Goal: Communication & Community: Share content

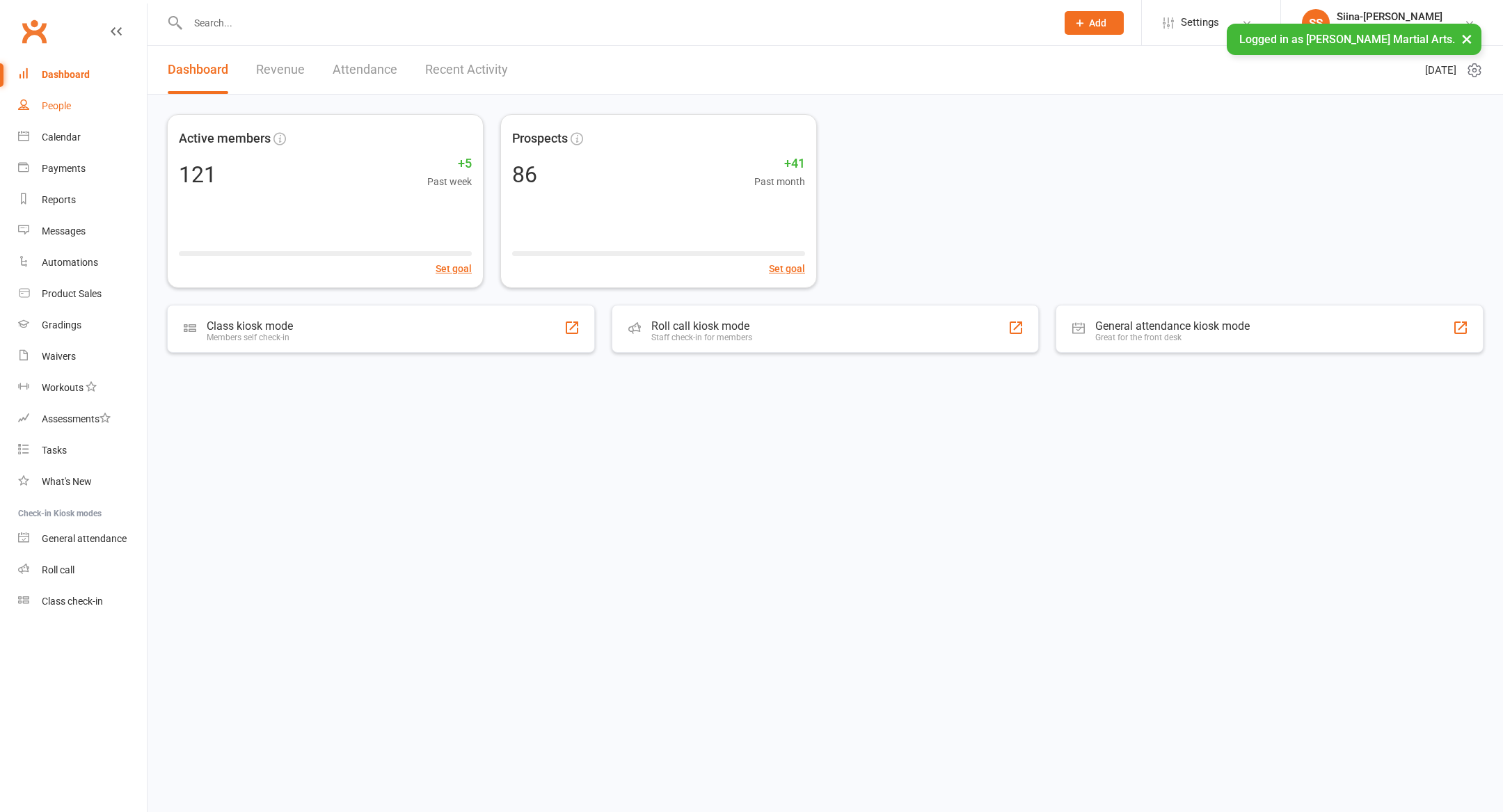
click at [53, 96] on link "People" at bounding box center [82, 106] width 129 height 31
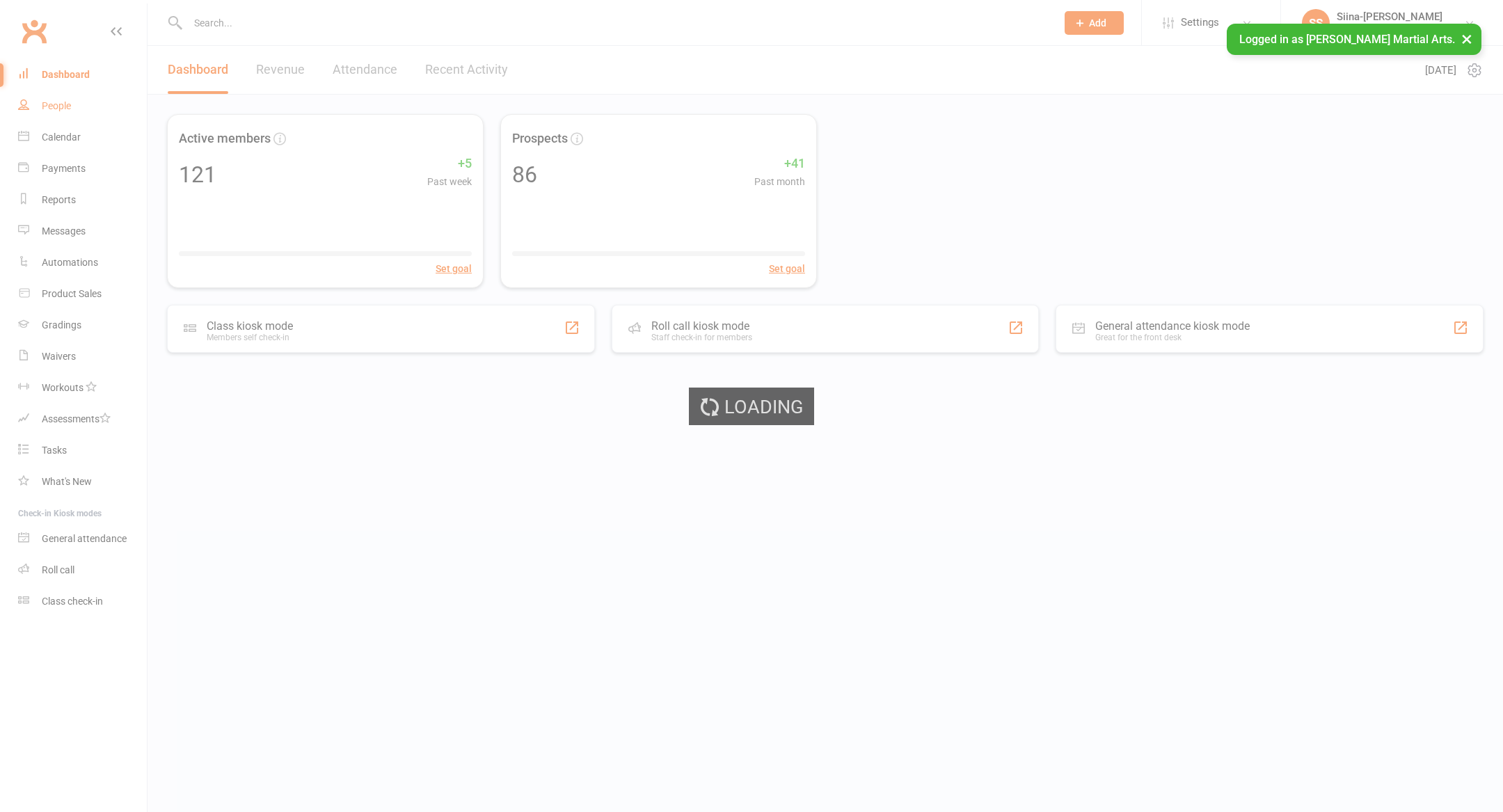
select select "100"
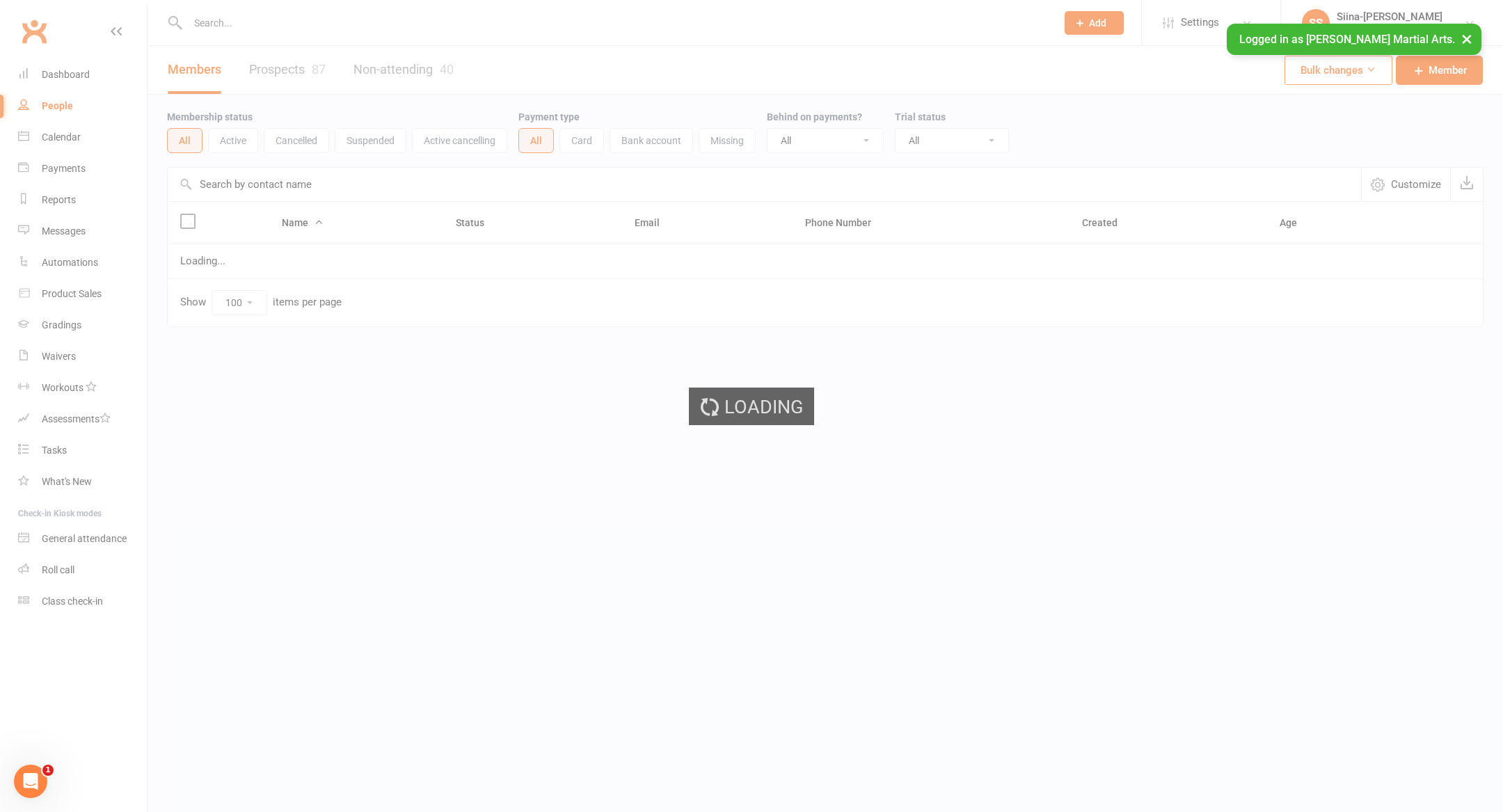
click at [294, 78] on link "Prospects 87" at bounding box center [288, 70] width 77 height 48
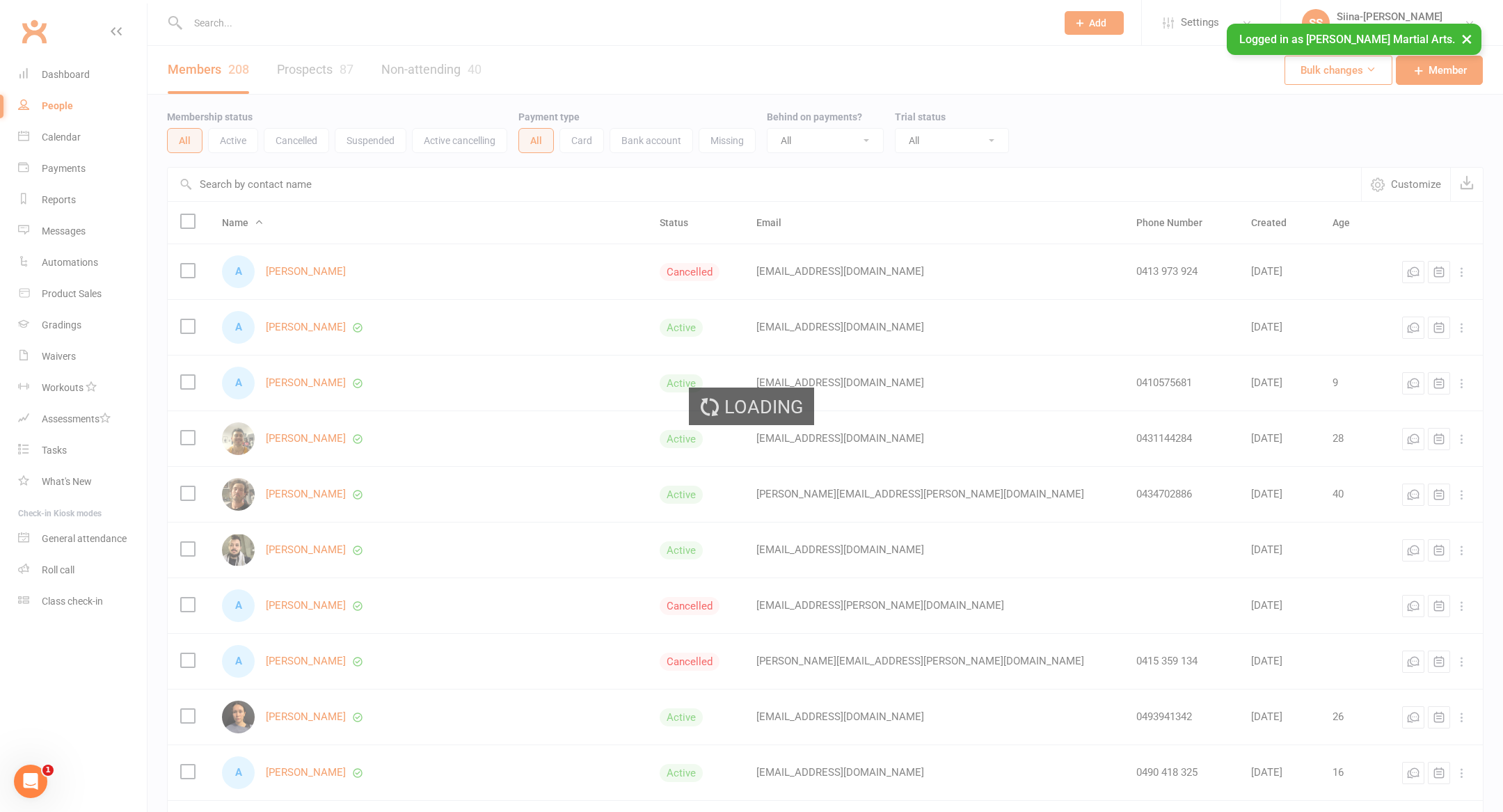
select select "100"
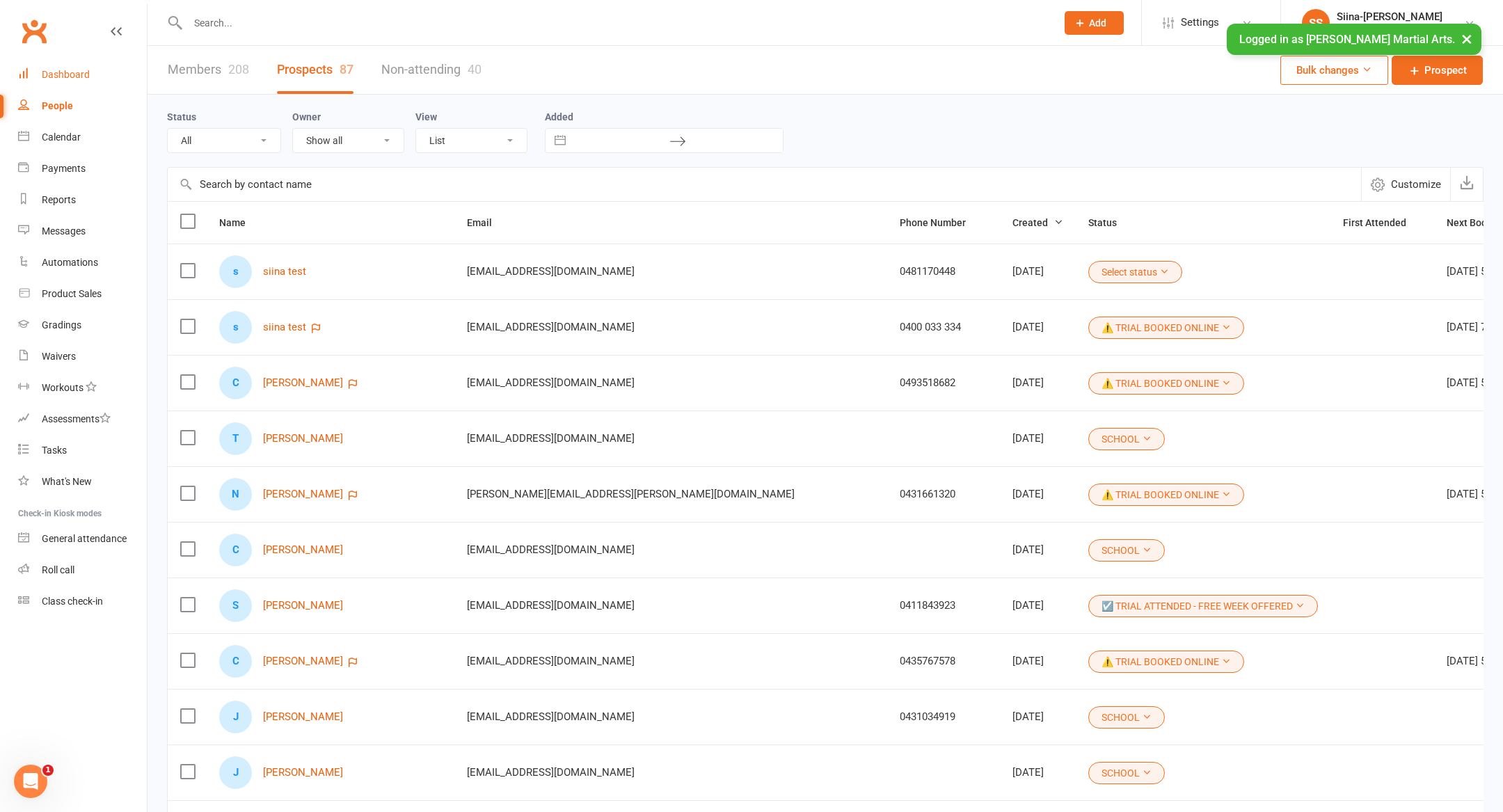
click at [73, 66] on link "Dashboard" at bounding box center [82, 74] width 129 height 31
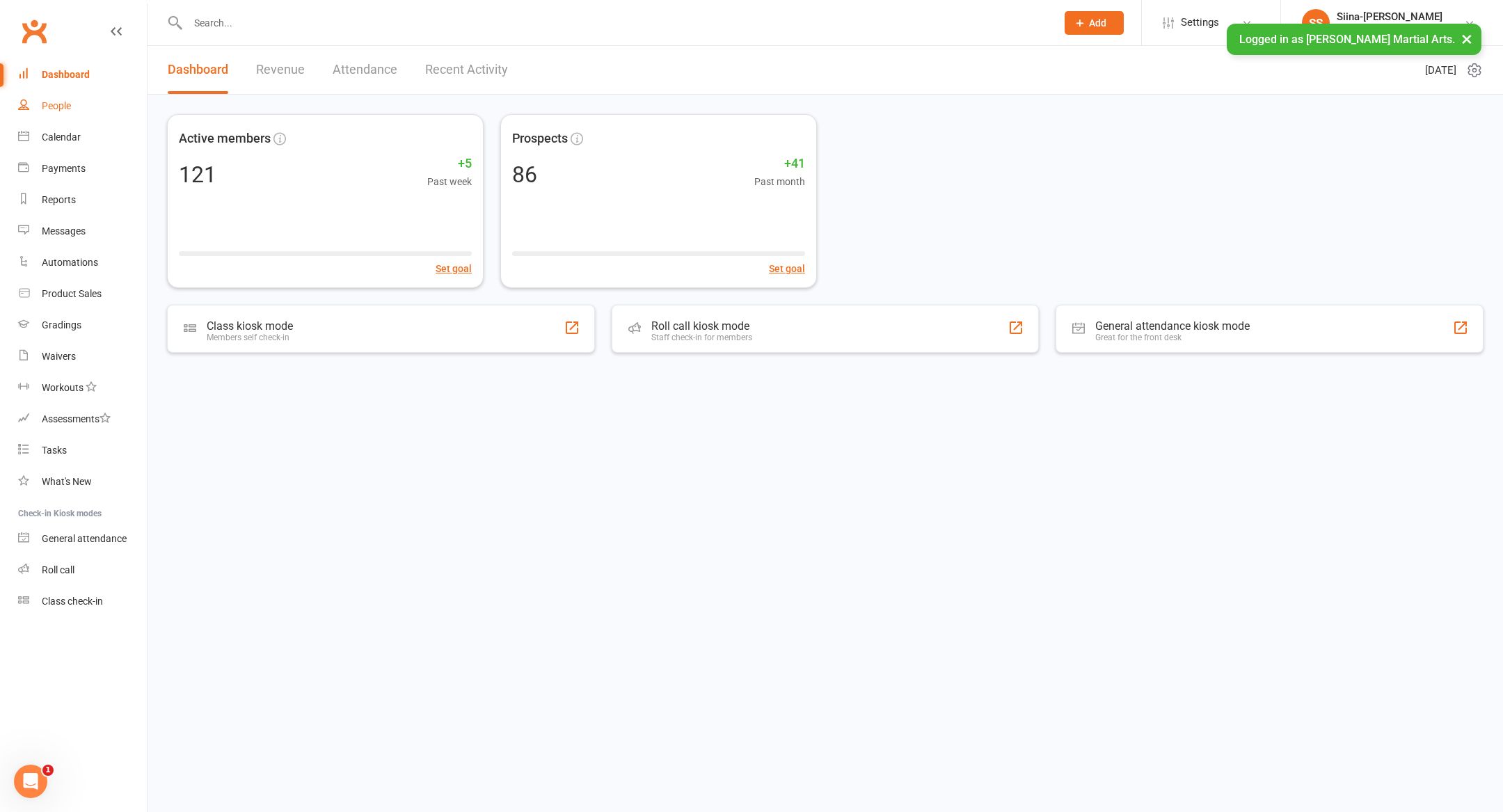
click at [89, 115] on link "People" at bounding box center [82, 106] width 129 height 31
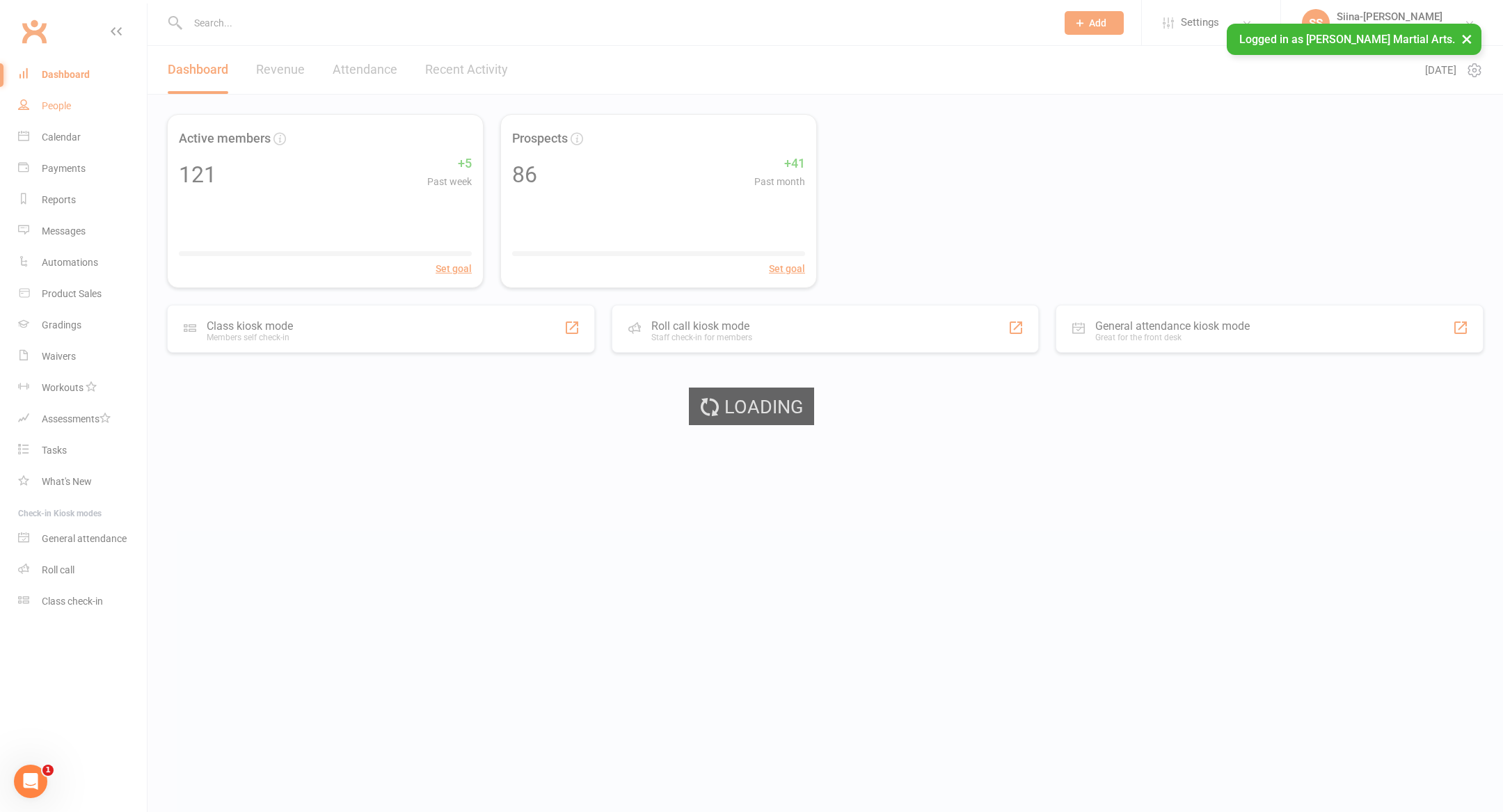
select select "100"
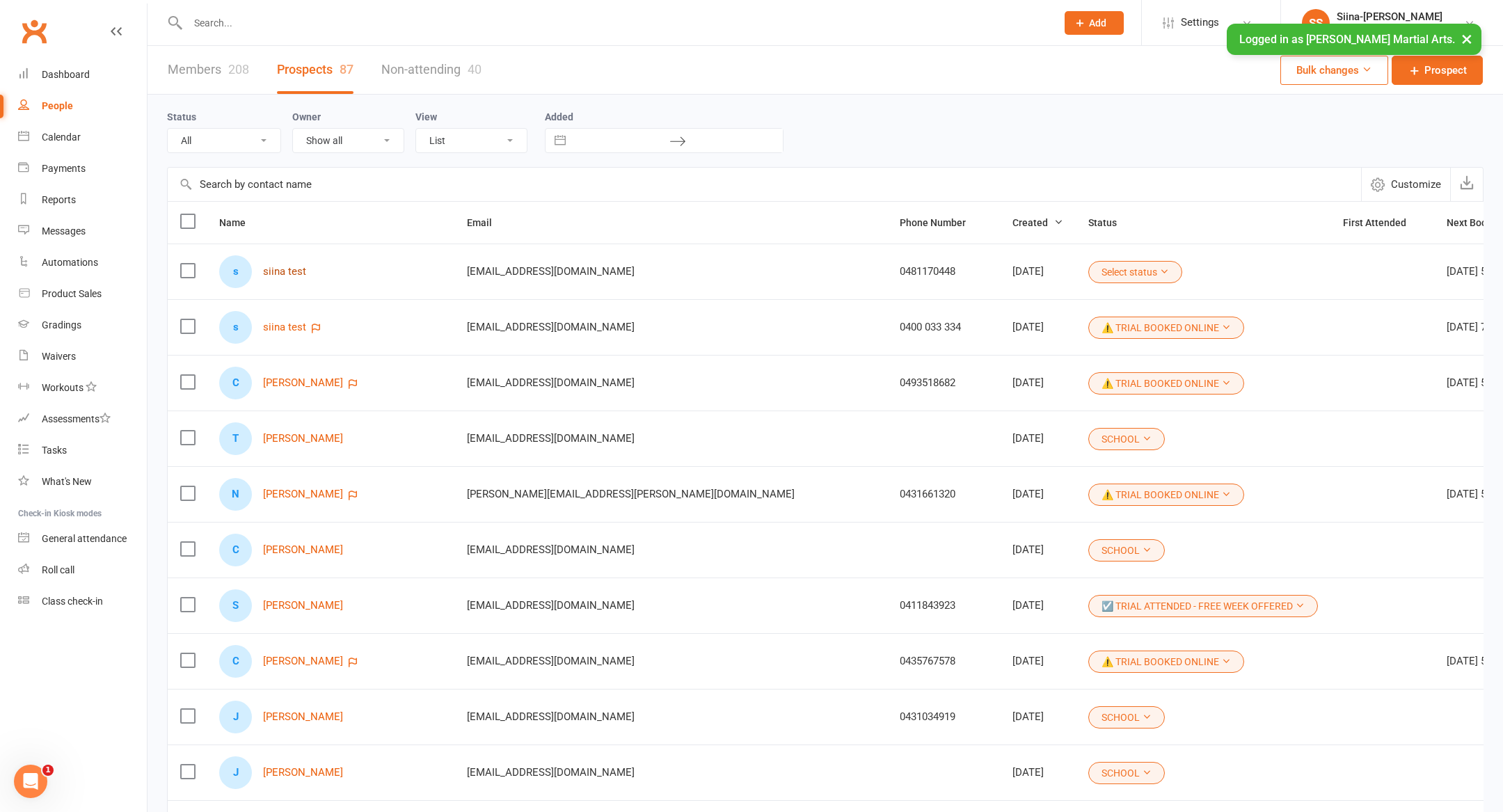
click at [278, 269] on link "siina test" at bounding box center [284, 271] width 43 height 12
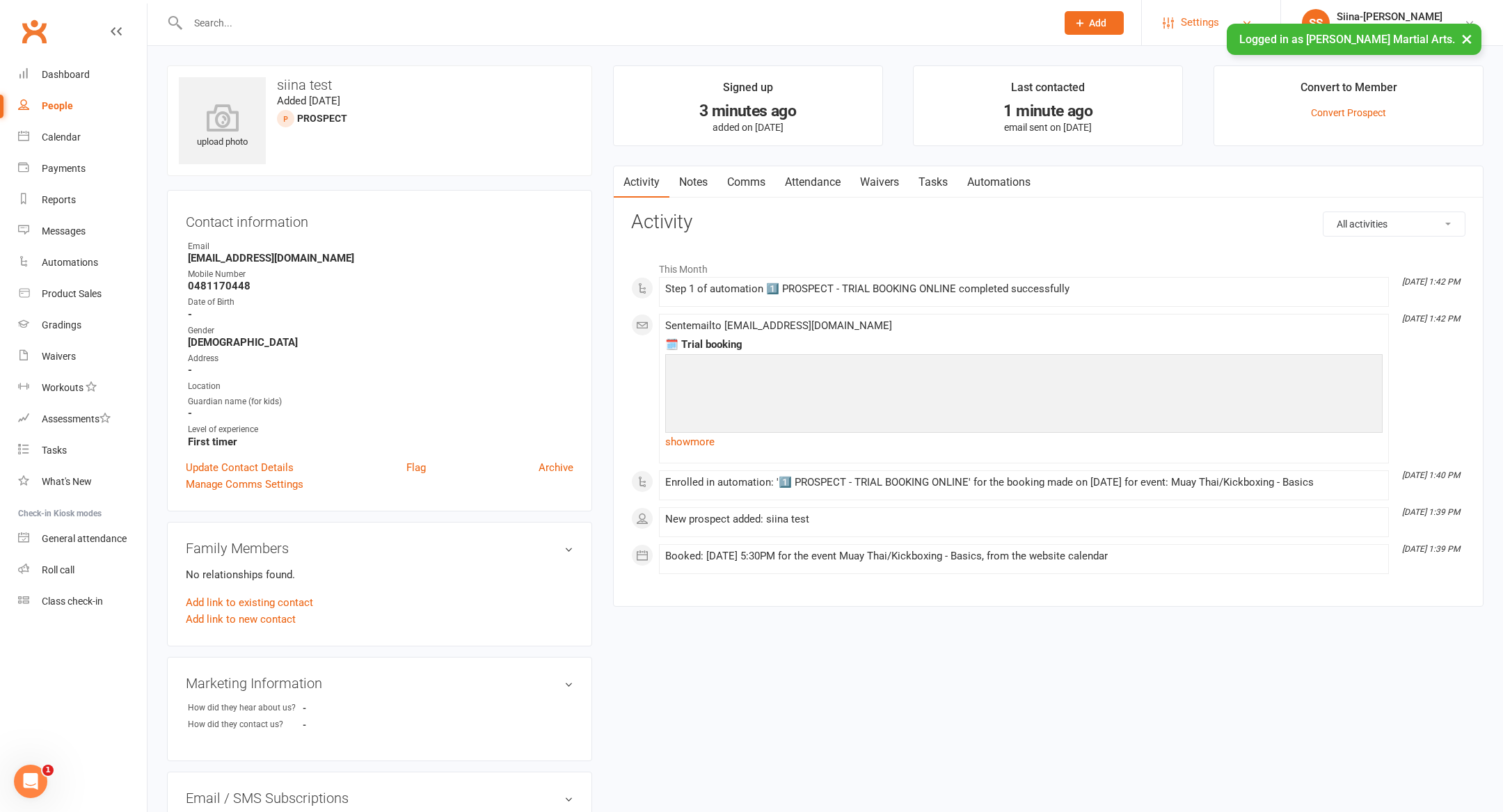
click at [1201, 23] on span "Settings" at bounding box center [1200, 23] width 38 height 31
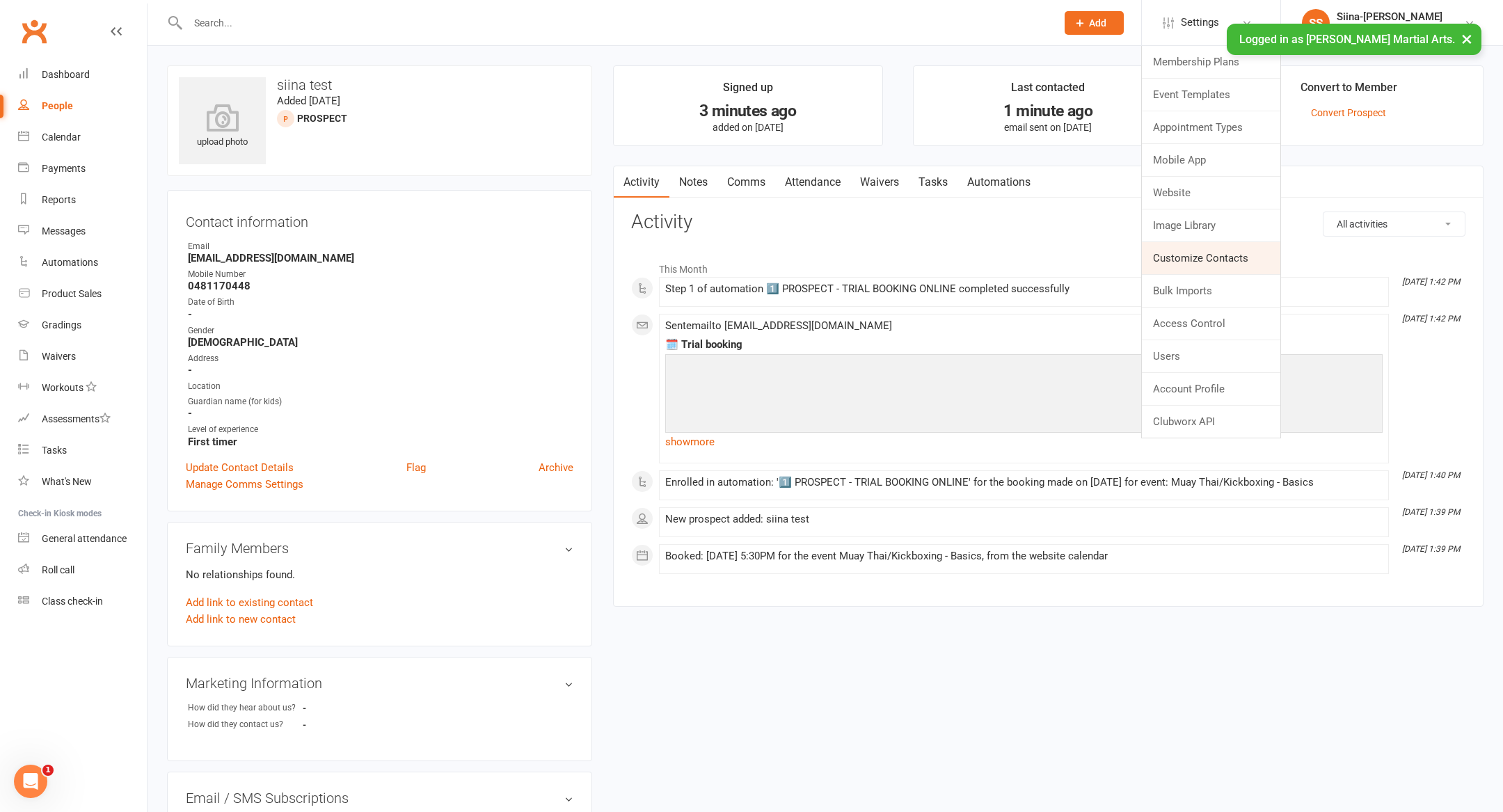
click at [1211, 259] on link "Customize Contacts" at bounding box center [1211, 258] width 139 height 32
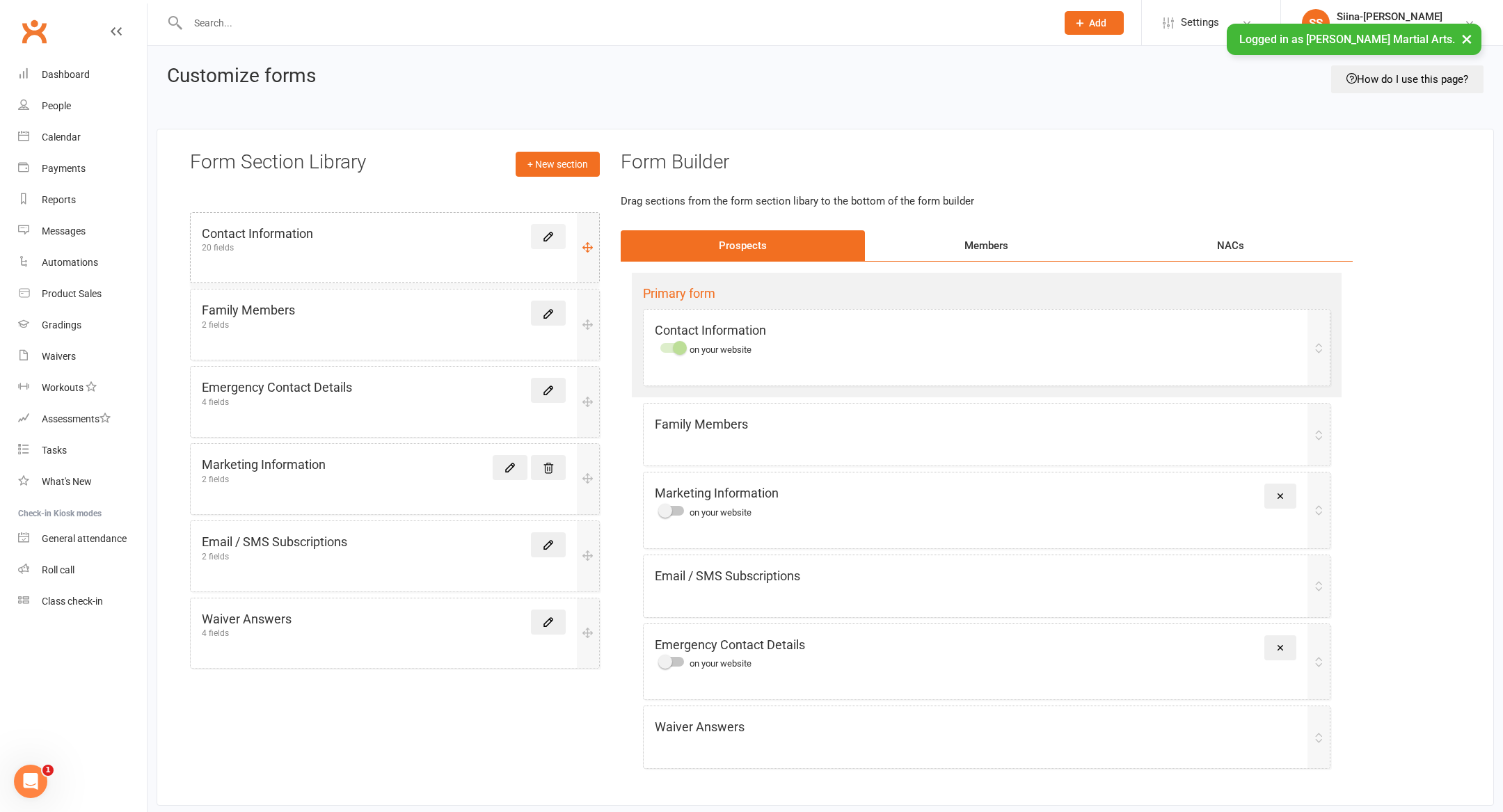
click at [551, 237] on icon at bounding box center [548, 237] width 13 height 13
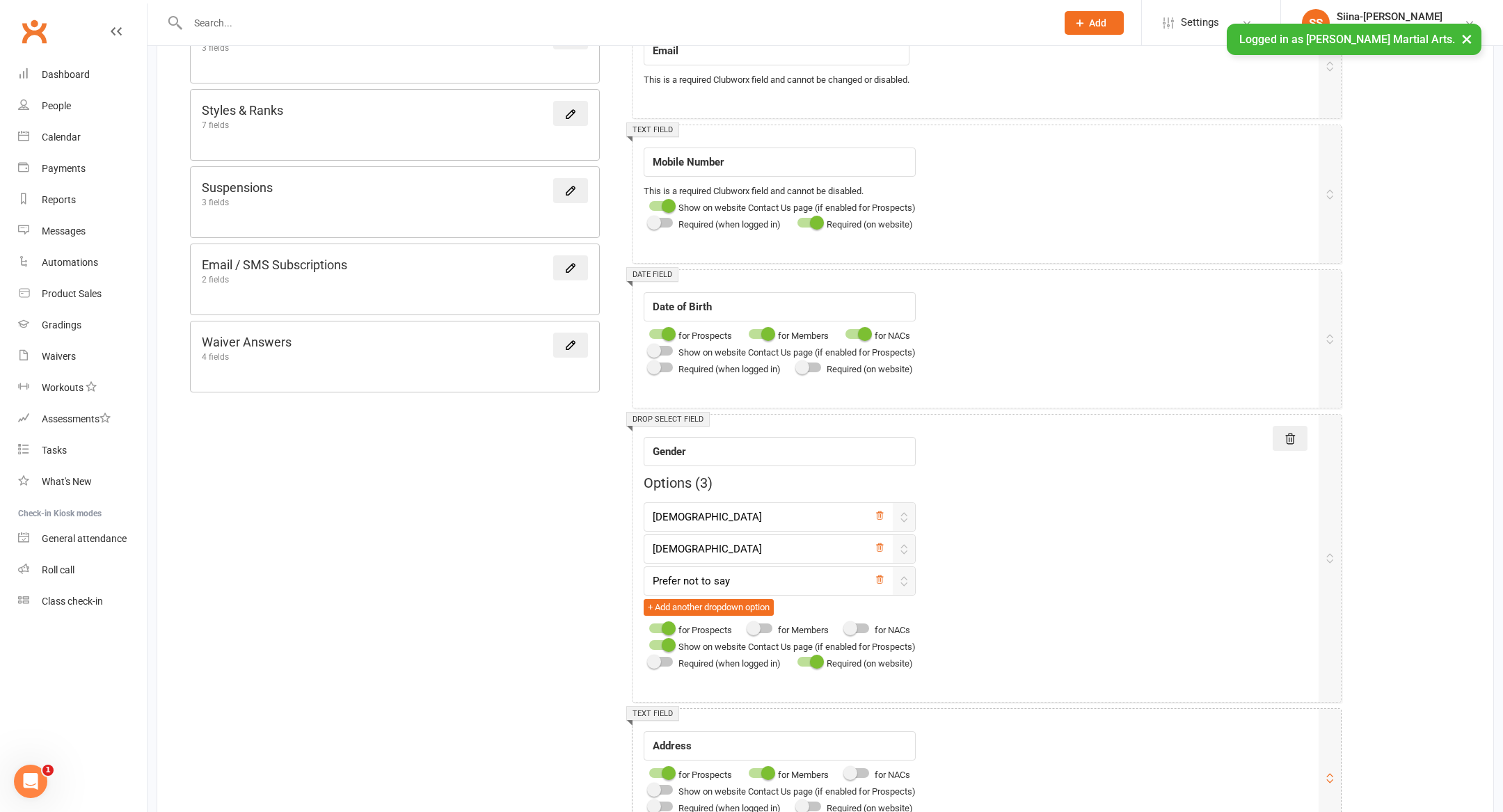
scroll to position [583, 0]
click at [761, 351] on span "Show on website Contact Us page (if enabled for Prospects)" at bounding box center [797, 354] width 238 height 10
click at [661, 348] on div at bounding box center [661, 353] width 24 height 9
click at [649, 350] on input "checkbox" at bounding box center [649, 350] width 0 height 0
click at [821, 364] on div at bounding box center [809, 369] width 24 height 9
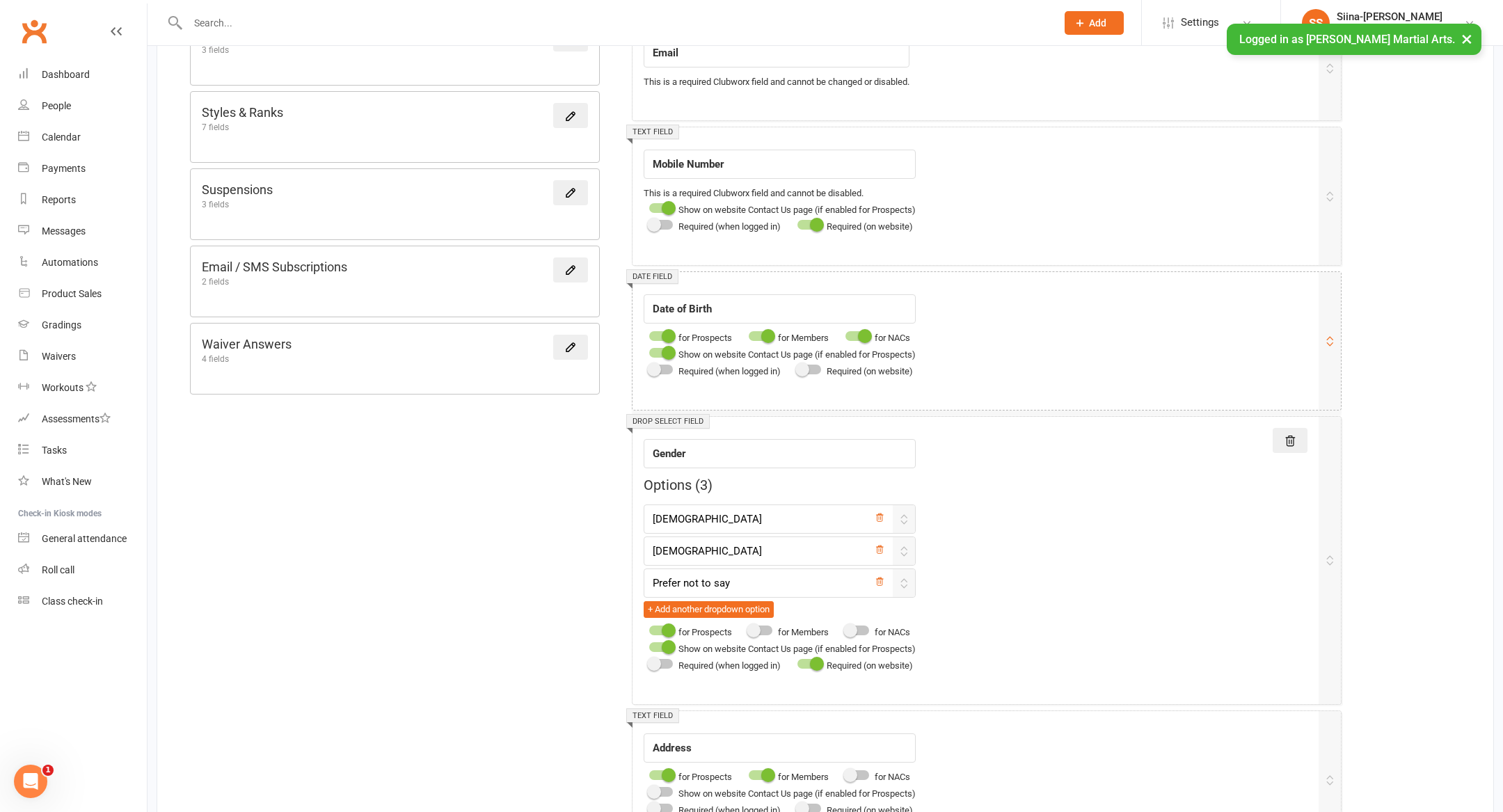
click at [797, 368] on input "checkbox" at bounding box center [797, 368] width 0 height 0
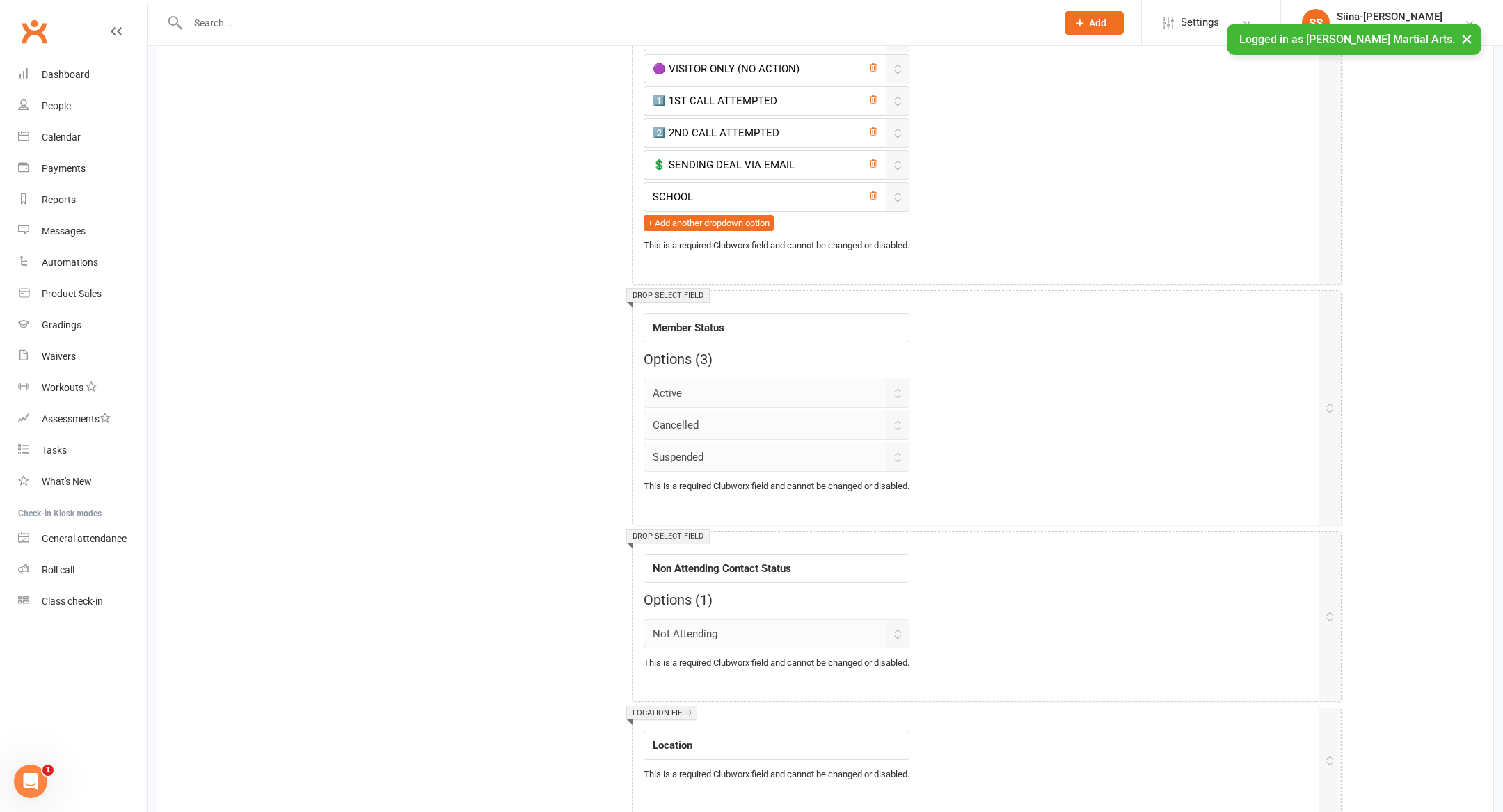
scroll to position [3320, 0]
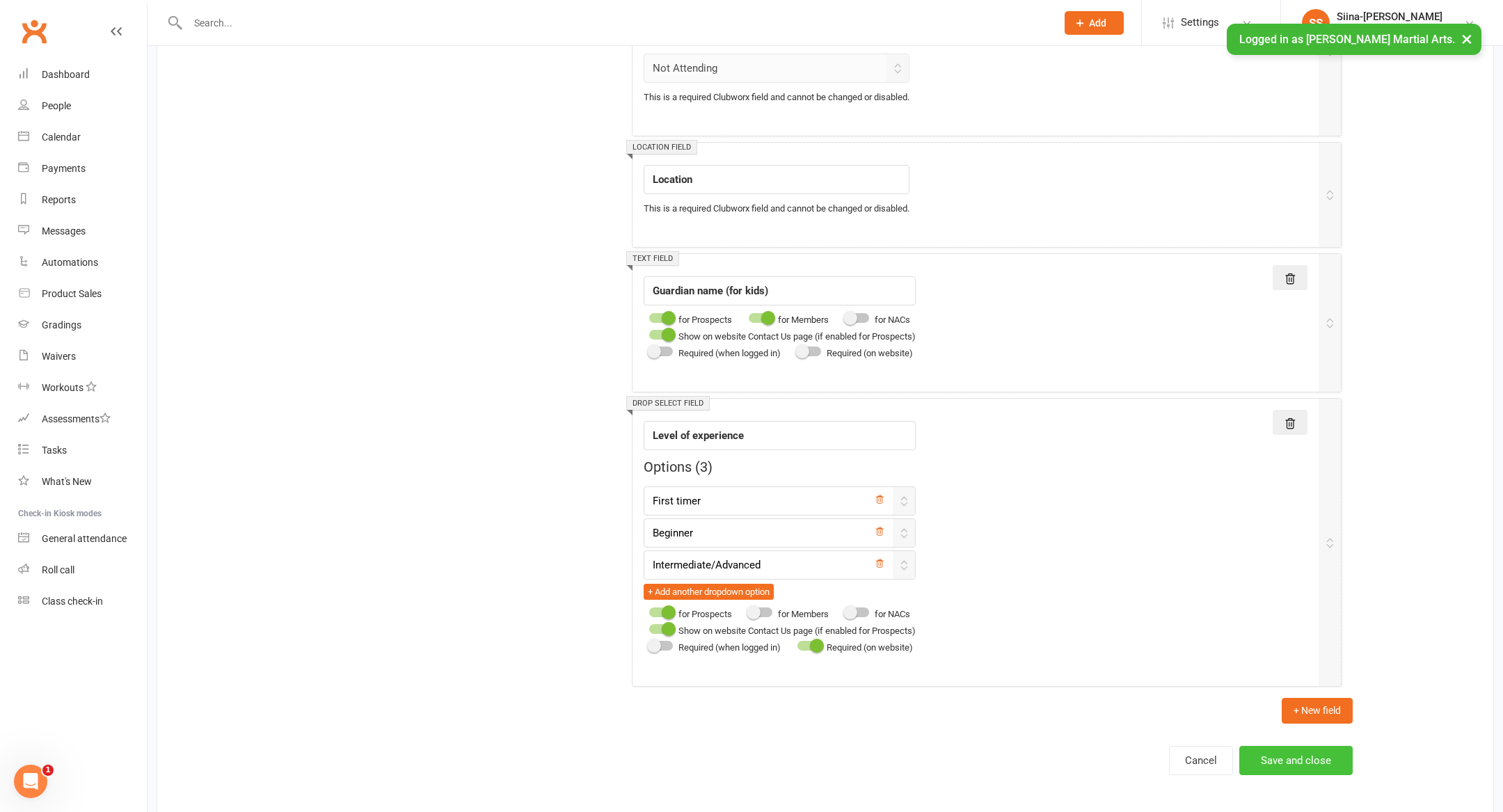
click at [1331, 745] on button "Save and close" at bounding box center [1296, 759] width 114 height 29
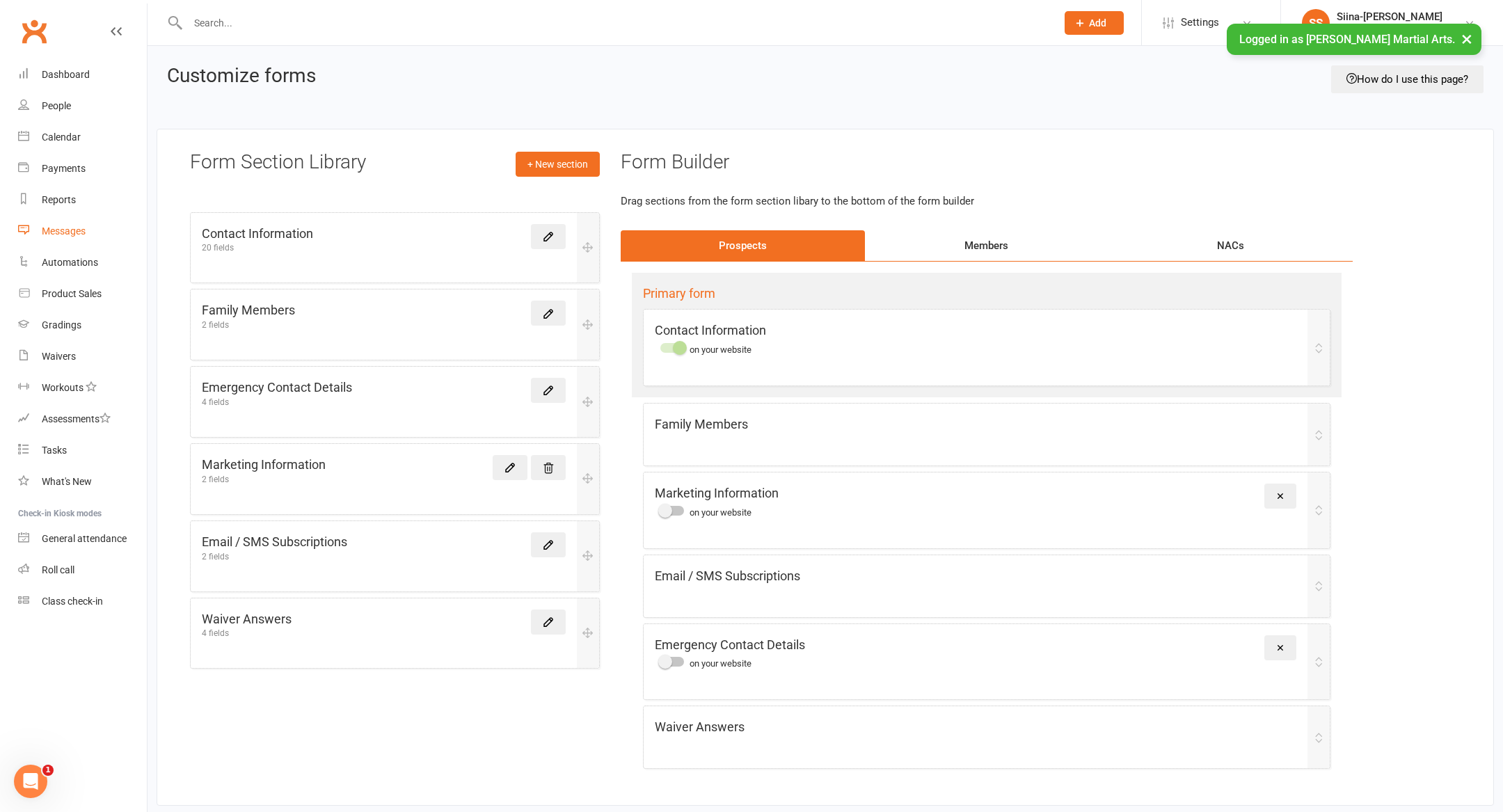
click at [82, 236] on div "Messages" at bounding box center [64, 231] width 44 height 11
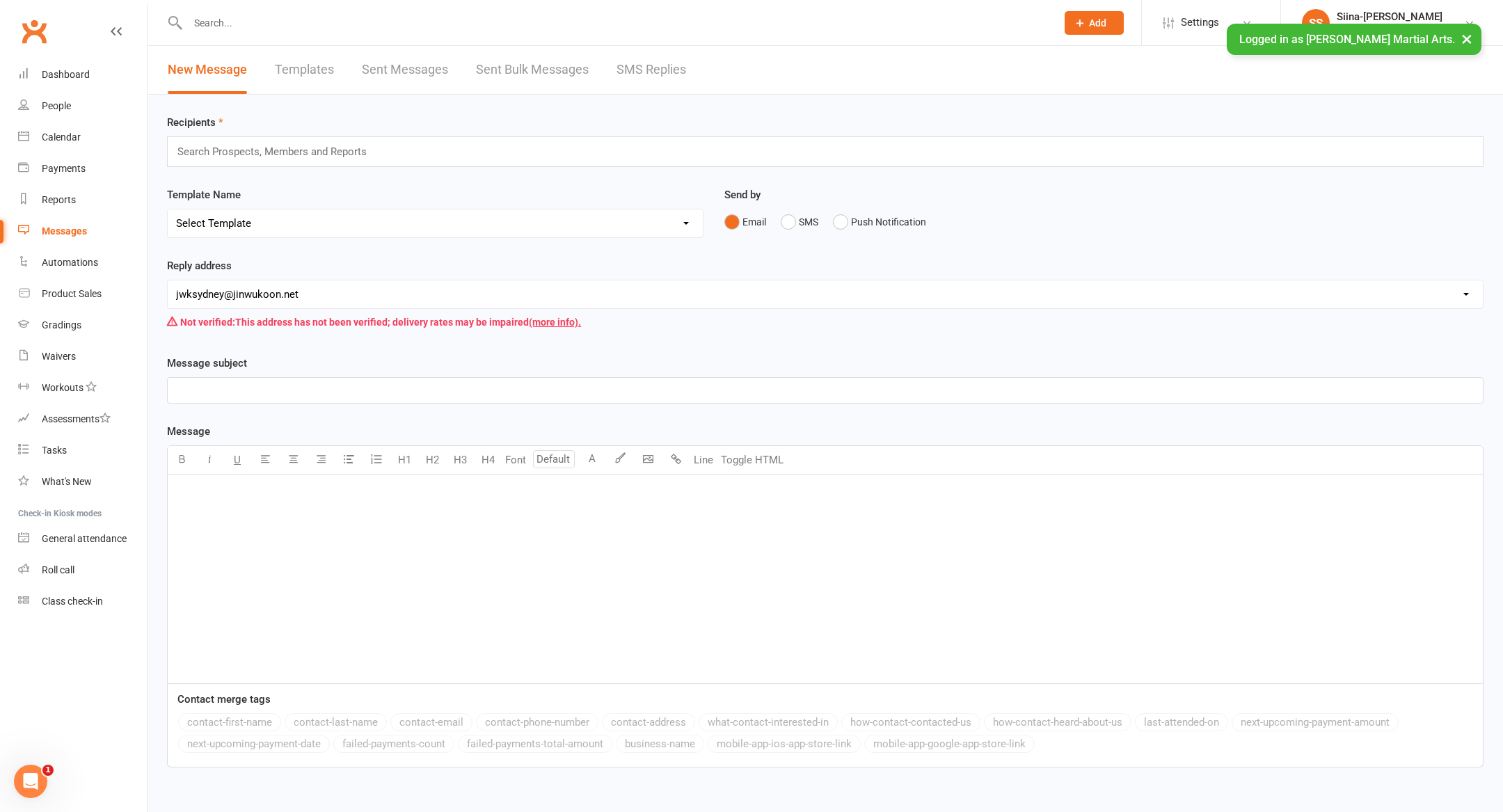
click at [151, 223] on div "Recipients Search Prospects, Members and Reports Template Name Select Template …" at bounding box center [825, 483] width 1356 height 777
click at [240, 155] on input "text" at bounding box center [278, 151] width 204 height 18
click at [343, 293] on select "[EMAIL_ADDRESS][DOMAIN_NAME] [EMAIL_ADDRESS][DOMAIN_NAME] [EMAIL_ADDRESS][DOMAI…" at bounding box center [825, 295] width 1315 height 28
click at [684, 337] on div "Reply address [EMAIL_ADDRESS][DOMAIN_NAME] [EMAIL_ADDRESS][DOMAIN_NAME] [EMAIL_…" at bounding box center [826, 306] width 1338 height 97
click at [1464, 38] on button "×" at bounding box center [1467, 38] width 25 height 30
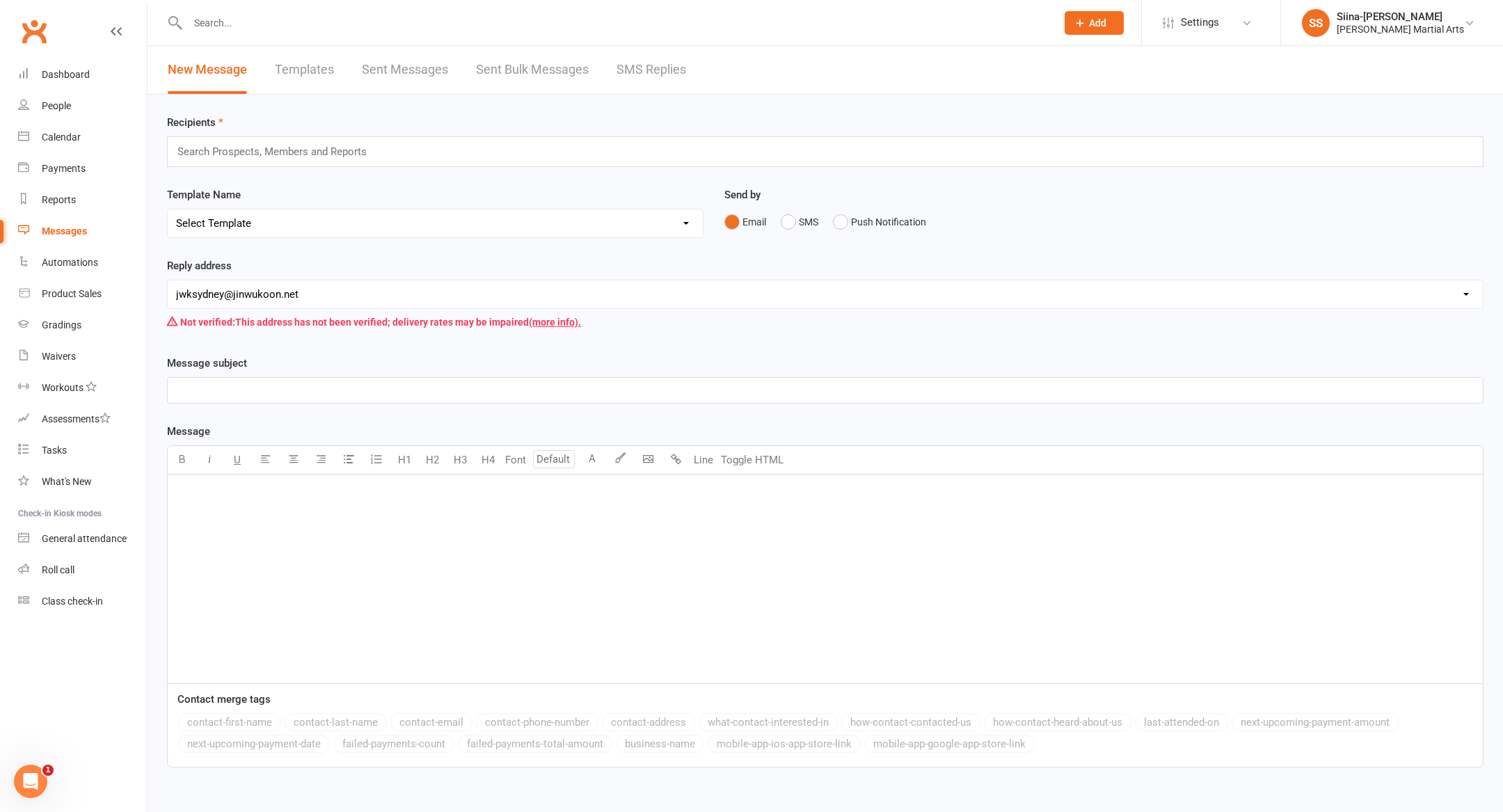
click at [1450, 100] on div "Recipients Search Prospects, Members and Reports Template Name Select Template …" at bounding box center [825, 483] width 1356 height 777
click at [694, 152] on div "Search Prospects, Members and Reports" at bounding box center [825, 151] width 1316 height 31
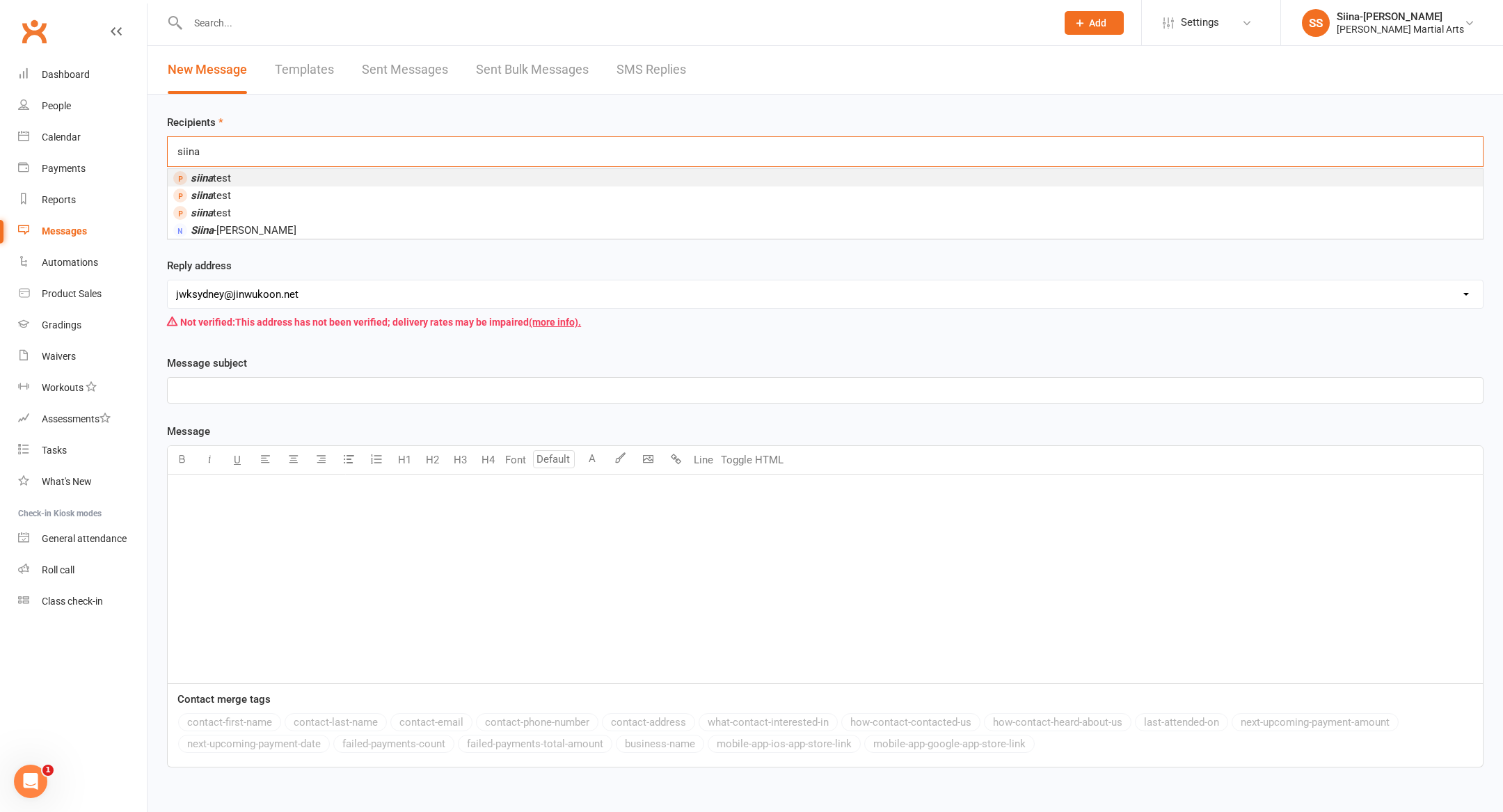
type input "siina"
click at [251, 172] on li "siina test" at bounding box center [825, 178] width 1315 height 17
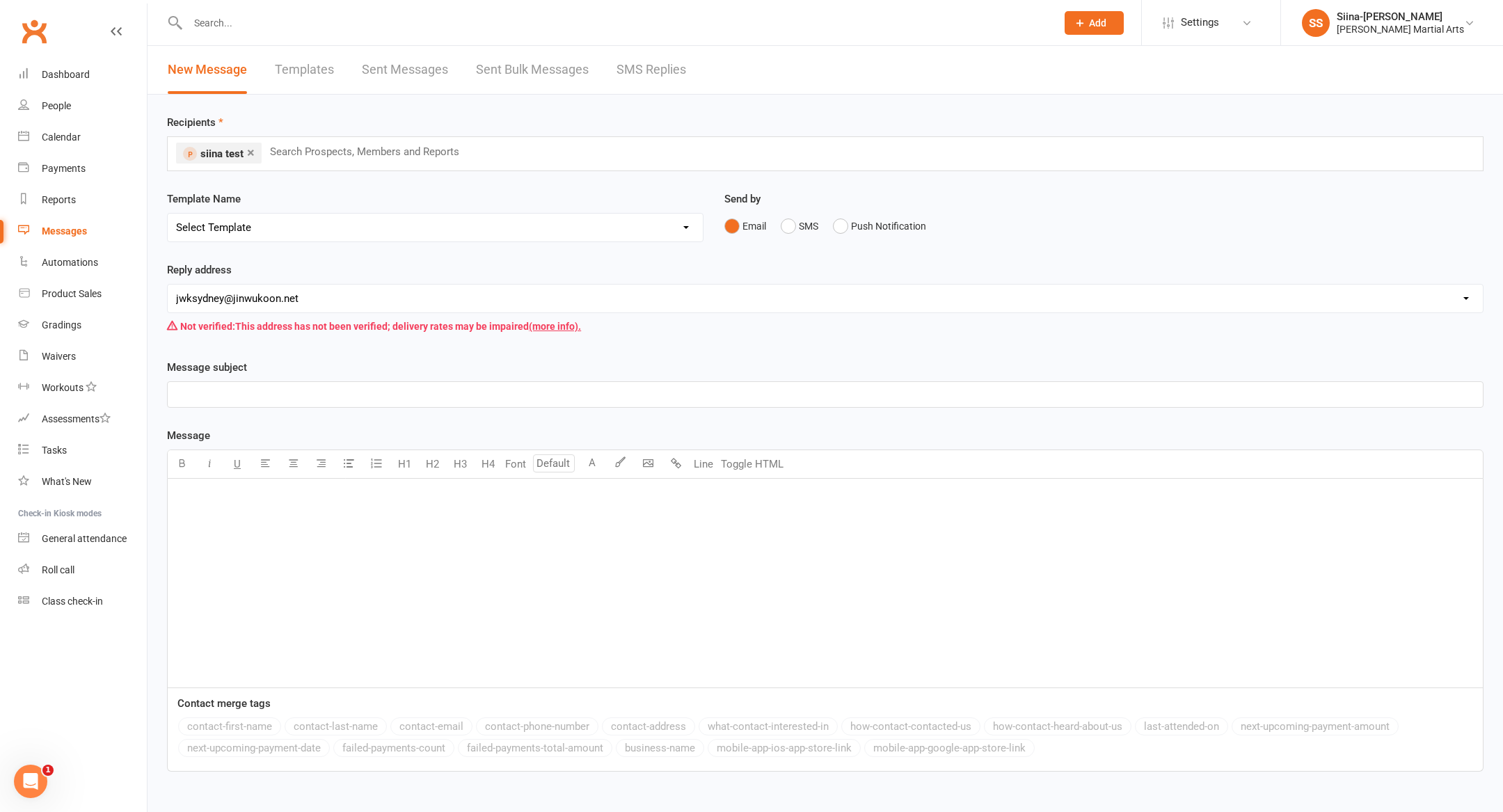
click at [319, 375] on div "Message subject ﻿" at bounding box center [825, 383] width 1316 height 49
click at [319, 387] on p "﻿" at bounding box center [826, 394] width 1298 height 16
click at [350, 628] on div "﻿" at bounding box center [825, 583] width 1315 height 208
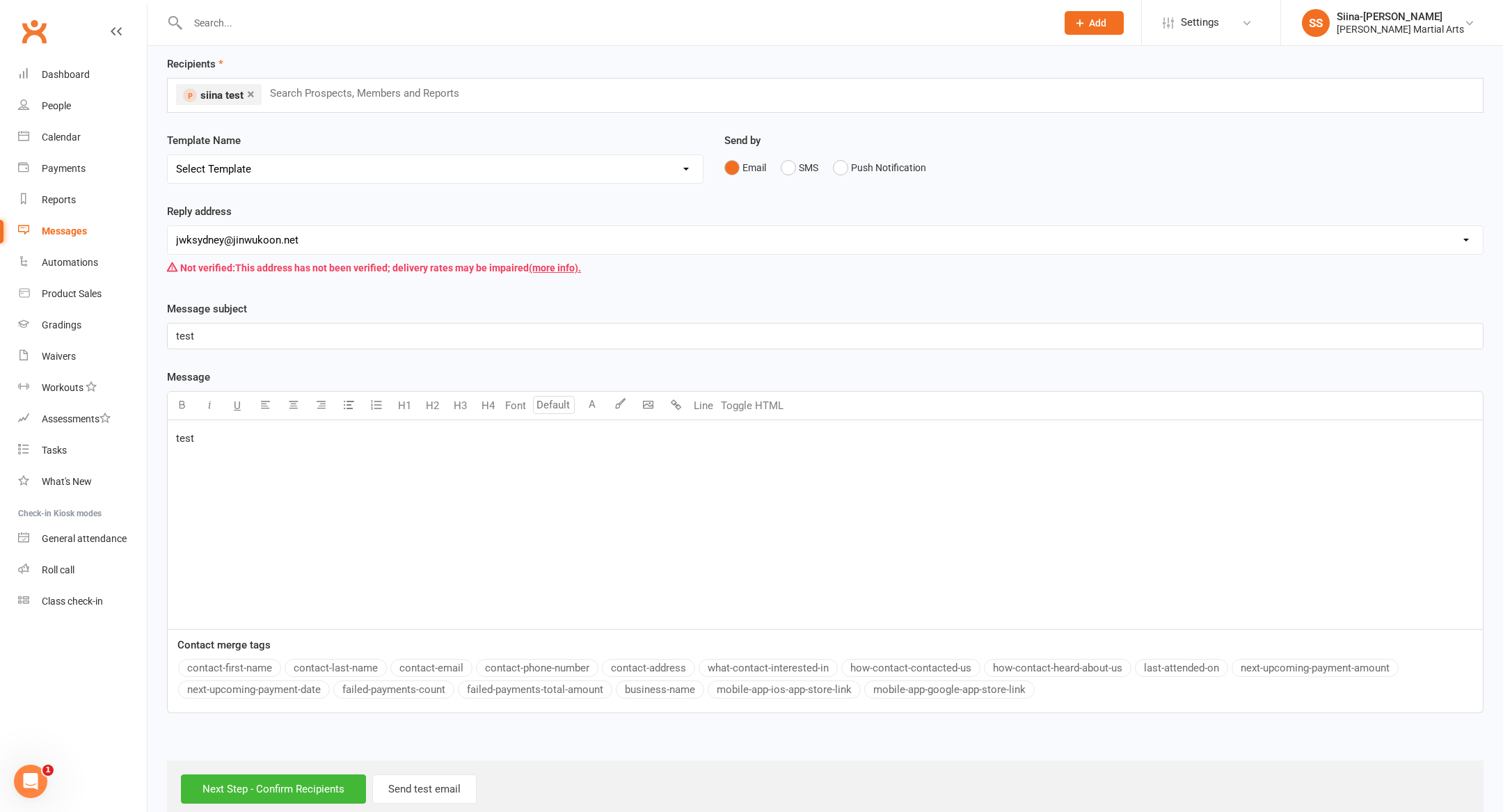
scroll to position [81, 0]
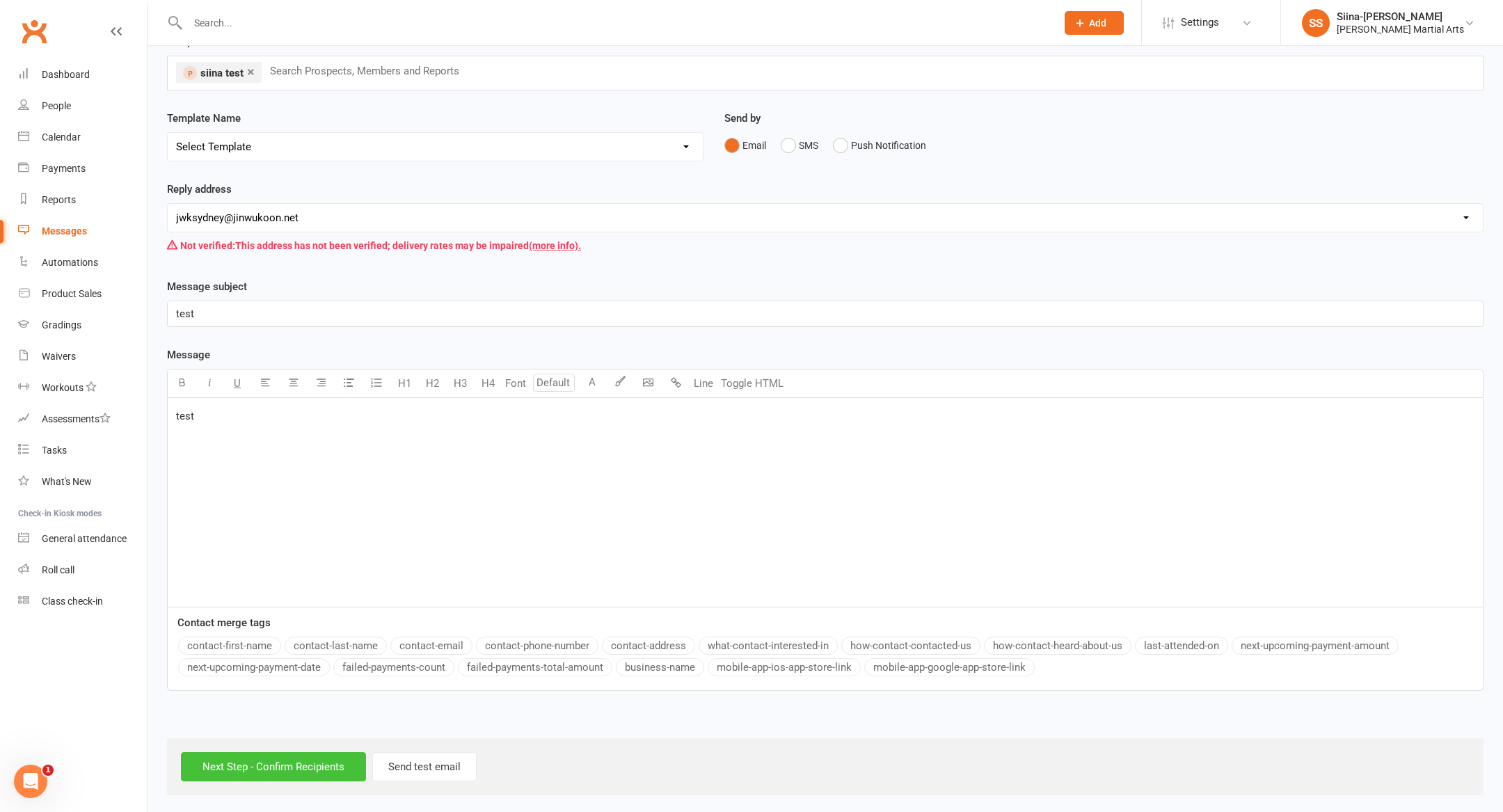
click at [290, 772] on input "Next Step - Confirm Recipients" at bounding box center [274, 766] width 185 height 29
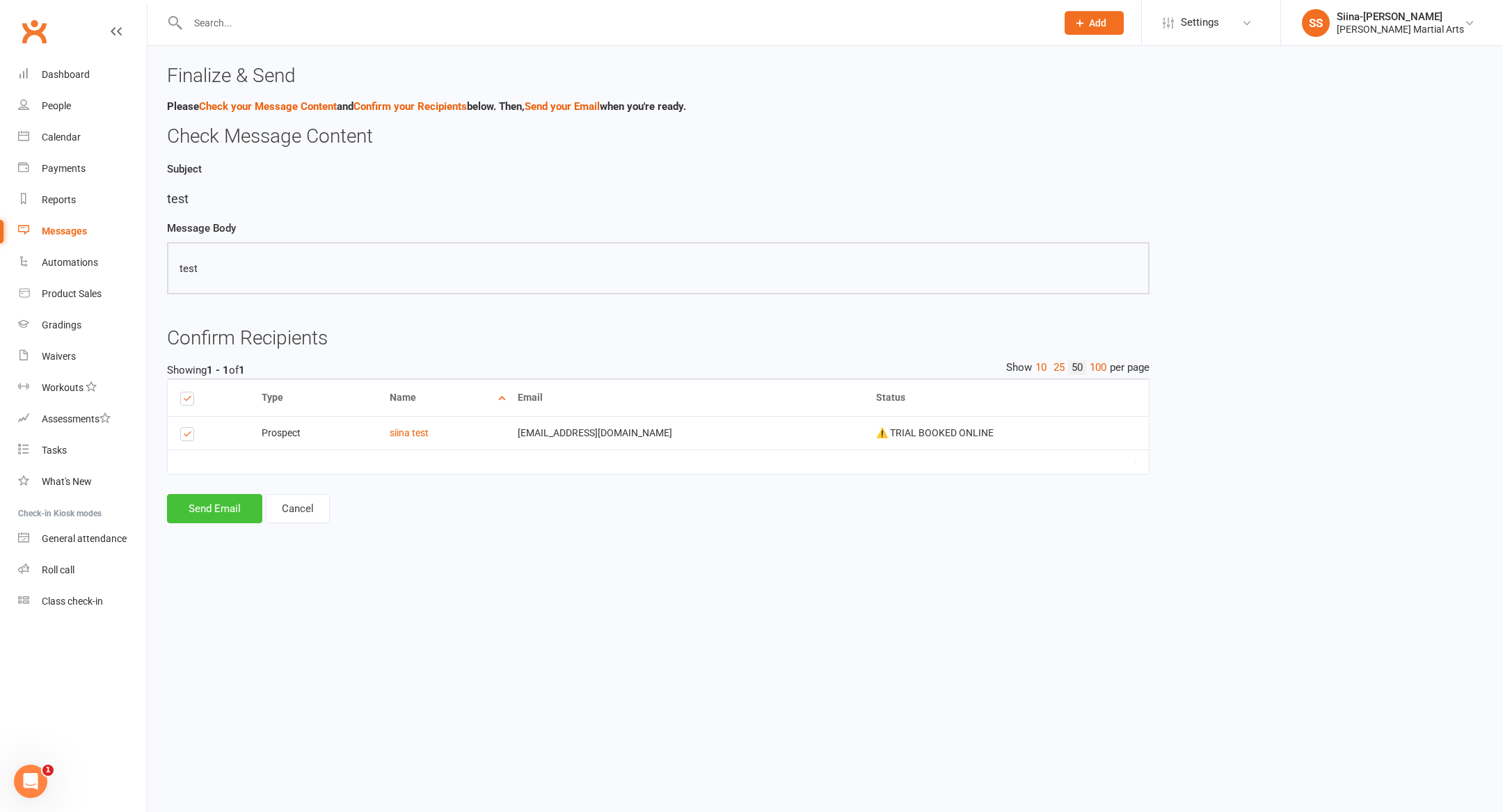
click at [223, 508] on button "Send Email" at bounding box center [215, 508] width 96 height 29
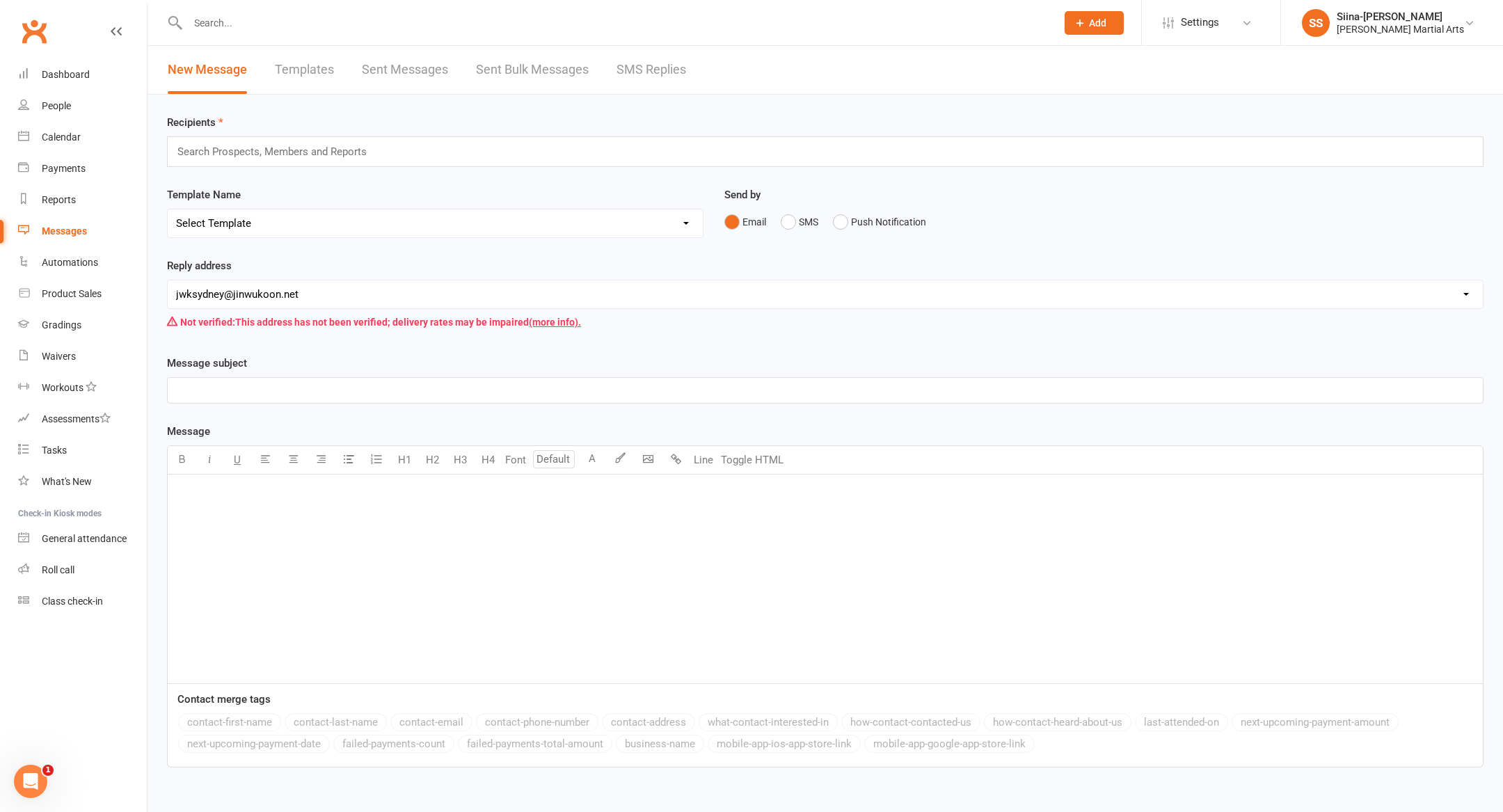
click at [438, 293] on select "[EMAIL_ADDRESS][DOMAIN_NAME] [EMAIL_ADDRESS][DOMAIN_NAME] [EMAIL_ADDRESS][DOMAI…" at bounding box center [825, 295] width 1315 height 28
click at [62, 108] on div "People" at bounding box center [56, 106] width 29 height 11
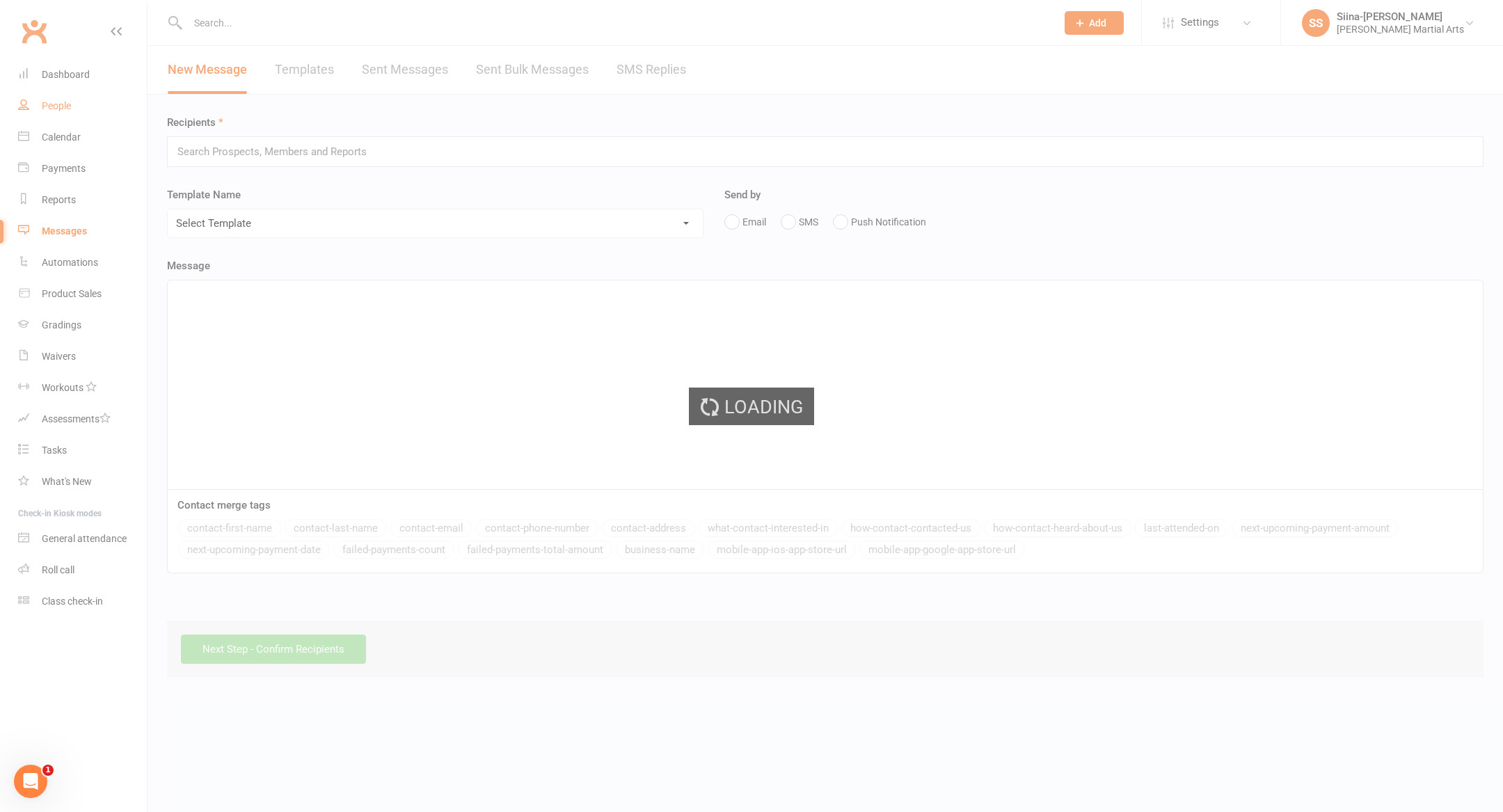
select select "100"
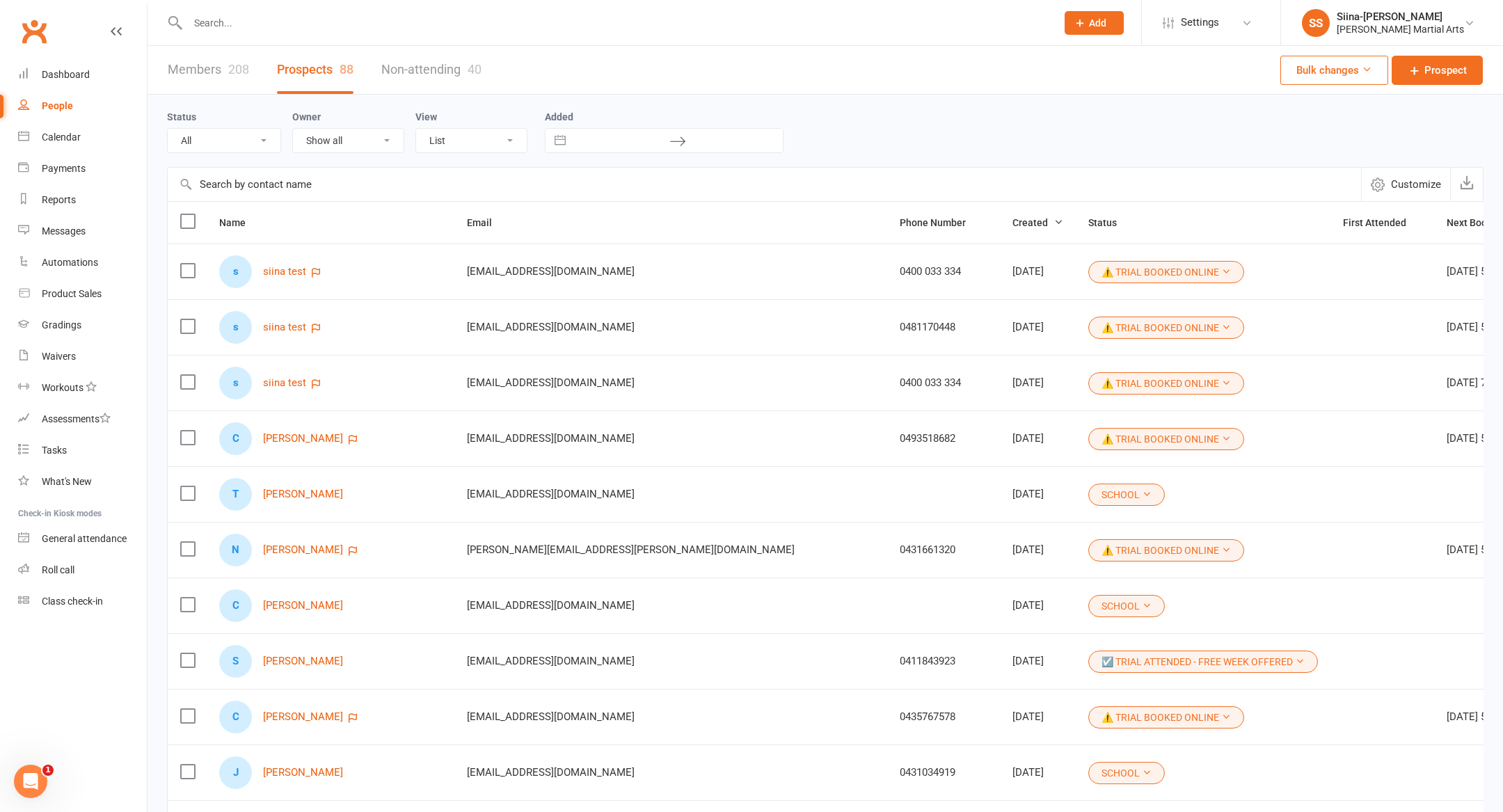
click at [1088, 270] on button "⚠️ TRIAL BOOKED ONLINE" at bounding box center [1166, 272] width 156 height 22
click at [919, 149] on div "Status All (No status set) (Invalid status) ⚠️ TRIAL BOOKED ONLINE ☑️ TRIAL ATT…" at bounding box center [825, 130] width 1316 height 45
click at [107, 259] on link "Automations" at bounding box center [82, 263] width 129 height 31
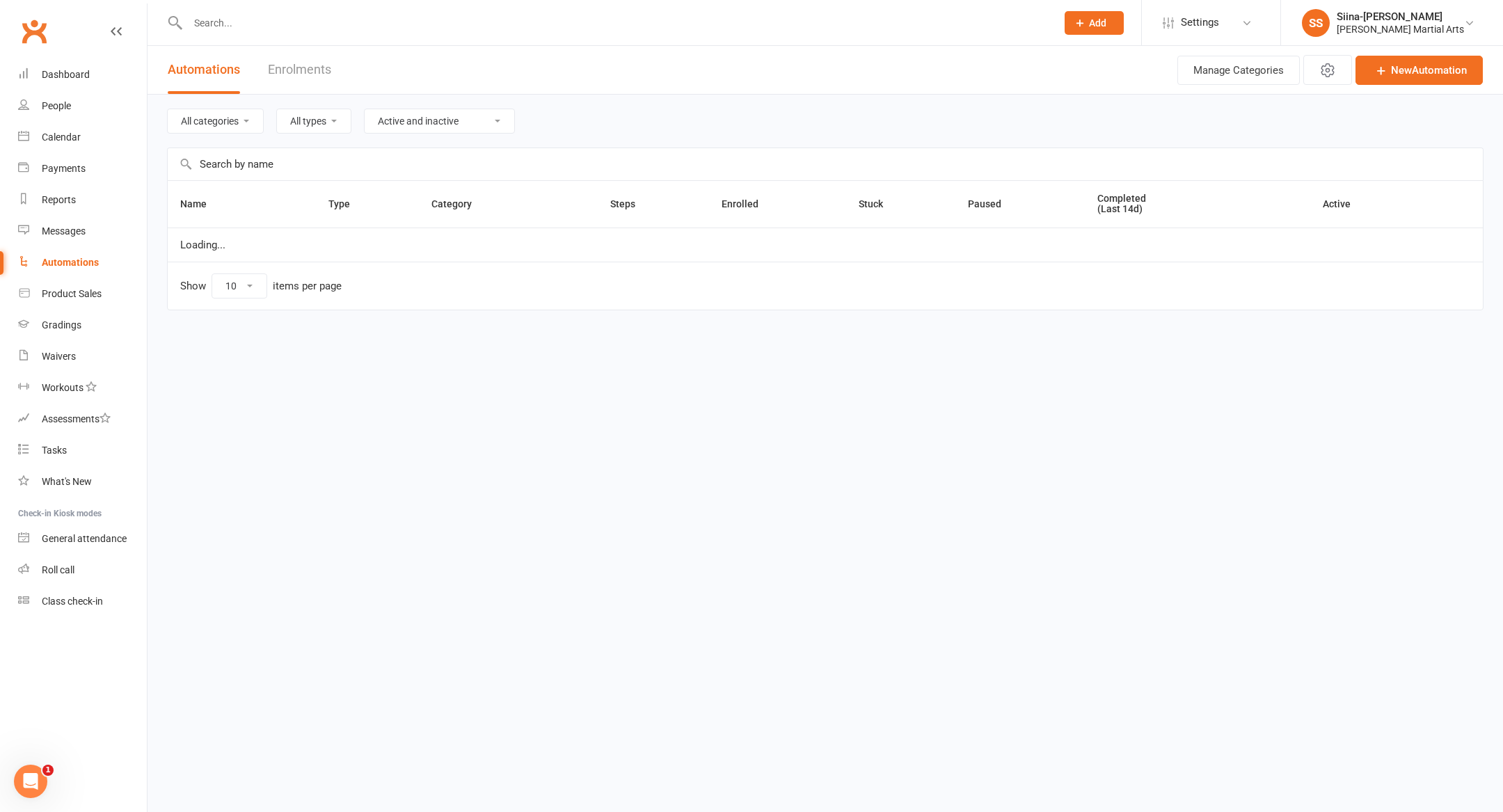
select select "50"
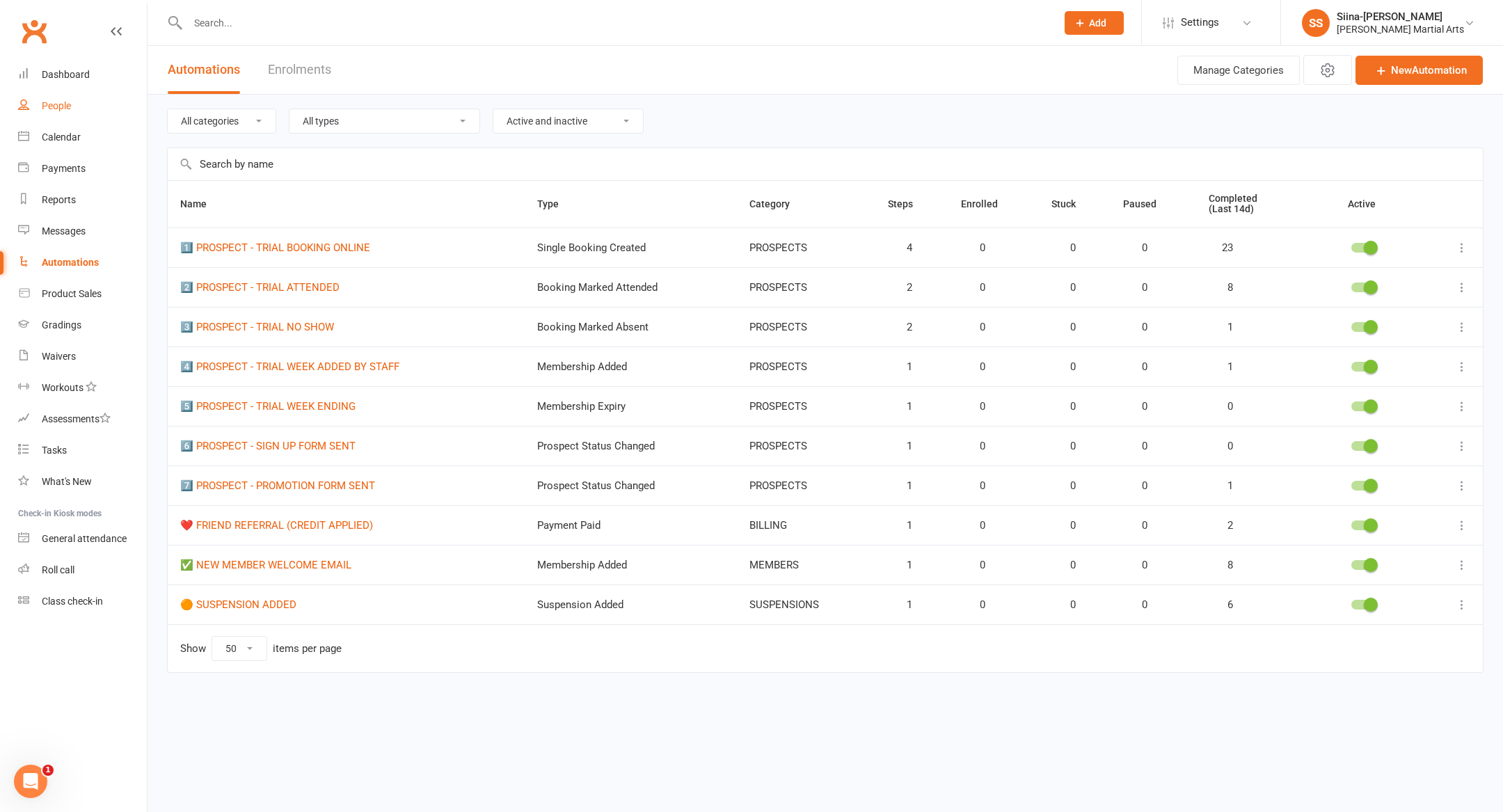
click at [64, 97] on link "People" at bounding box center [82, 106] width 129 height 31
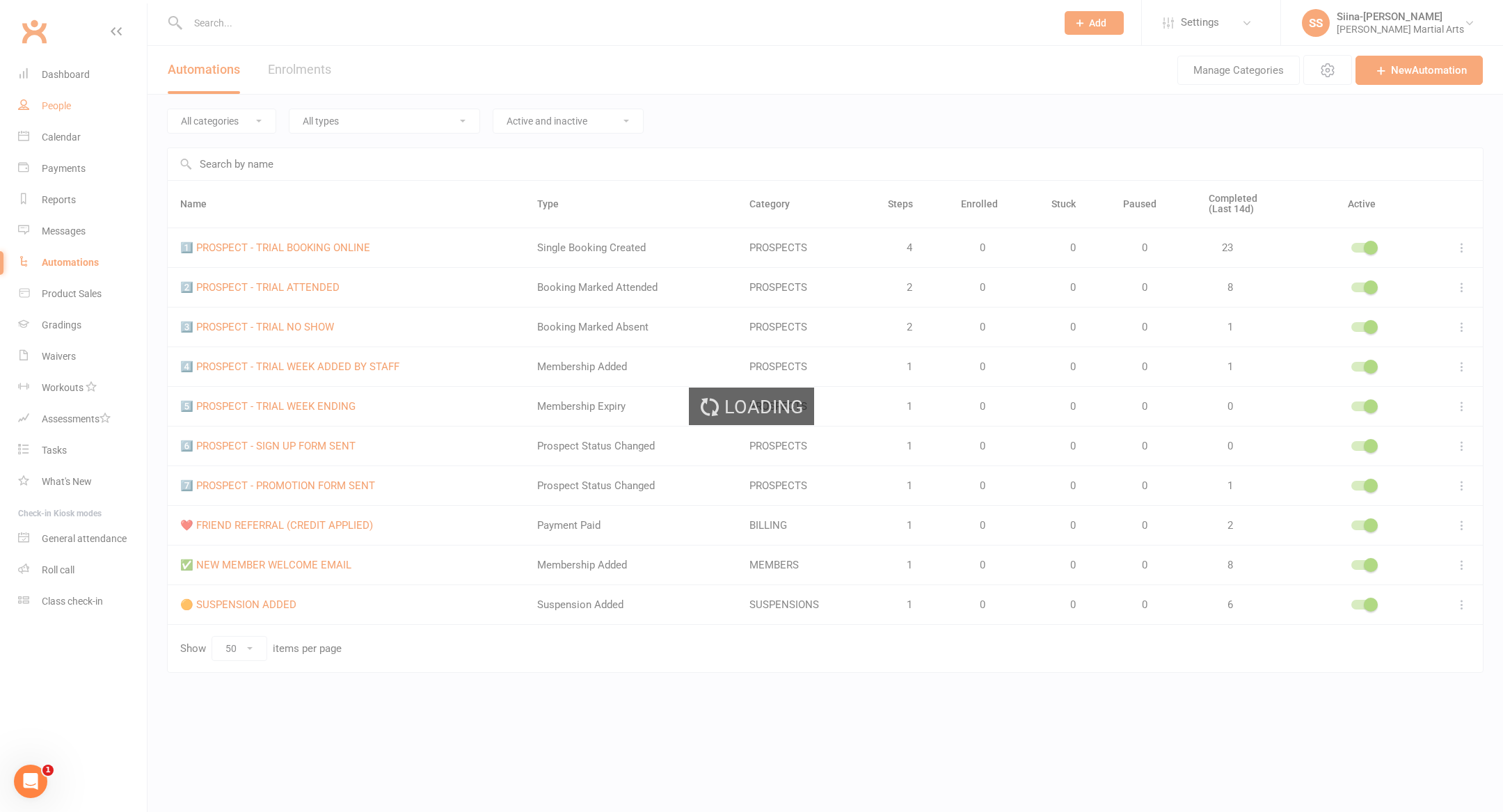
select select "100"
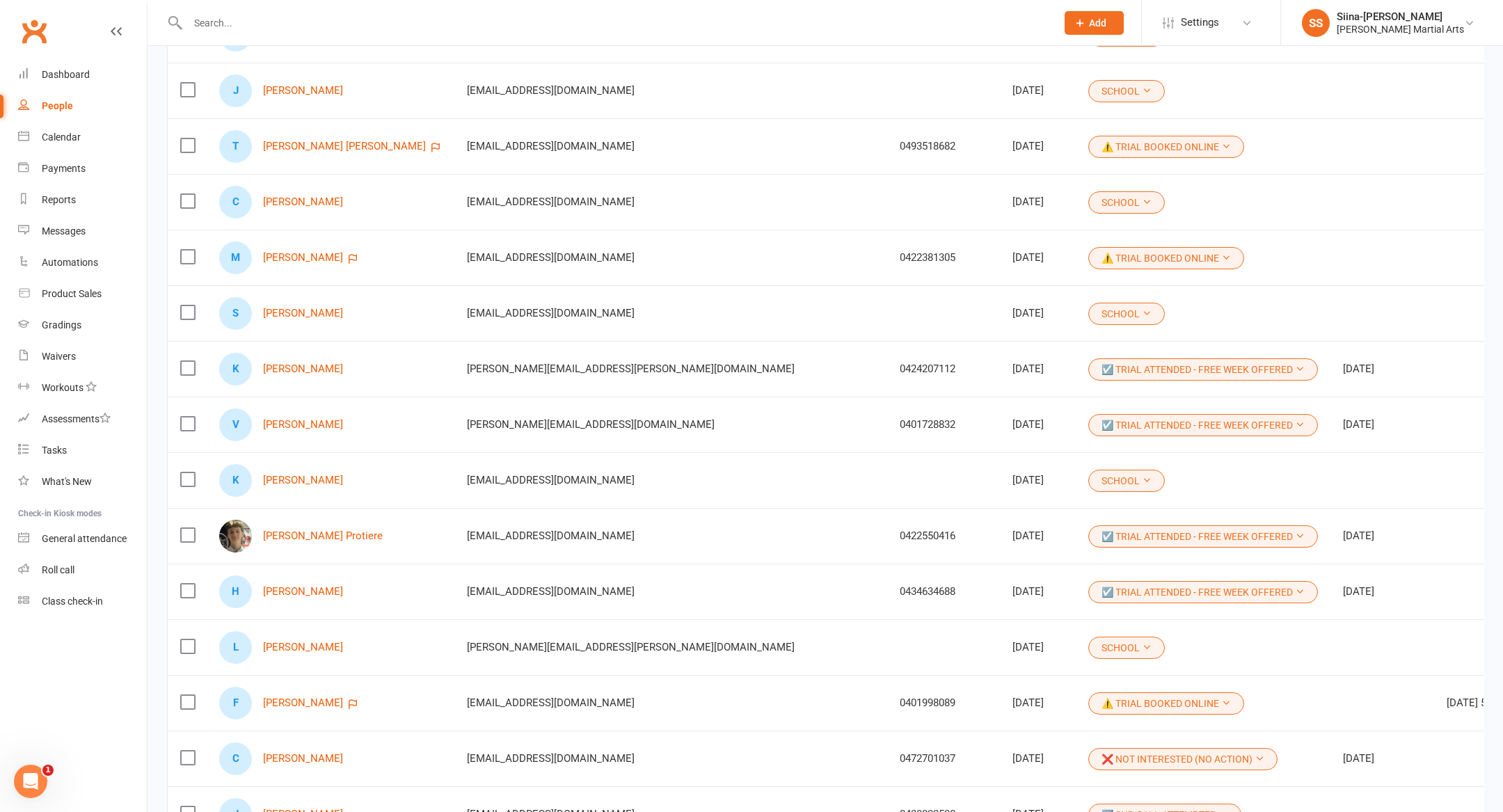
scroll to position [737, 0]
click at [325, 15] on input "text" at bounding box center [615, 23] width 863 height 20
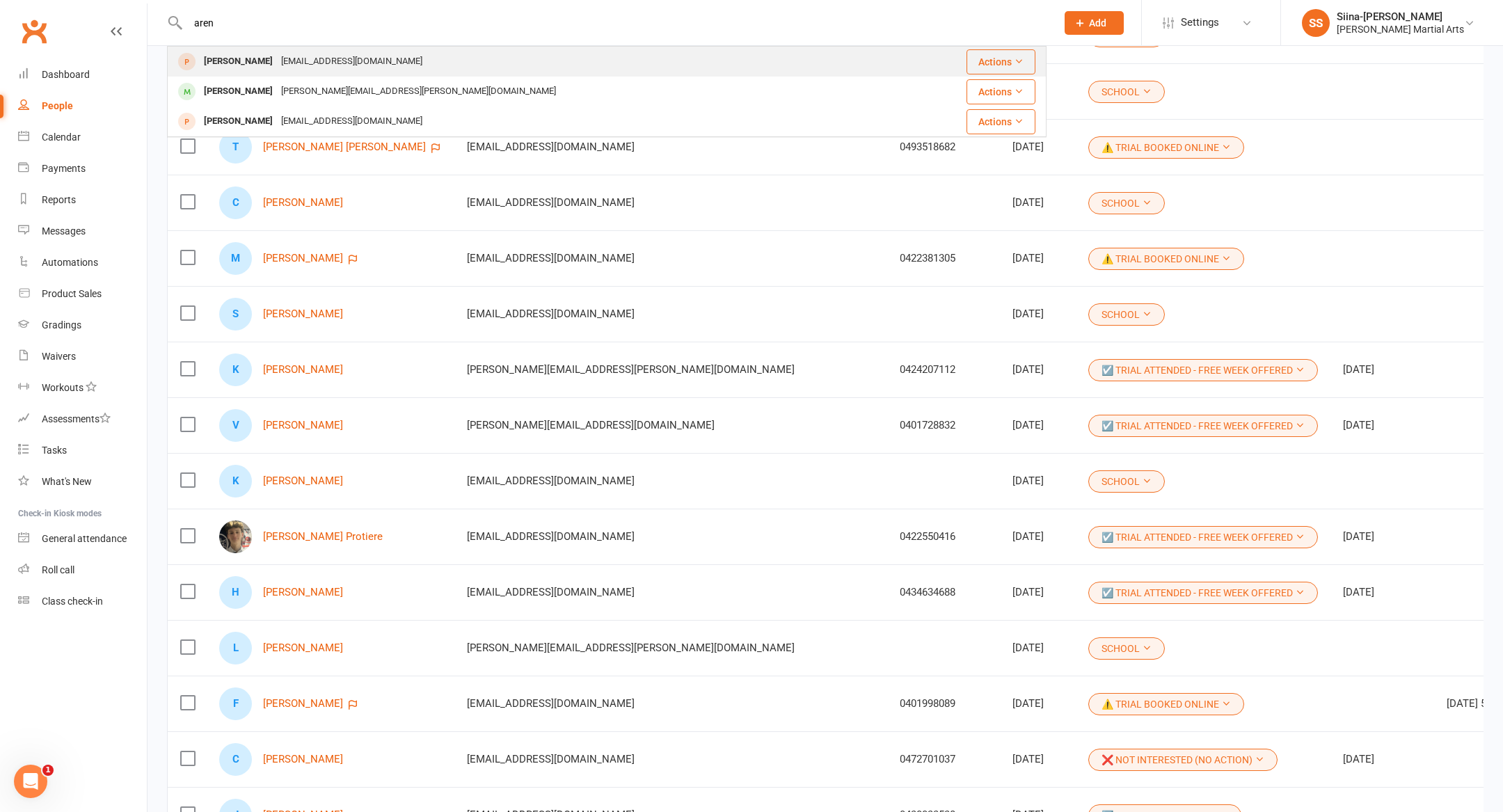
type input "aren"
click at [331, 65] on div "[EMAIL_ADDRESS][DOMAIN_NAME]" at bounding box center [351, 62] width 150 height 20
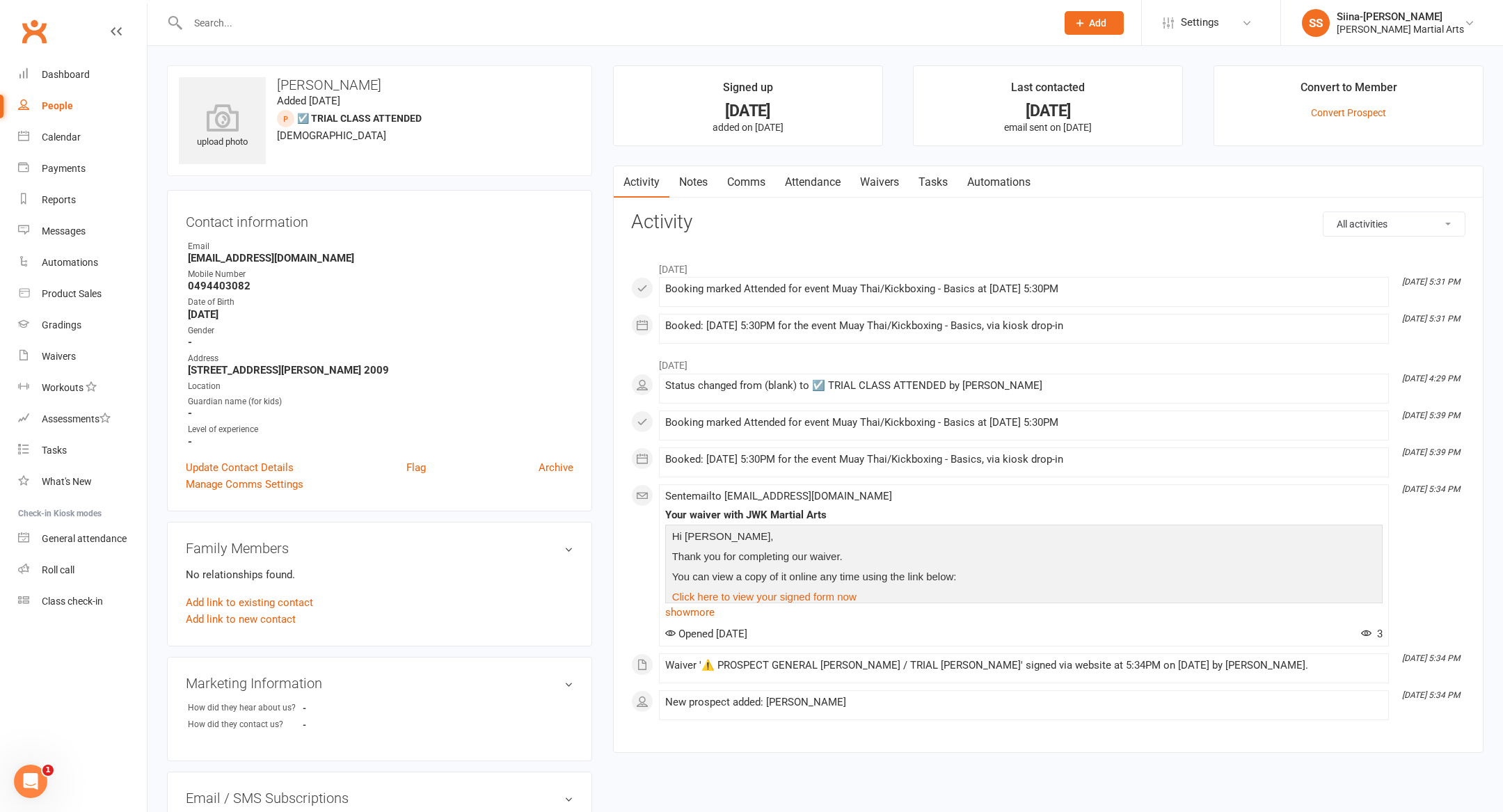
click at [609, 475] on main "Signed up [DATE] added on [DATE] Last contacted [DATE] email sent on [DATE] Con…" at bounding box center [1048, 415] width 891 height 701
click at [605, 449] on main "Signed up [DATE] added on [DATE] Last contacted [DATE] email sent on [DATE] Con…" at bounding box center [1048, 415] width 891 height 701
drag, startPoint x: 730, startPoint y: 458, endPoint x: 1040, endPoint y: 475, distance: 310.5
click at [1039, 474] on div "May [DATE] 4:29 PM Status changed from (blank) to ☑️ TRIAL CLASS ATTENDED by [P…" at bounding box center [1048, 535] width 834 height 368
click at [1112, 454] on div "Booked: [DATE] 5:30PM for the event Muay Thai/Kickboxing - Basics, via kiosk dr…" at bounding box center [1024, 459] width 717 height 12
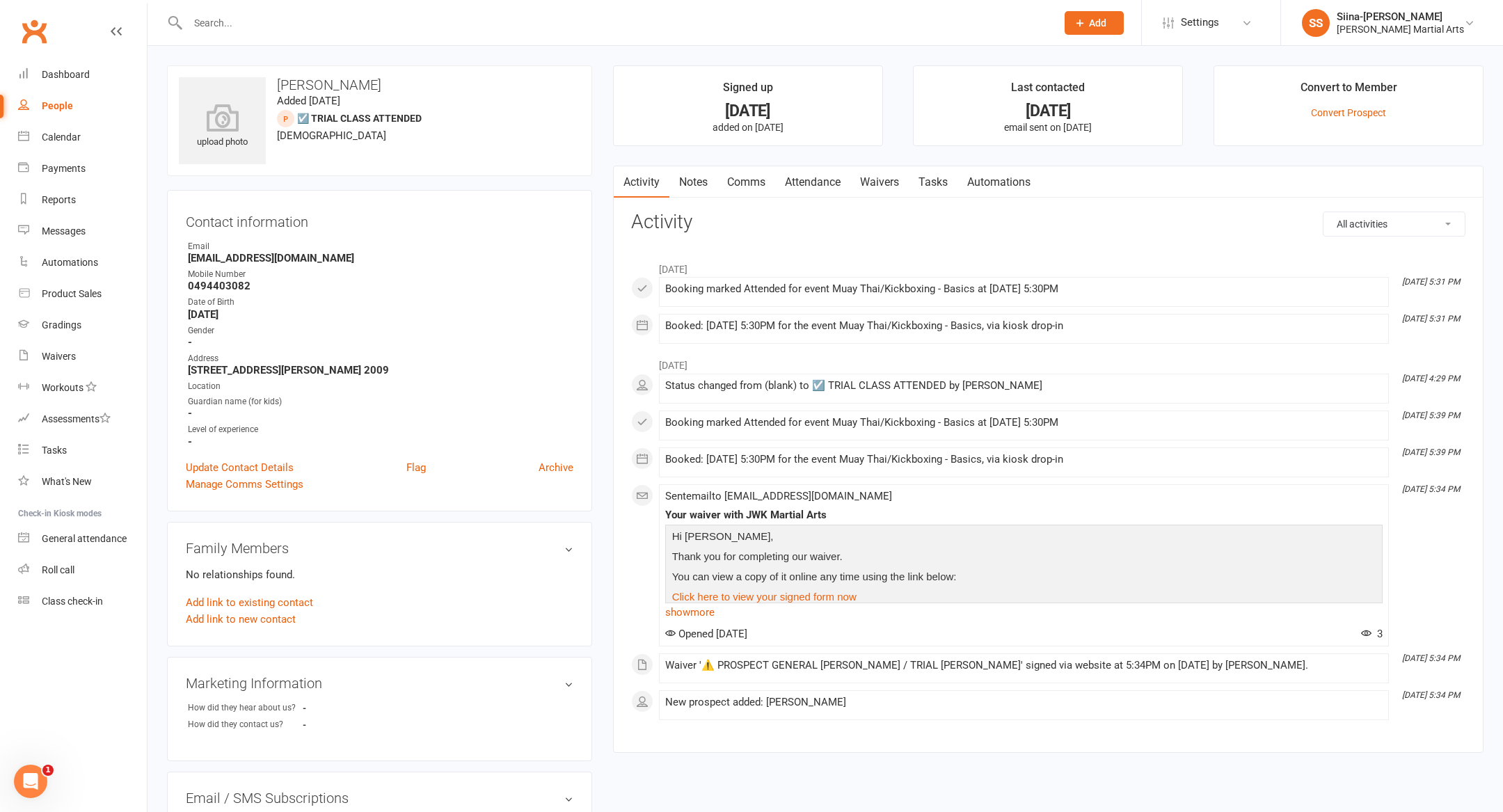
drag, startPoint x: 1069, startPoint y: 461, endPoint x: 793, endPoint y: 337, distance: 302.6
click at [793, 337] on ul "June [DATE] 5:31 PM Booking marked Attended for event Muay Thai/Kickboxing - Ba…" at bounding box center [1048, 488] width 834 height 466
click at [790, 331] on div "Booked: [DATE] 5:30PM for the event Muay Thai/Kickboxing - Basics, via kiosk dr…" at bounding box center [1024, 328] width 717 height 17
click at [788, 324] on div "Booked: [DATE] 5:30PM for the event Muay Thai/Kickboxing - Basics, via kiosk dr…" at bounding box center [1024, 325] width 717 height 12
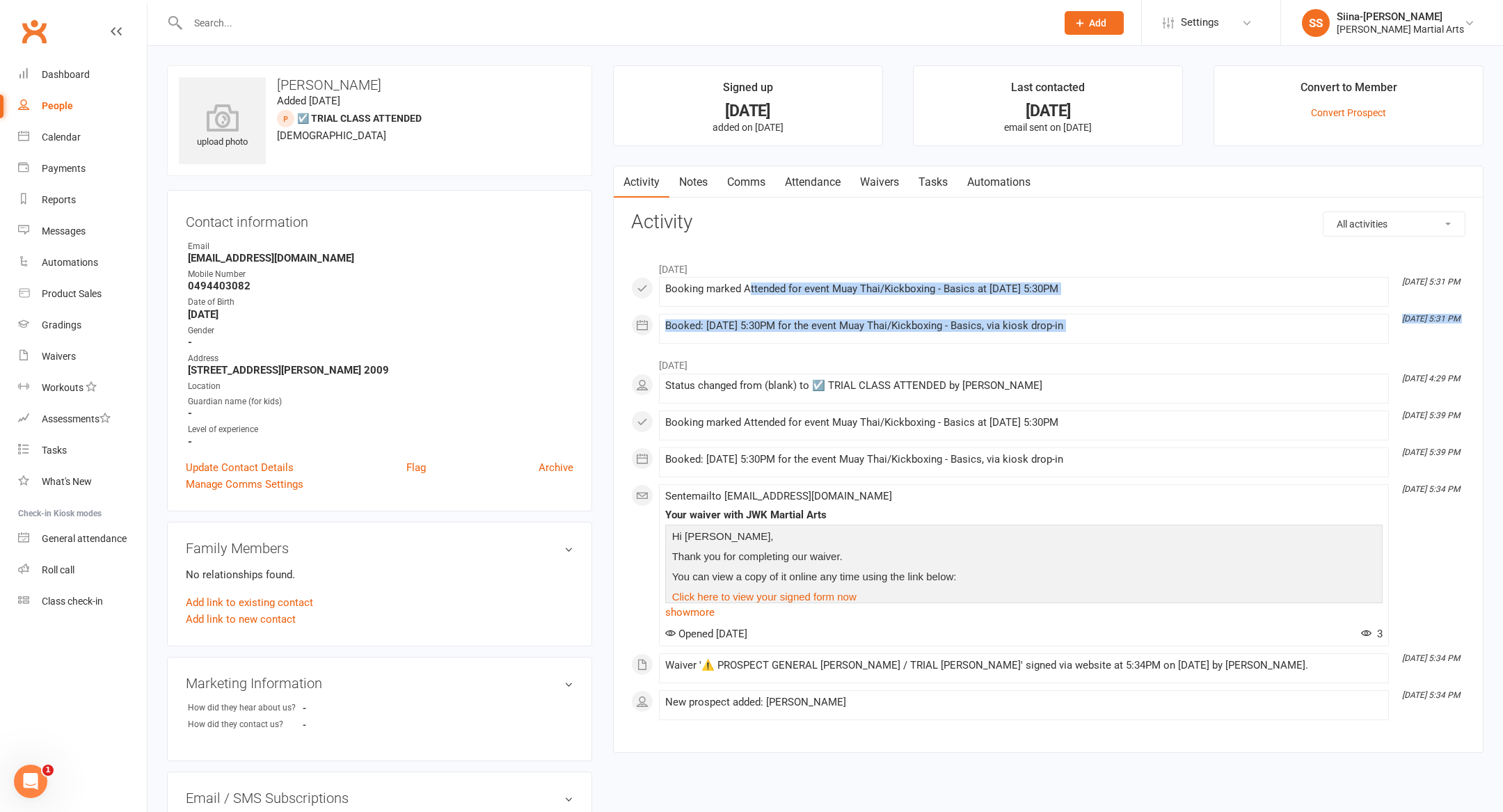
drag, startPoint x: 750, startPoint y: 288, endPoint x: 863, endPoint y: 352, distance: 129.9
click at [863, 354] on ul "June [DATE] 5:31 PM Booking marked Attended for event Muay Thai/Kickboxing - Ba…" at bounding box center [1048, 488] width 834 height 466
click at [863, 352] on li "[DATE]" at bounding box center [1048, 361] width 834 height 22
drag, startPoint x: 865, startPoint y: 332, endPoint x: 844, endPoint y: 284, distance: 52.4
click at [844, 284] on div "June [DATE] 5:31 PM Booking marked Attended for event Muay Thai/Kickboxing - Ba…" at bounding box center [1048, 299] width 834 height 89
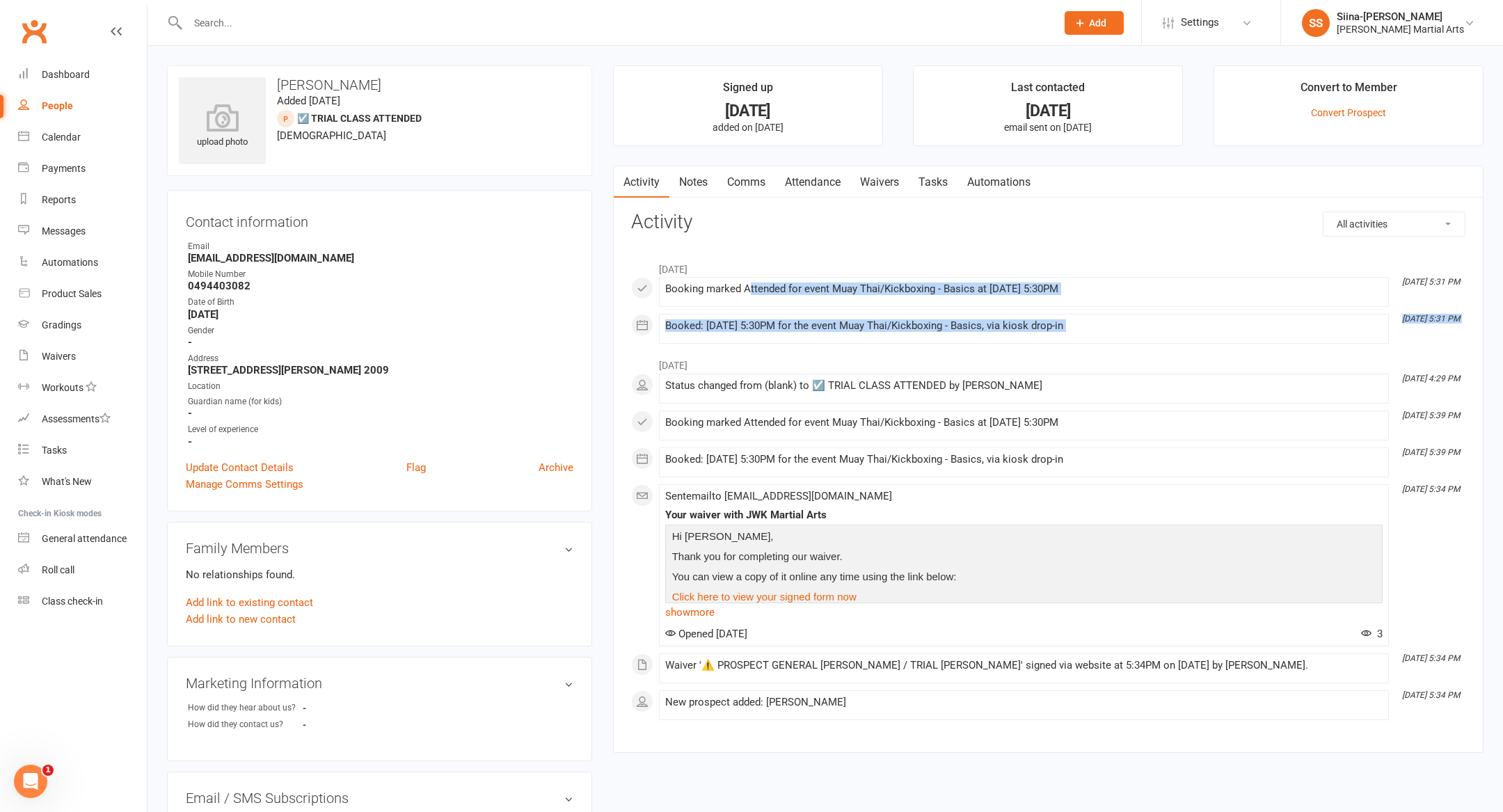
click at [844, 283] on div "Booking marked Attended for event Muay Thai/Kickboxing - Basics at [DATE] 5:30PM" at bounding box center [1024, 288] width 717 height 12
drag, startPoint x: 1010, startPoint y: 357, endPoint x: 1008, endPoint y: 337, distance: 20.1
click at [1008, 340] on ul "June [DATE] 5:31 PM Booking marked Attended for event Muay Thai/Kickboxing - Ba…" at bounding box center [1048, 488] width 834 height 466
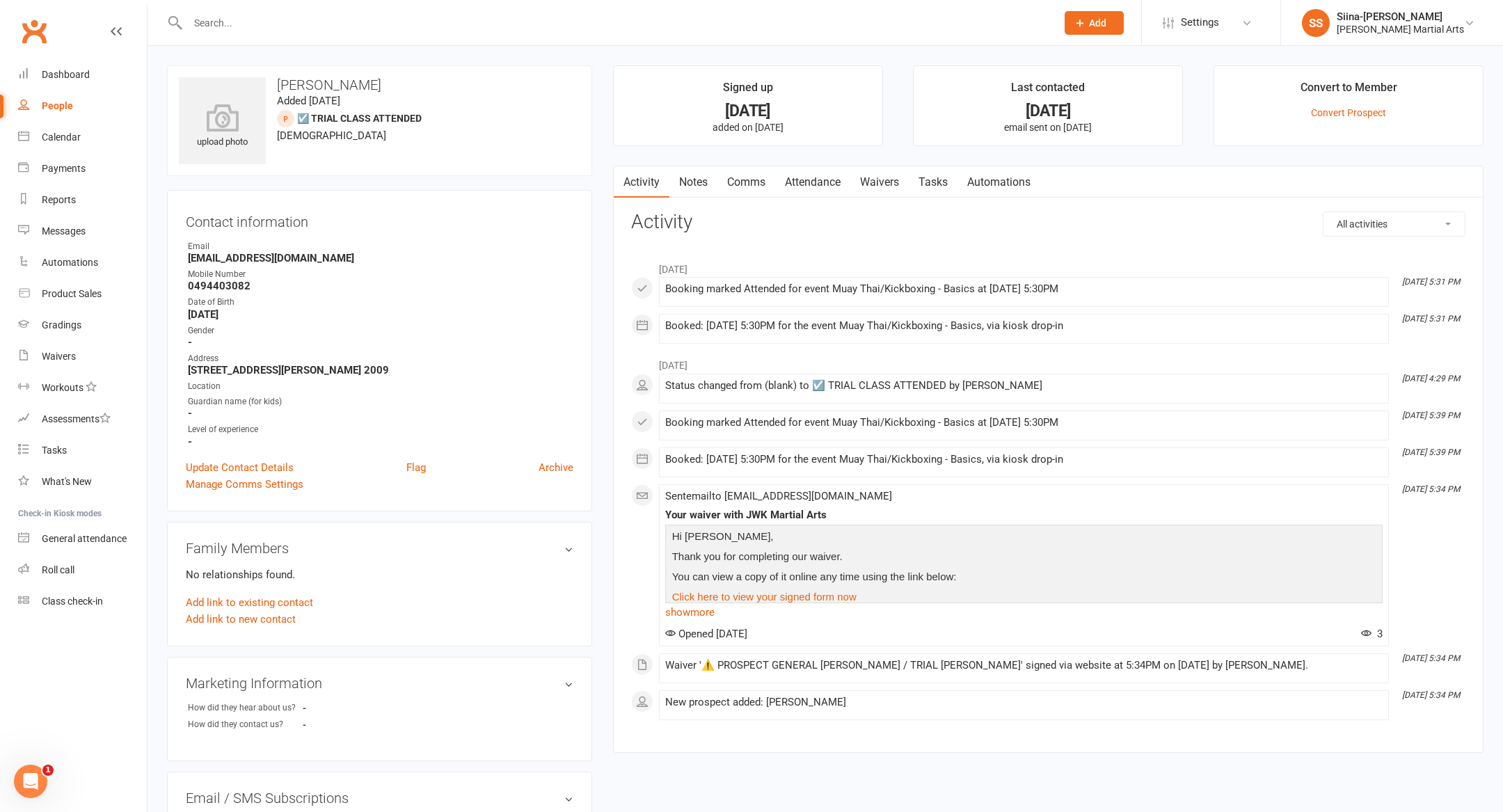
click at [1009, 329] on div "Booked: [DATE] 5:30PM for the event Muay Thai/Kickboxing - Basics, via kiosk dr…" at bounding box center [1024, 325] width 717 height 12
click at [77, 108] on link "People" at bounding box center [82, 106] width 129 height 31
select select "100"
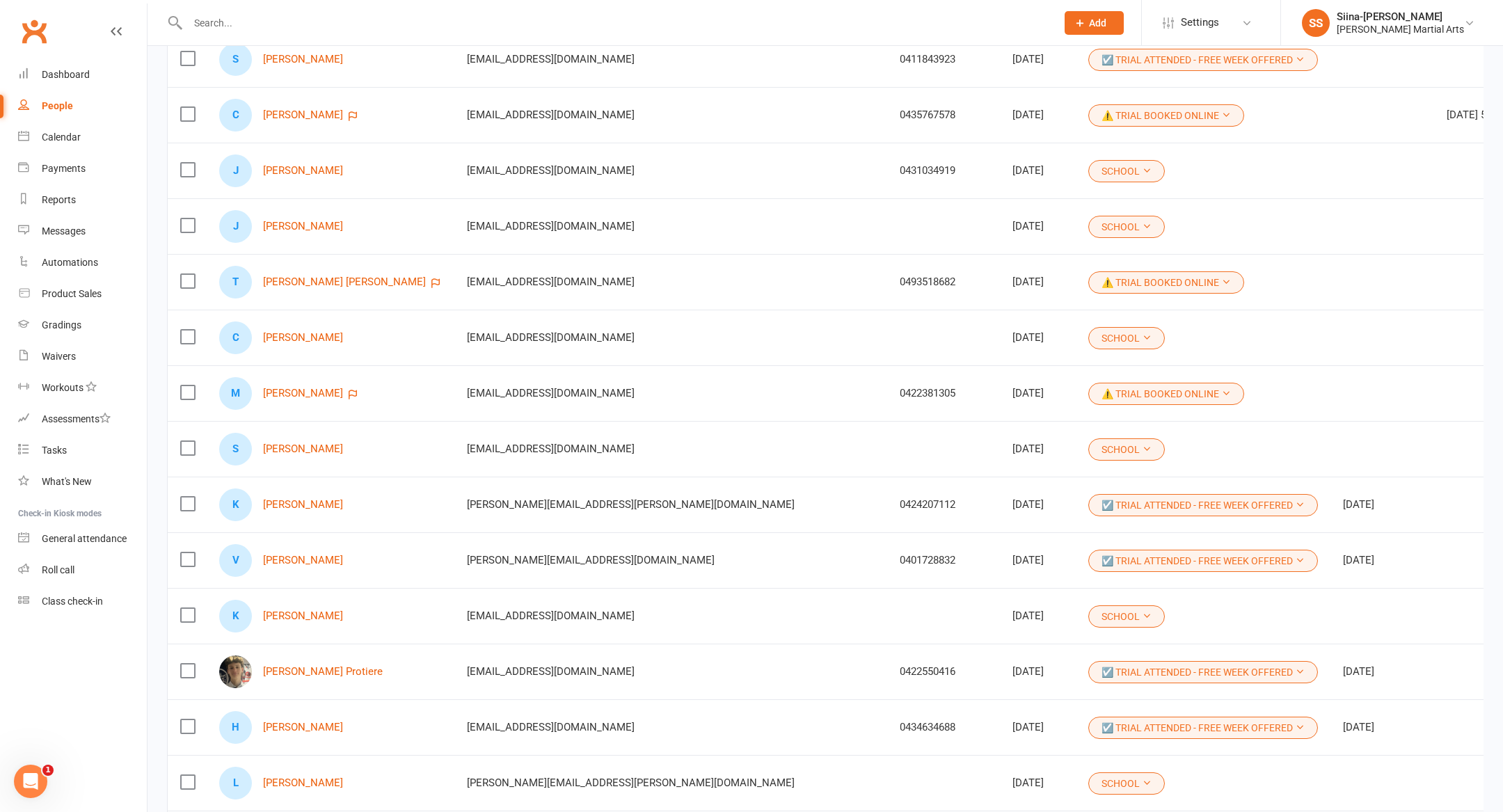
scroll to position [3083, 0]
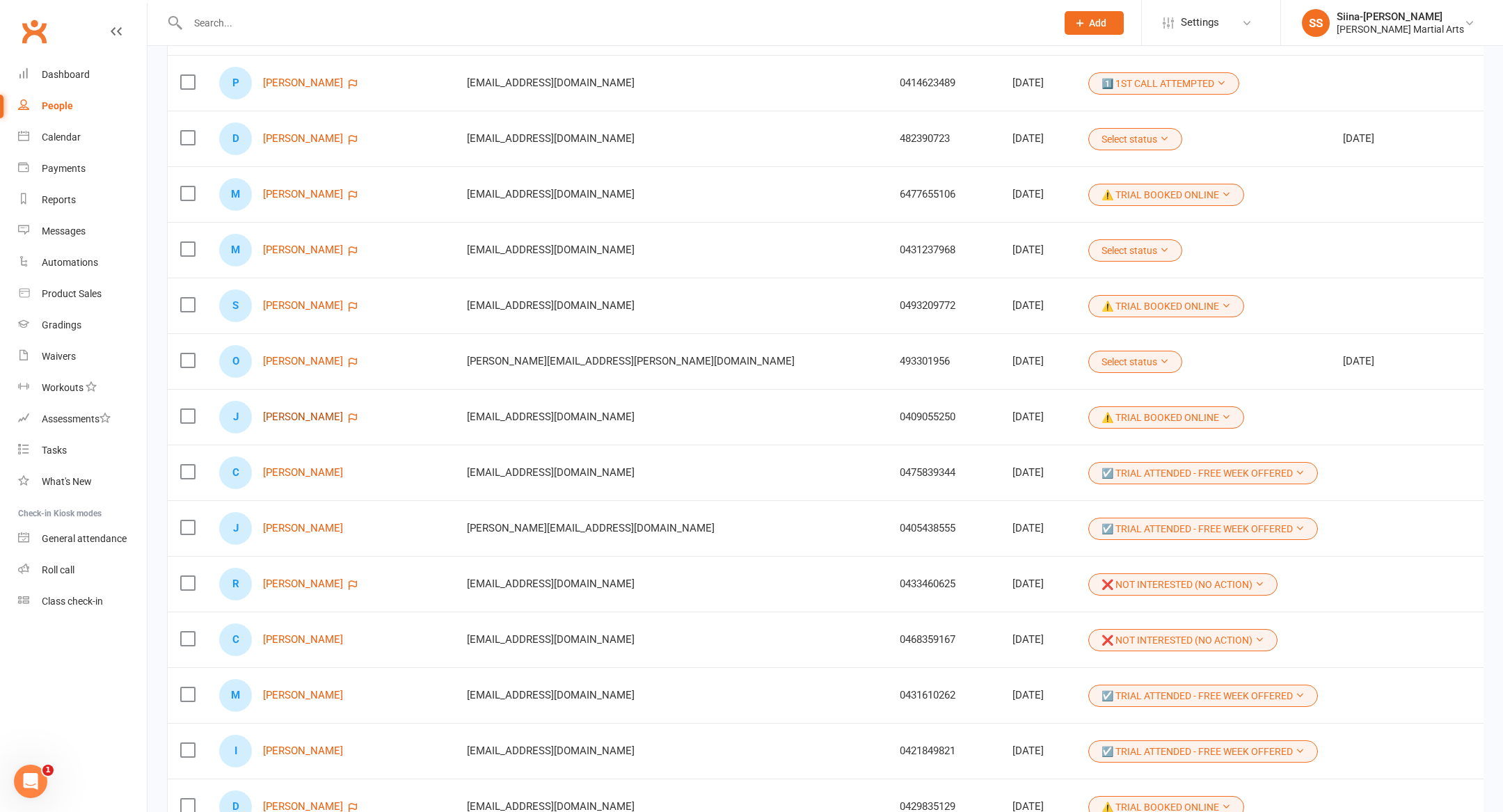
click at [327, 411] on link "[PERSON_NAME]" at bounding box center [303, 417] width 80 height 12
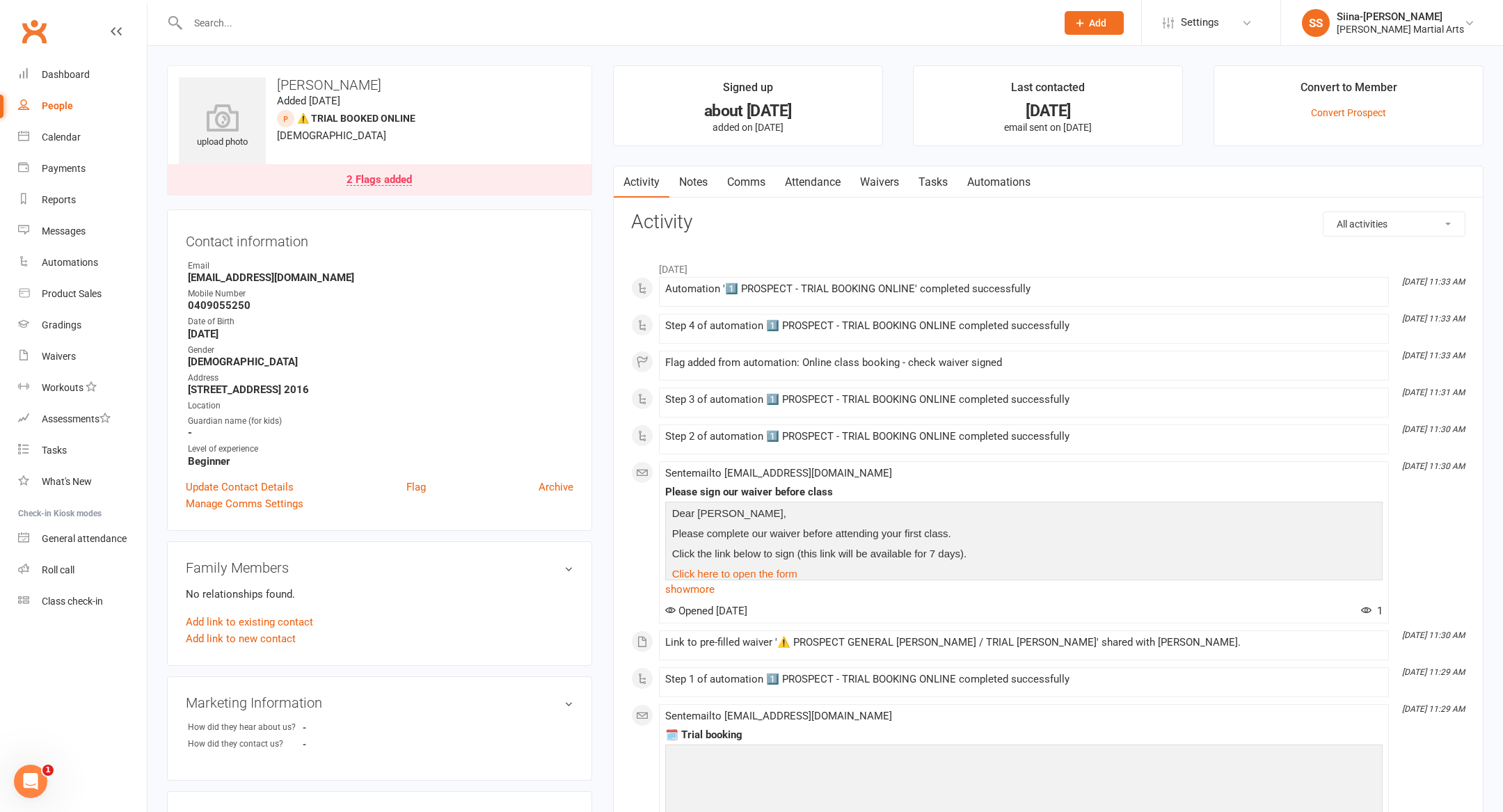
drag, startPoint x: 830, startPoint y: 267, endPoint x: 860, endPoint y: 445, distance: 180.5
click at [860, 445] on div "July [DATE] 11:33 AM Automation '1️⃣ PROSPECT - TRIAL BOOKING ONLINE' completed…" at bounding box center [1048, 600] width 834 height 690
click at [892, 434] on div "Step 2 of automation 1️⃣ PROSPECT - TRIAL BOOKING ONLINE completed successfully" at bounding box center [1024, 436] width 717 height 12
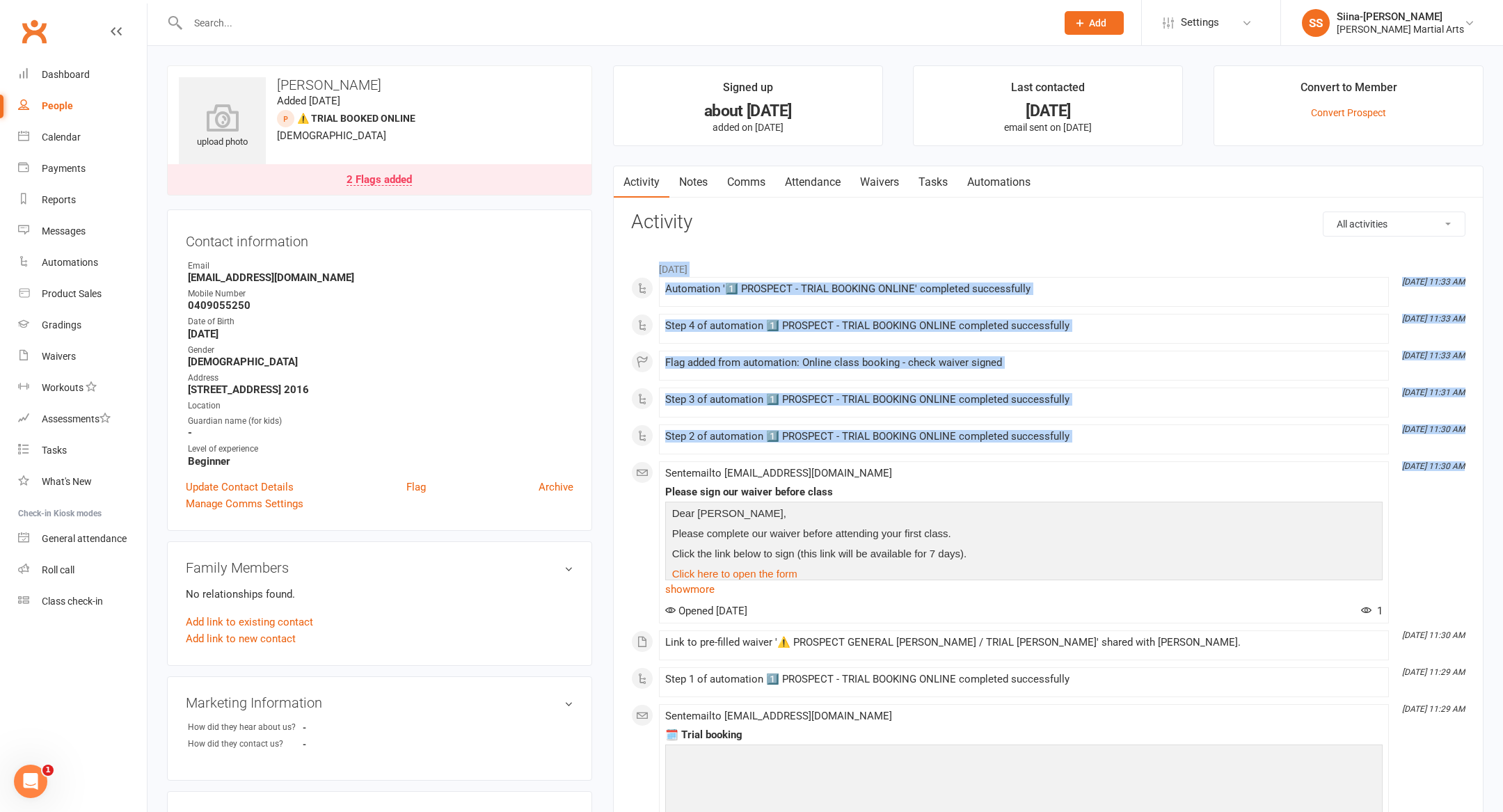
drag, startPoint x: 899, startPoint y: 455, endPoint x: 830, endPoint y: 211, distance: 253.6
click at [860, 226] on h3 "Activity" at bounding box center [1048, 223] width 834 height 22
drag, startPoint x: 831, startPoint y: 227, endPoint x: 991, endPoint y: 609, distance: 414.2
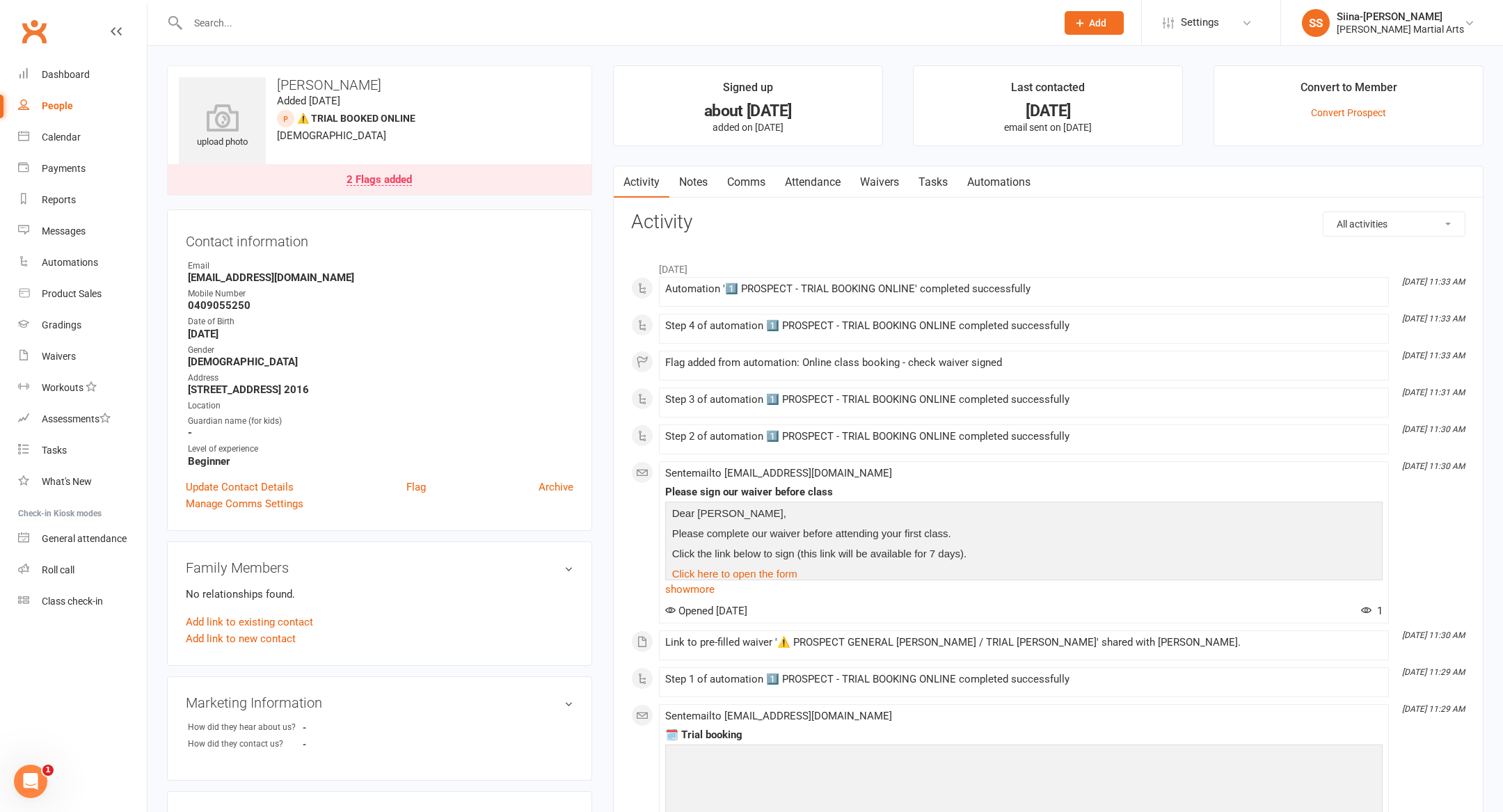
click at [1010, 687] on div "Step 1 of automation 1️⃣ PROSPECT - TRIAL BOOKING ONLINE completed successfully" at bounding box center [1024, 682] width 717 height 17
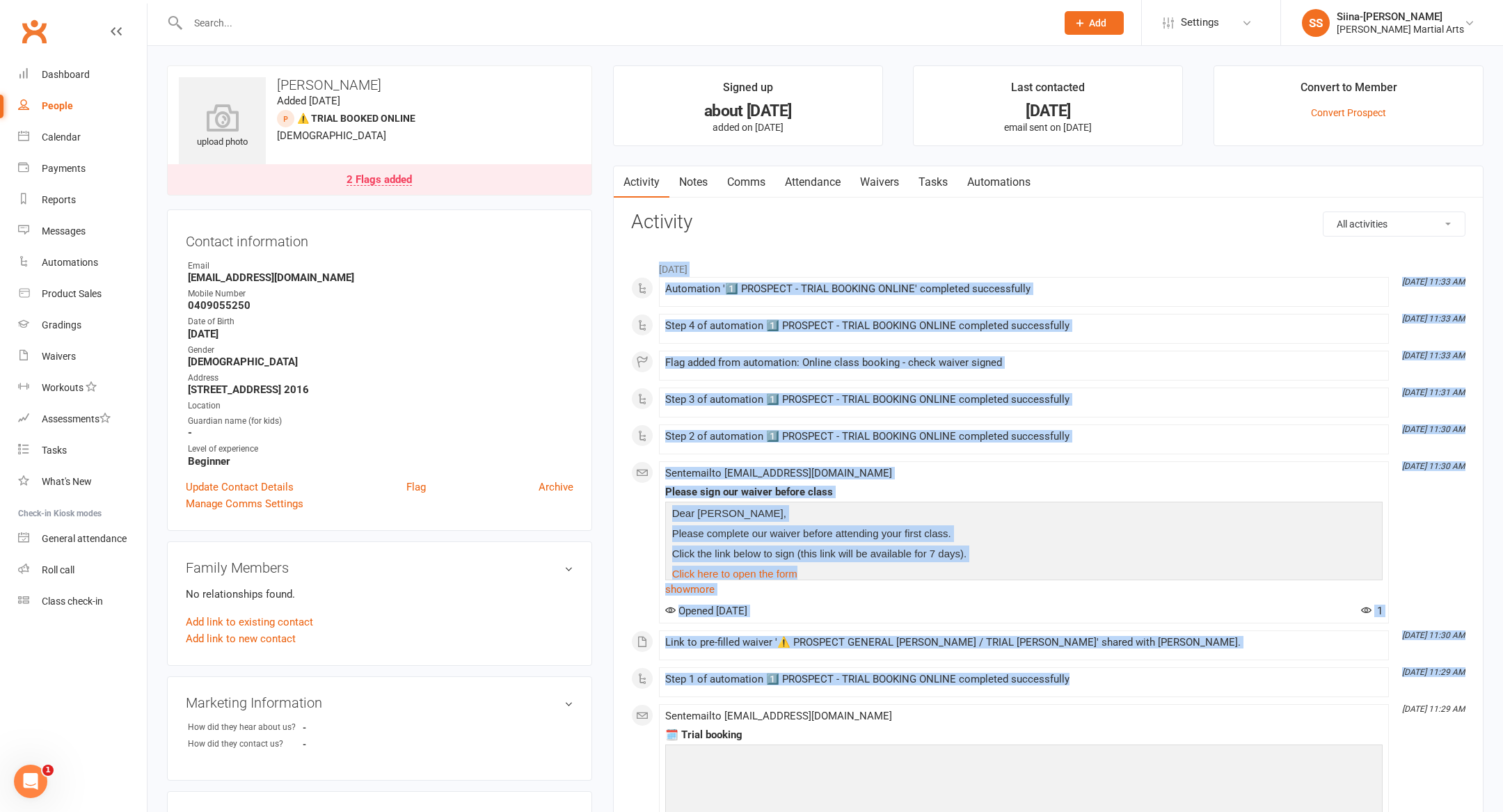
drag, startPoint x: 1015, startPoint y: 691, endPoint x: 827, endPoint y: 237, distance: 491.4
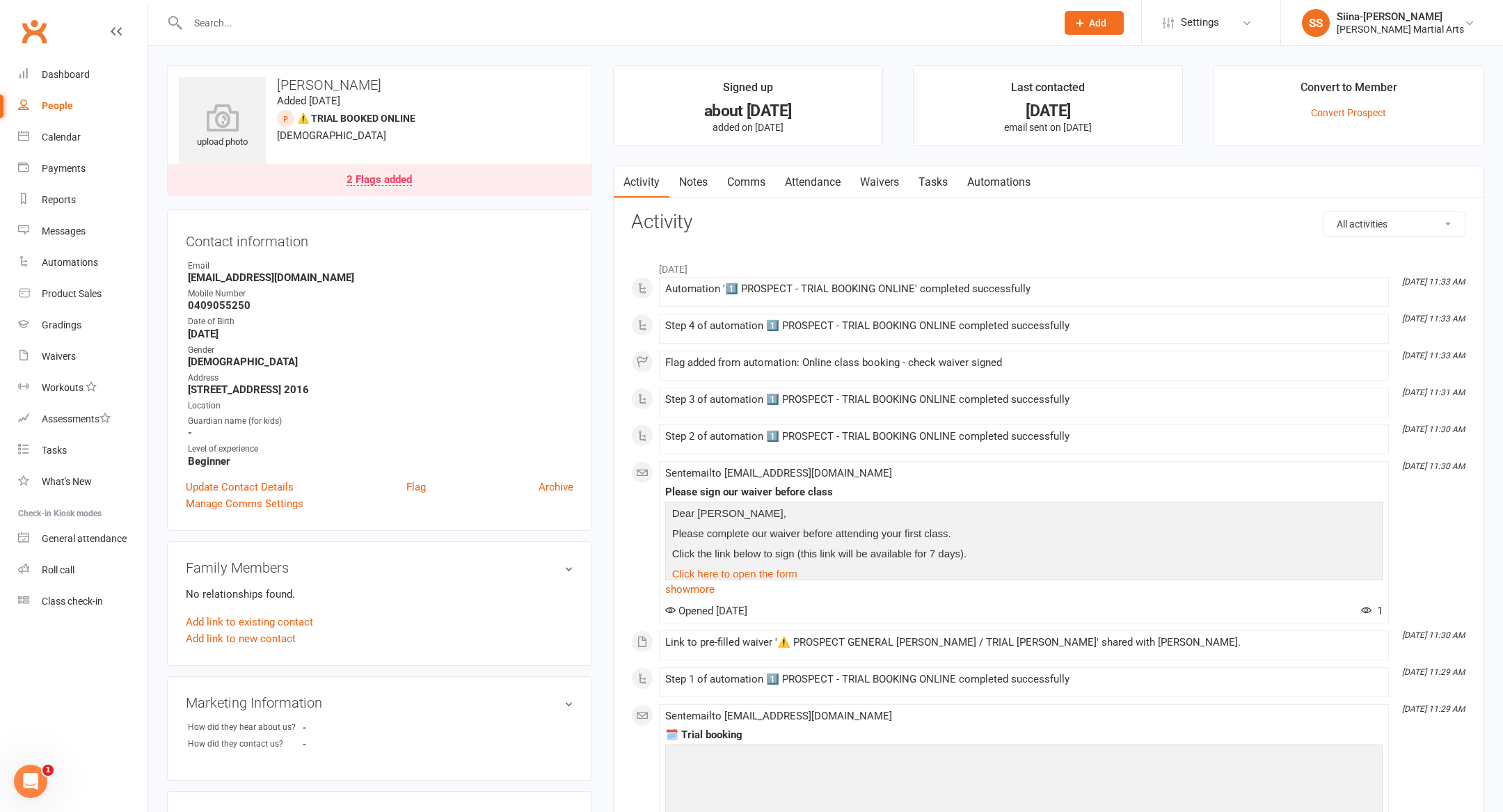
click at [387, 183] on div "2 Flags added" at bounding box center [379, 180] width 65 height 11
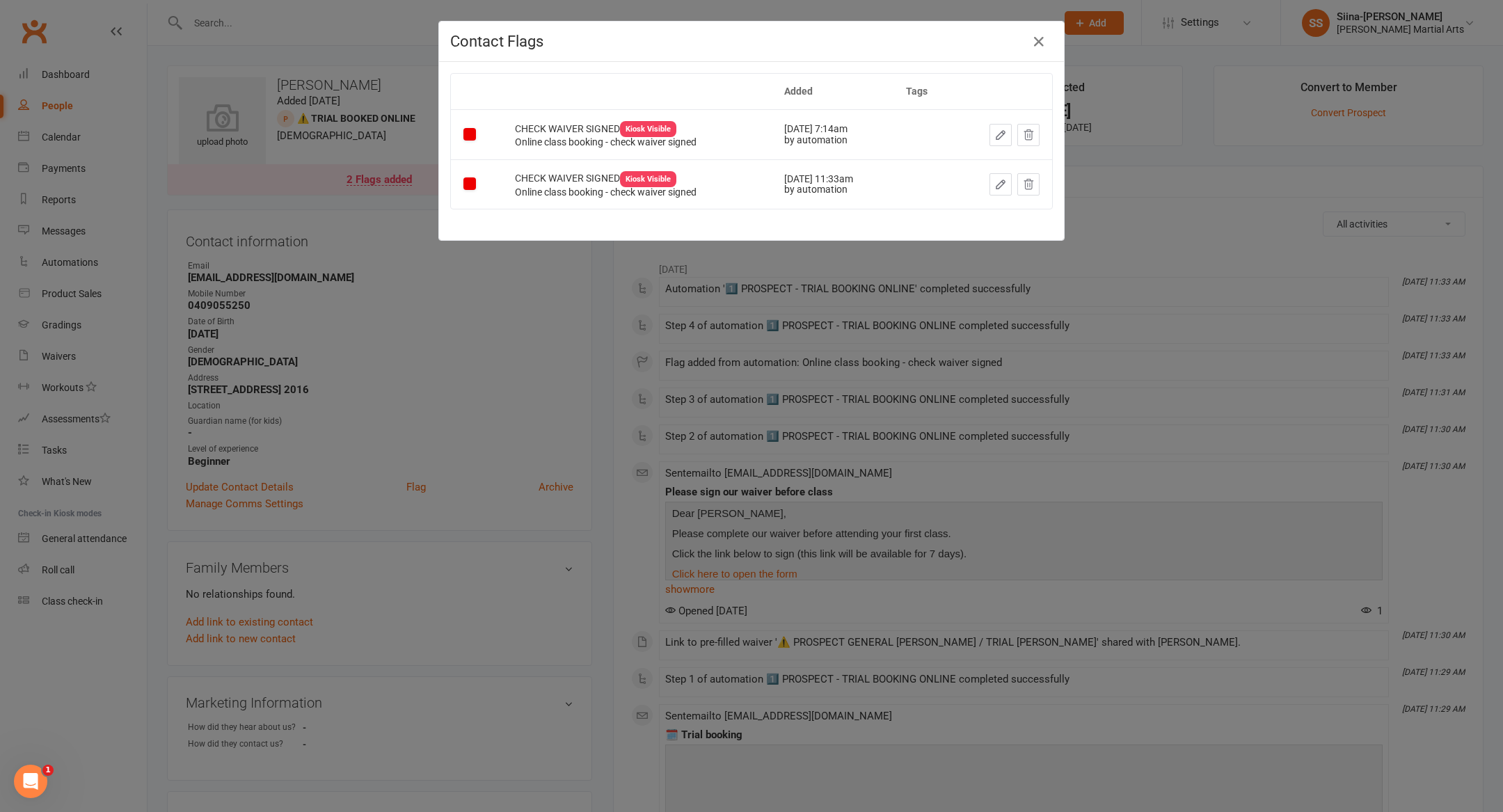
click at [1188, 366] on div "Contact Flags Added Tags CHECK WAIVER SIGNED Kiosk Visible Online class booking…" at bounding box center [751, 406] width 1503 height 812
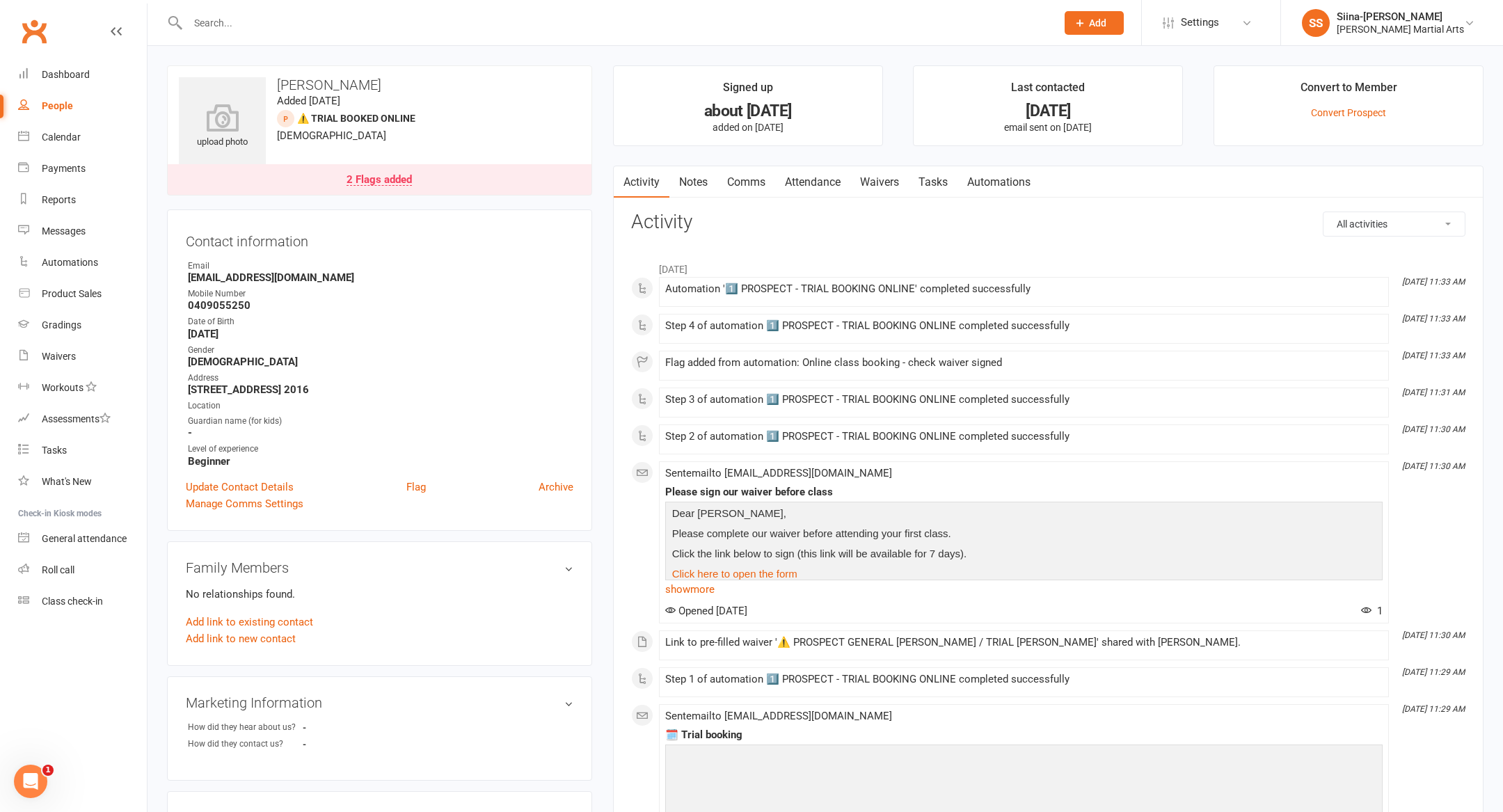
click at [869, 183] on link "Waivers" at bounding box center [880, 182] width 59 height 32
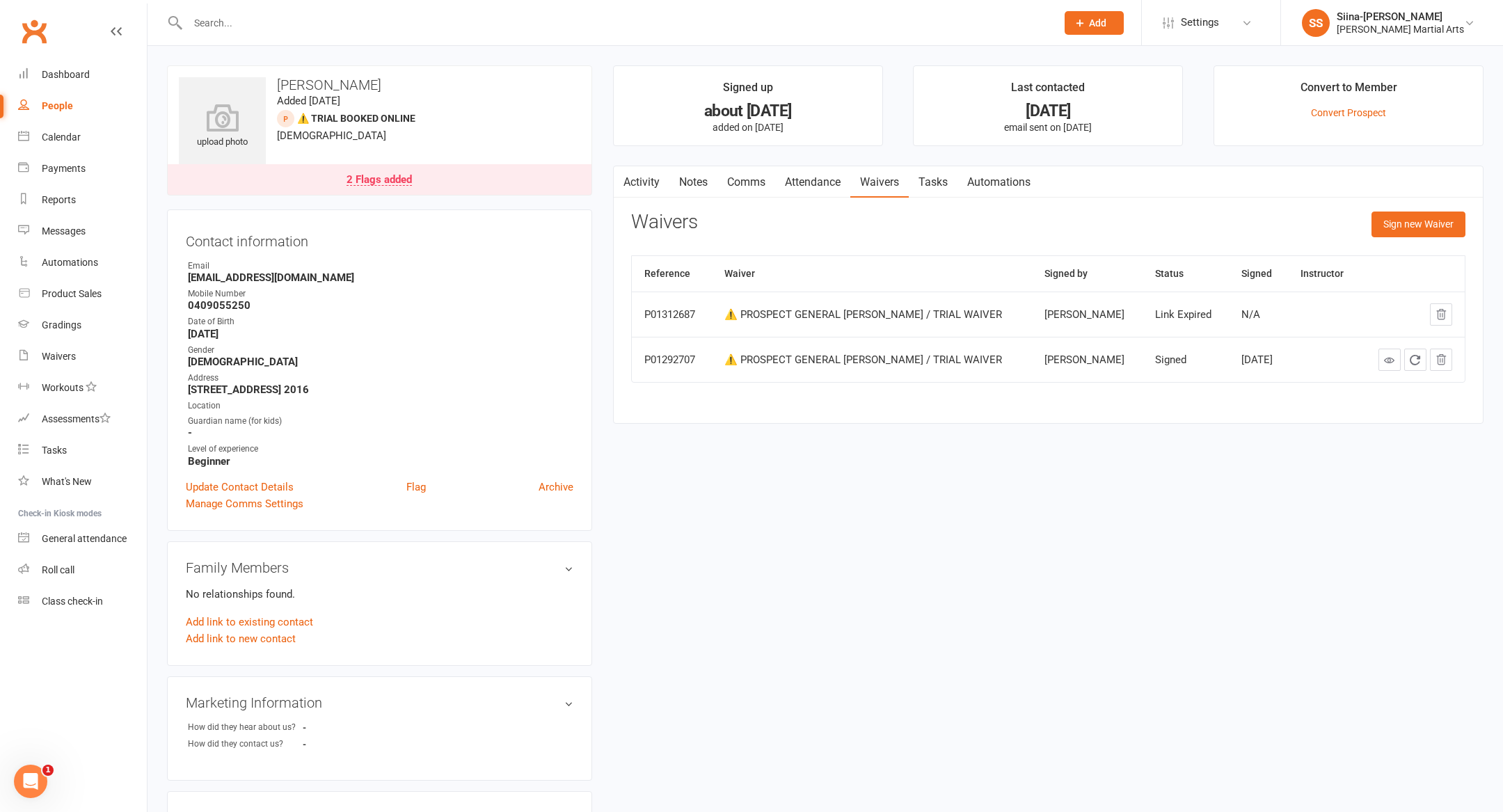
click at [648, 182] on link "Activity" at bounding box center [641, 182] width 56 height 32
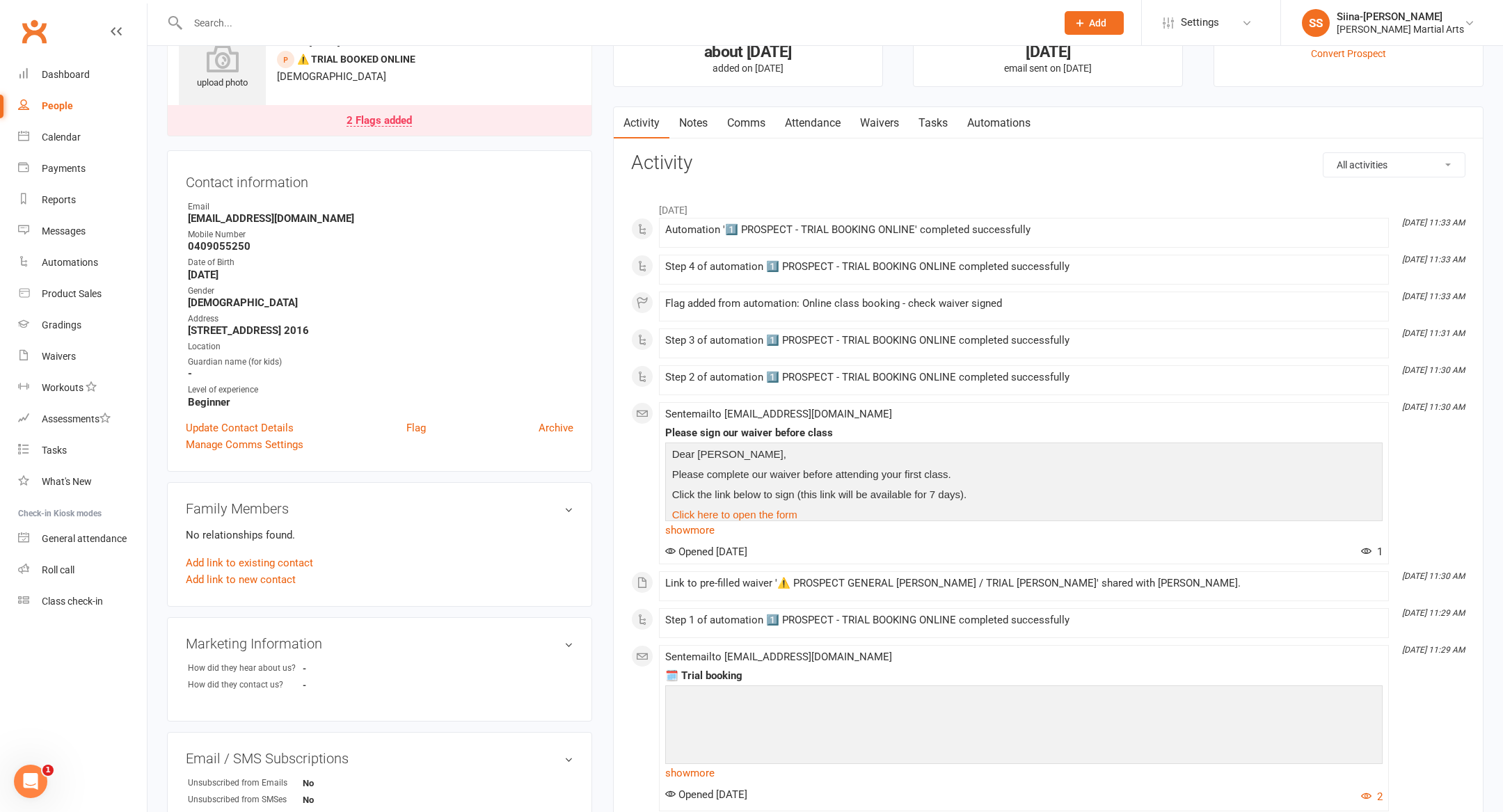
scroll to position [61, 0]
click at [796, 124] on link "Attendance" at bounding box center [813, 121] width 75 height 32
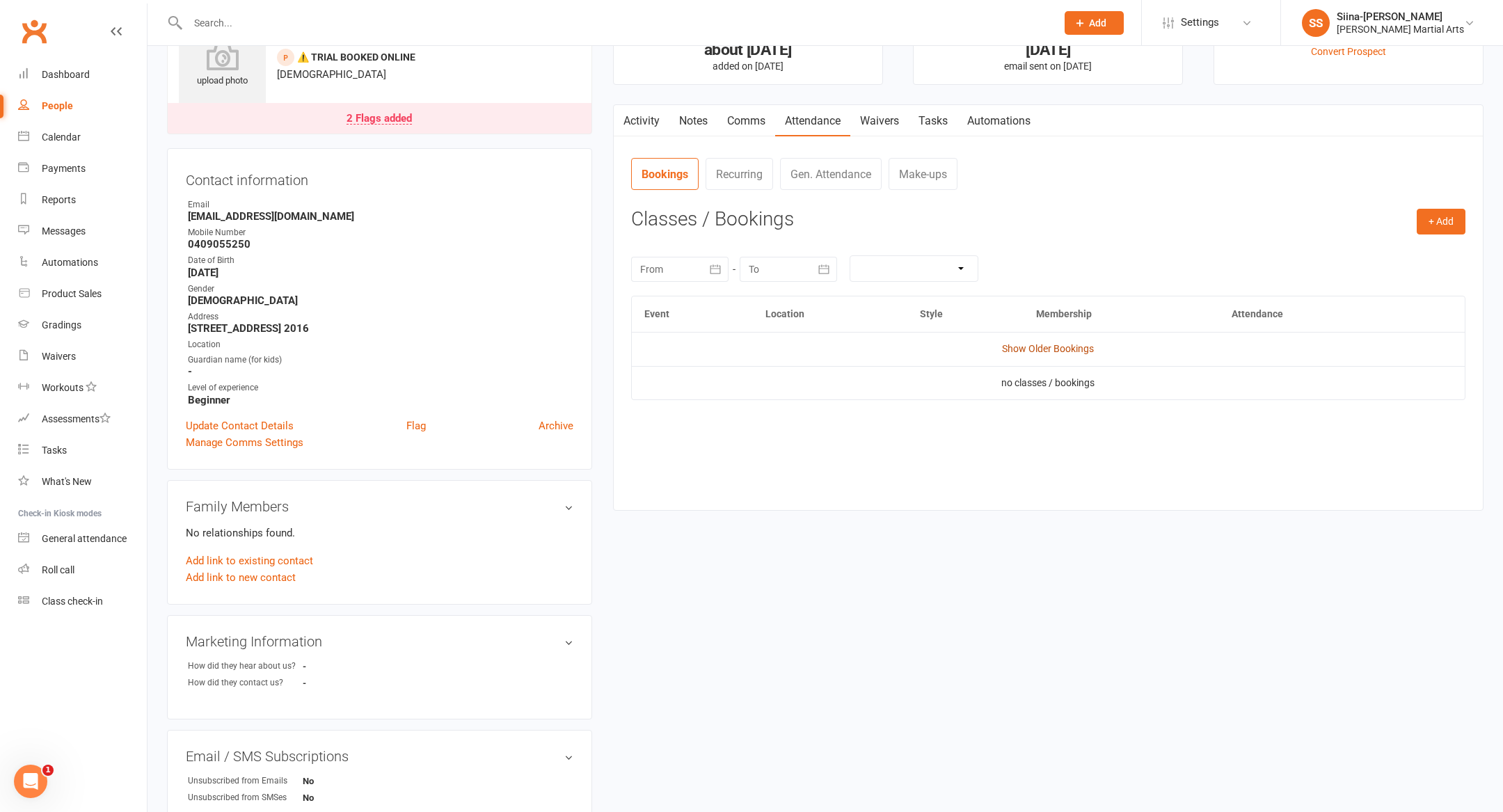
click at [1039, 351] on link "Show Older Bookings" at bounding box center [1047, 349] width 92 height 11
click at [1312, 397] on button "Select" at bounding box center [1292, 390] width 67 height 25
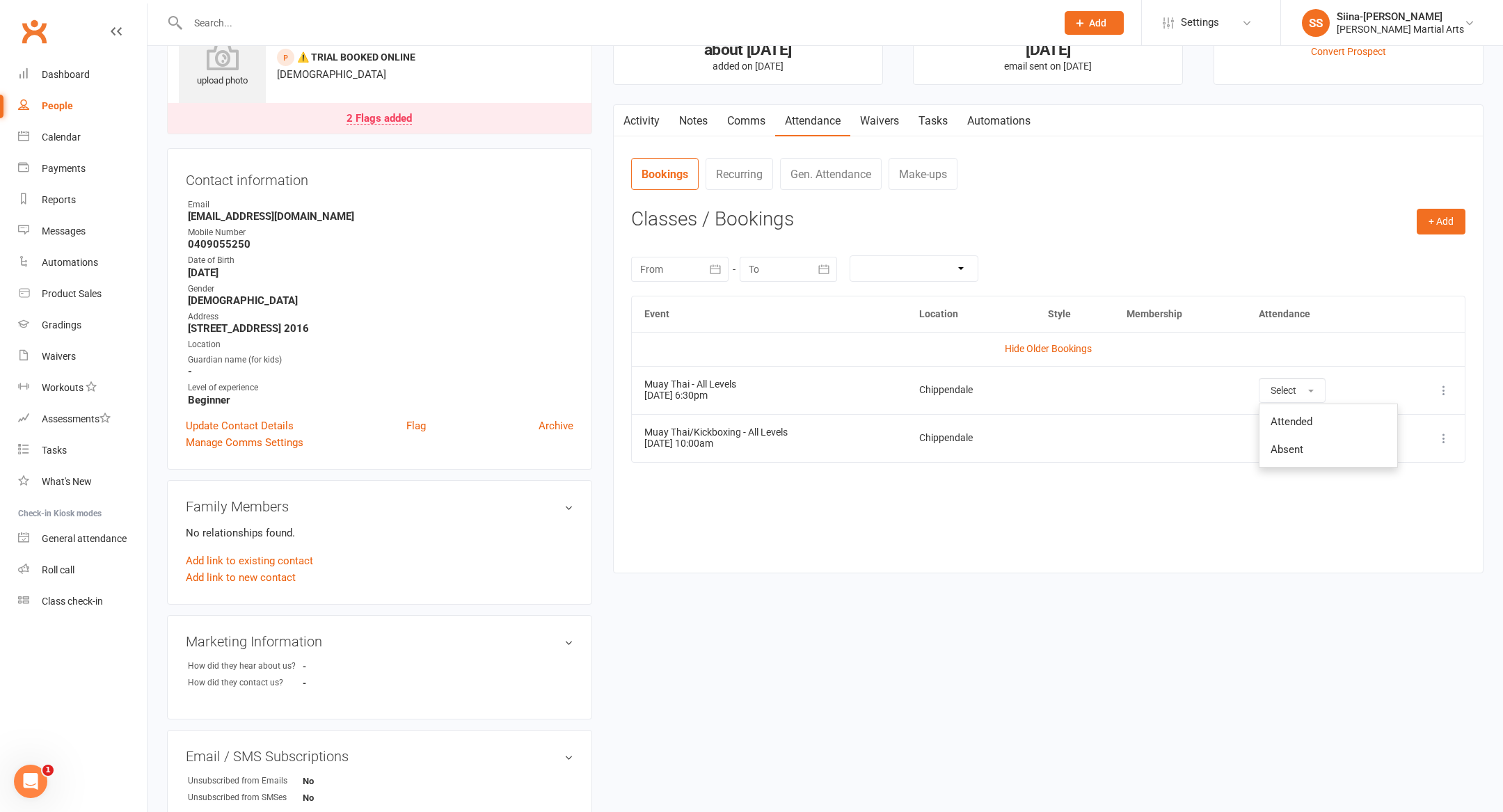
click at [1174, 513] on div "Event Location Style Membership Attendance Hide Older Bookings Muay Thai - All …" at bounding box center [1048, 423] width 834 height 256
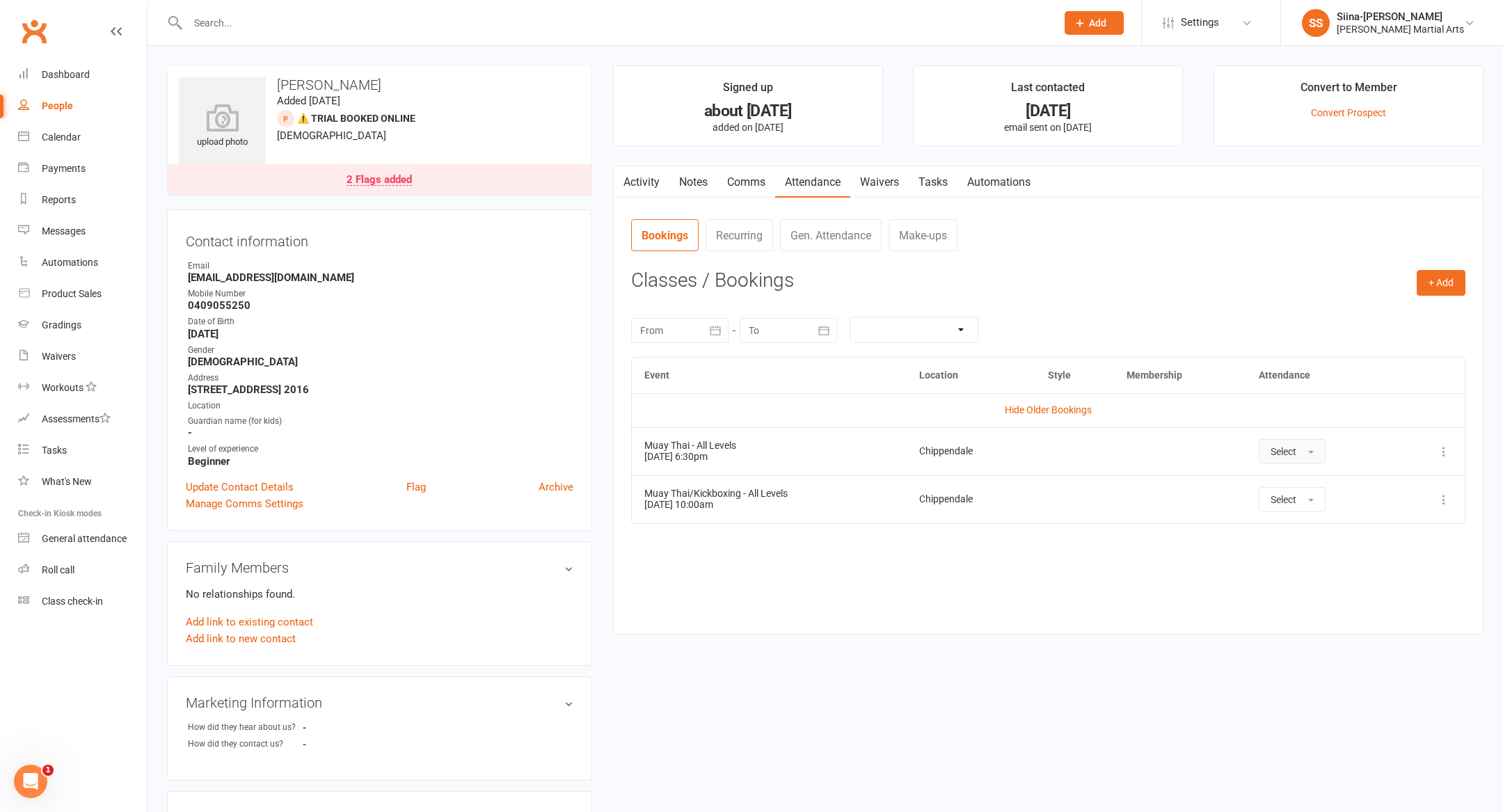
click at [645, 188] on link "Activity" at bounding box center [641, 182] width 56 height 32
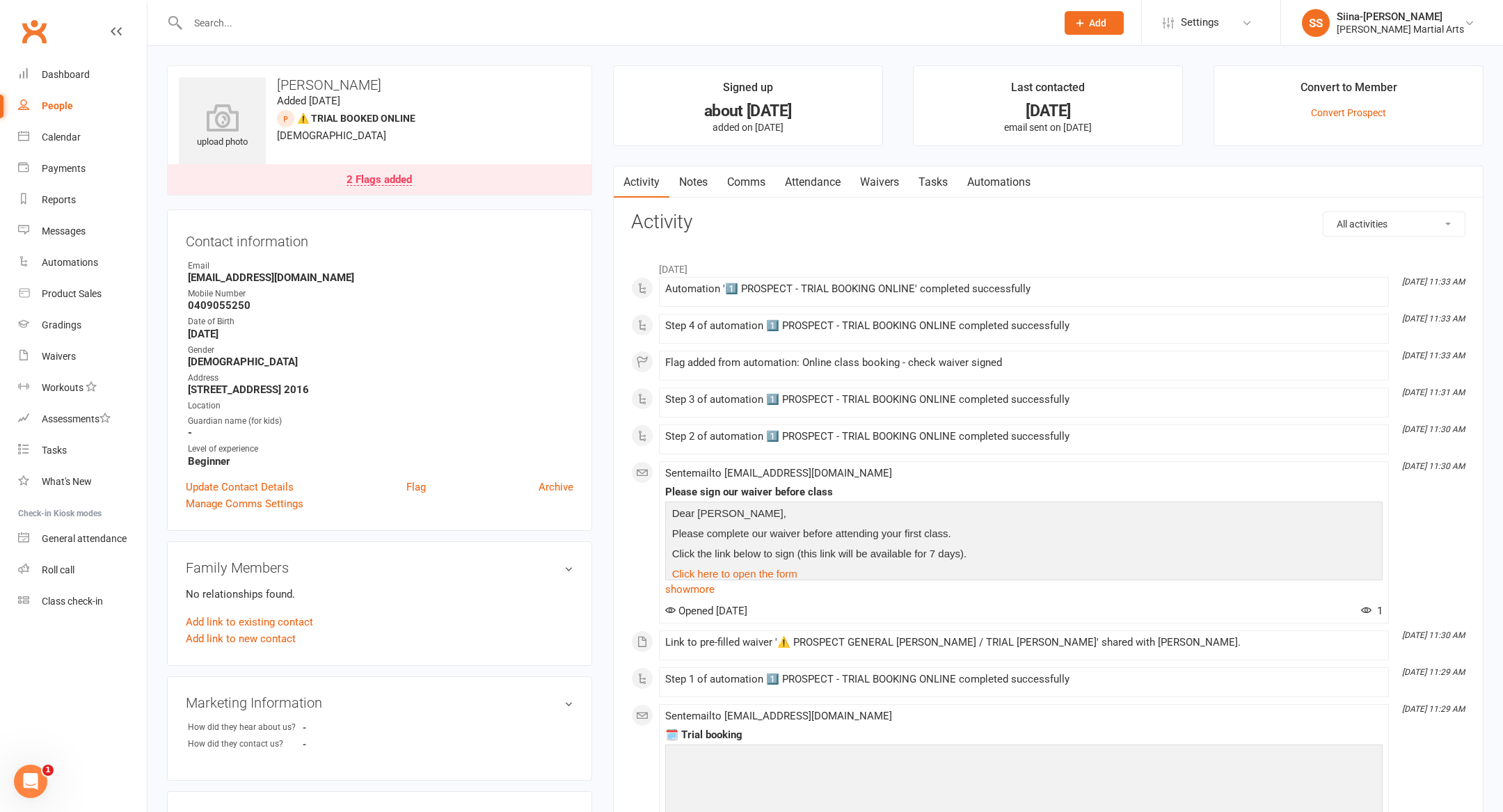
click at [819, 187] on link "Attendance" at bounding box center [813, 182] width 75 height 32
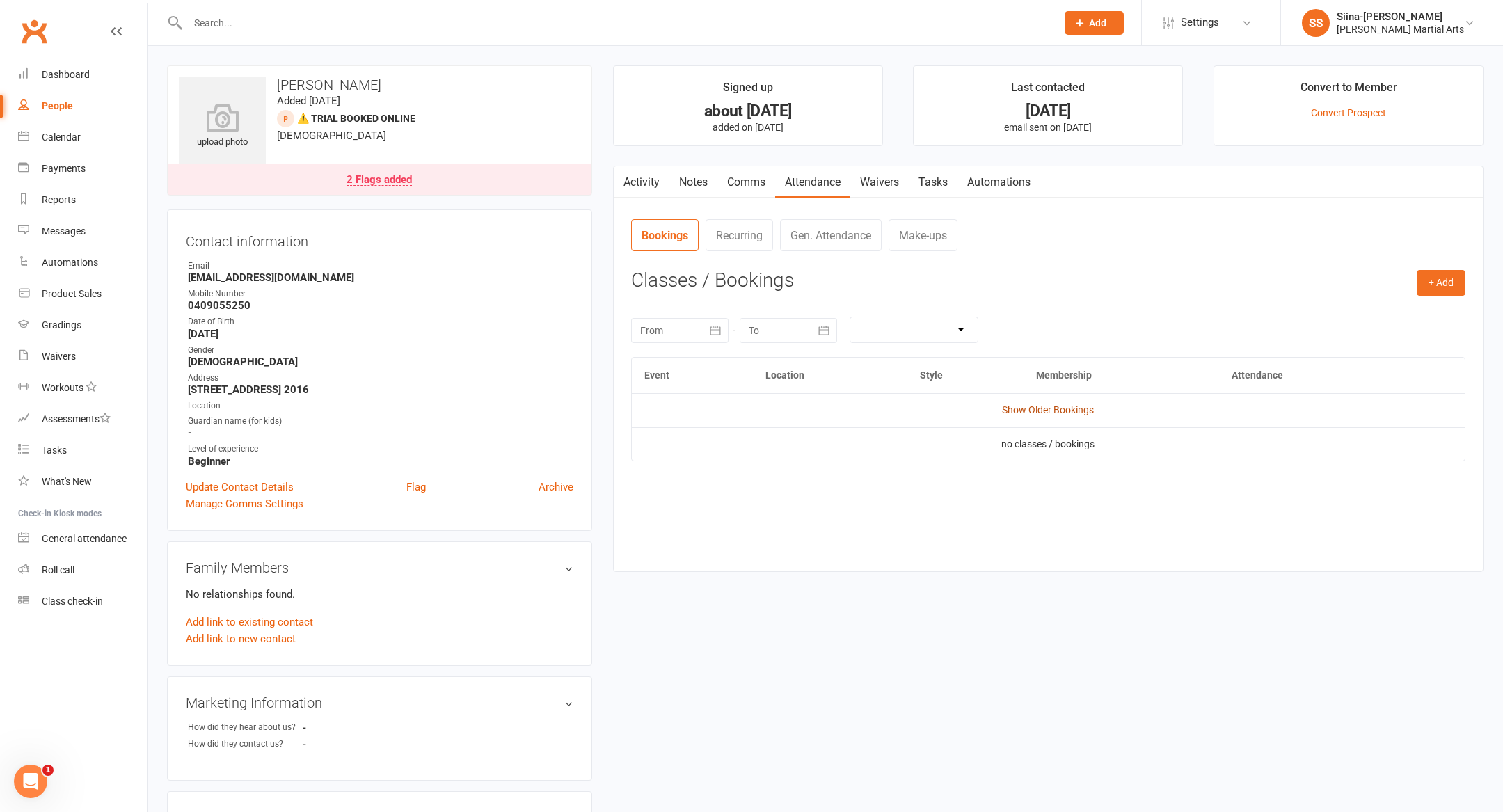
click at [1037, 404] on link "Show Older Bookings" at bounding box center [1047, 410] width 92 height 11
click at [896, 189] on link "Waivers" at bounding box center [880, 182] width 59 height 32
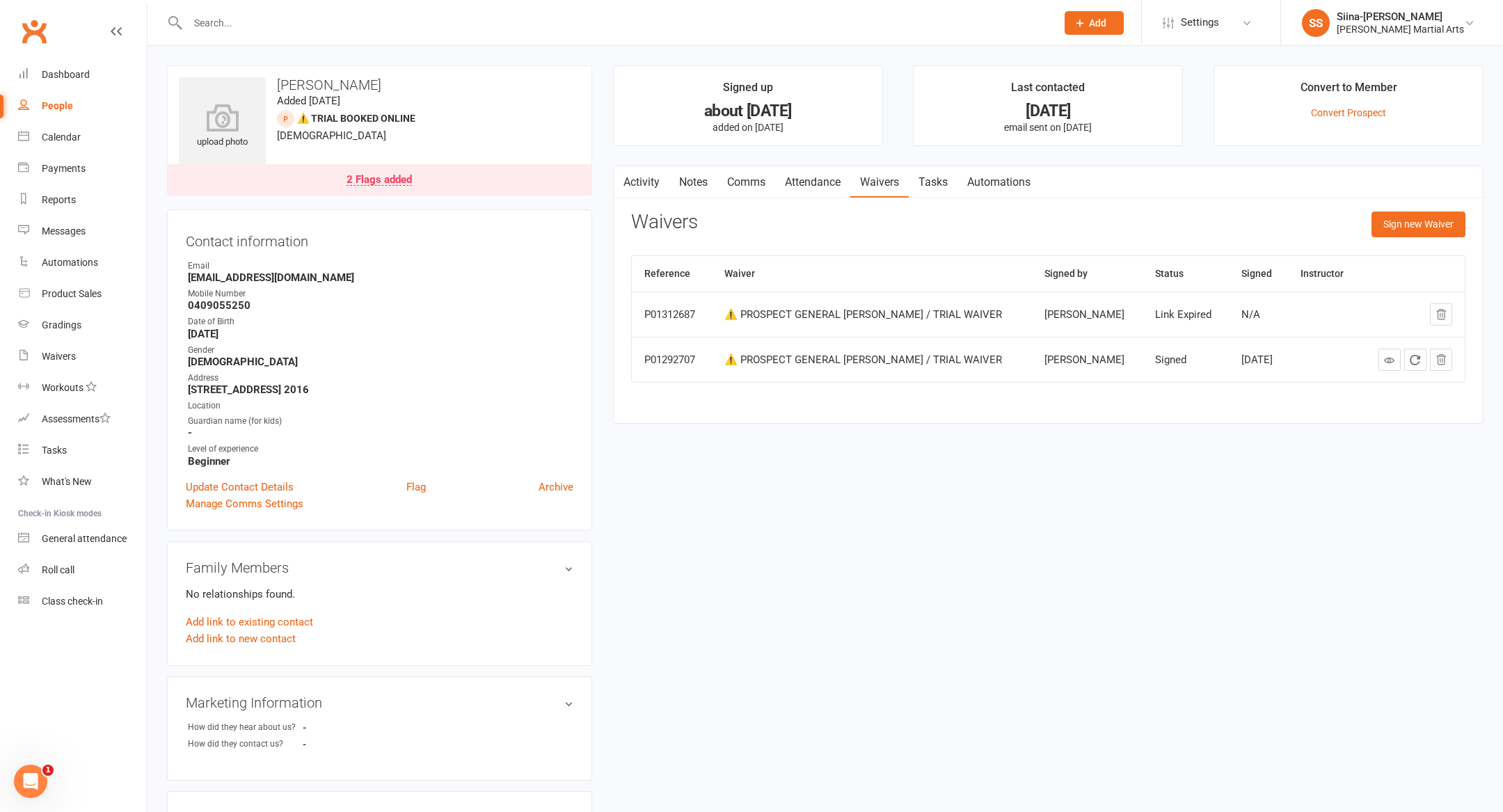
click at [412, 179] on link "2 Flags added" at bounding box center [379, 179] width 424 height 31
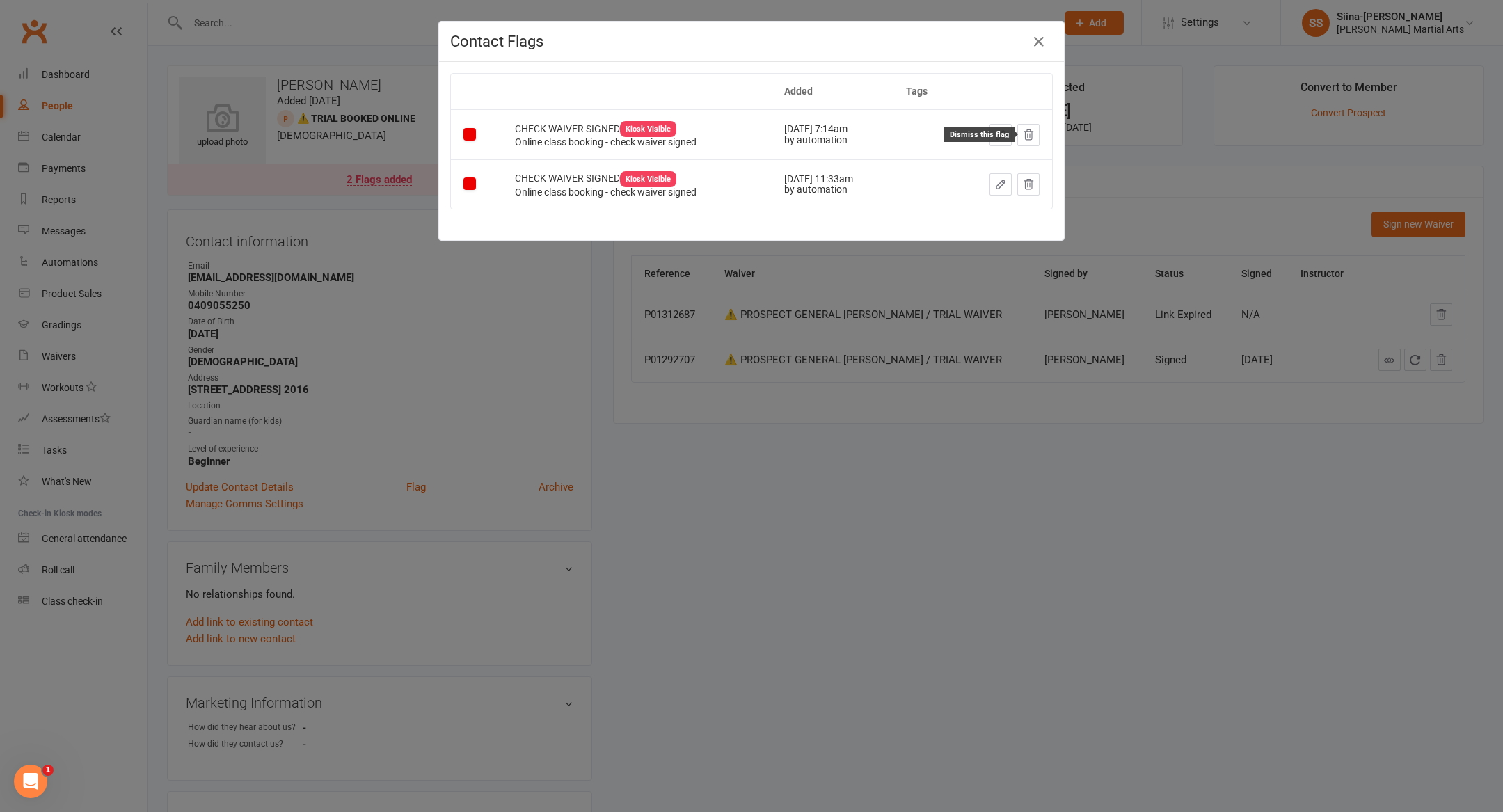
click at [1024, 134] on icon at bounding box center [1029, 135] width 13 height 13
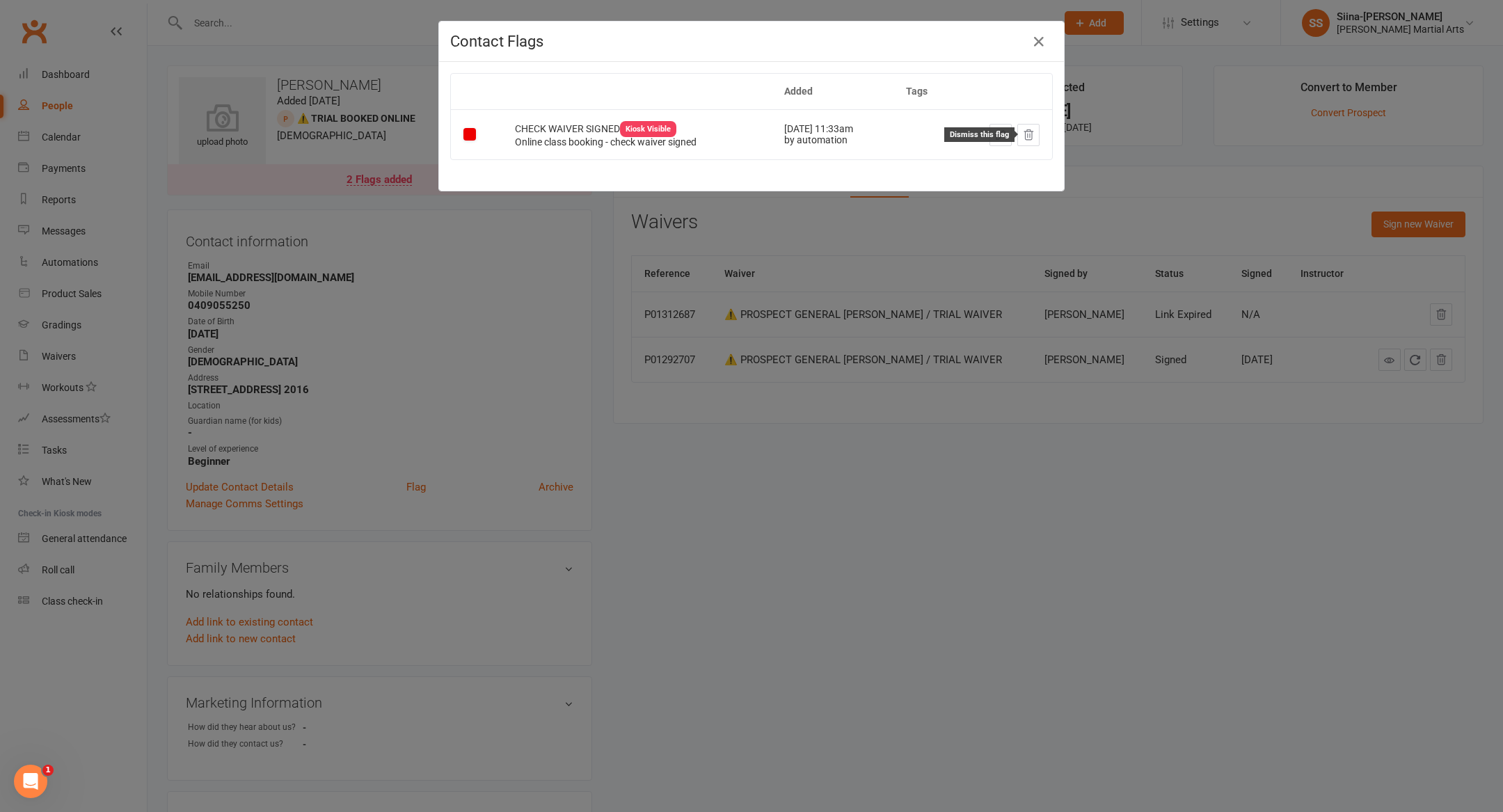
click at [1029, 138] on icon at bounding box center [1029, 135] width 13 height 13
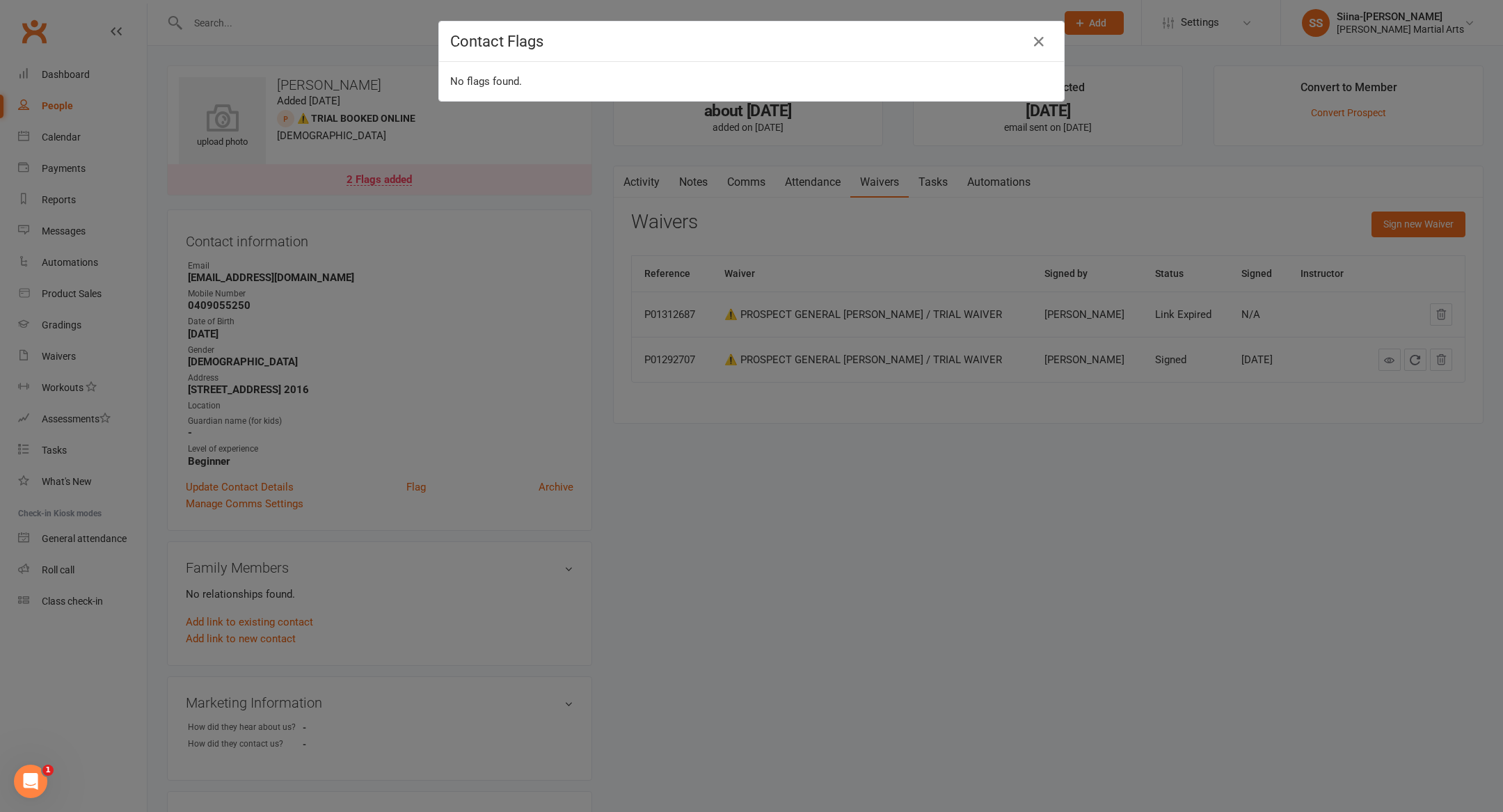
click at [45, 101] on div "Contact Flags No flags found." at bounding box center [751, 406] width 1503 height 812
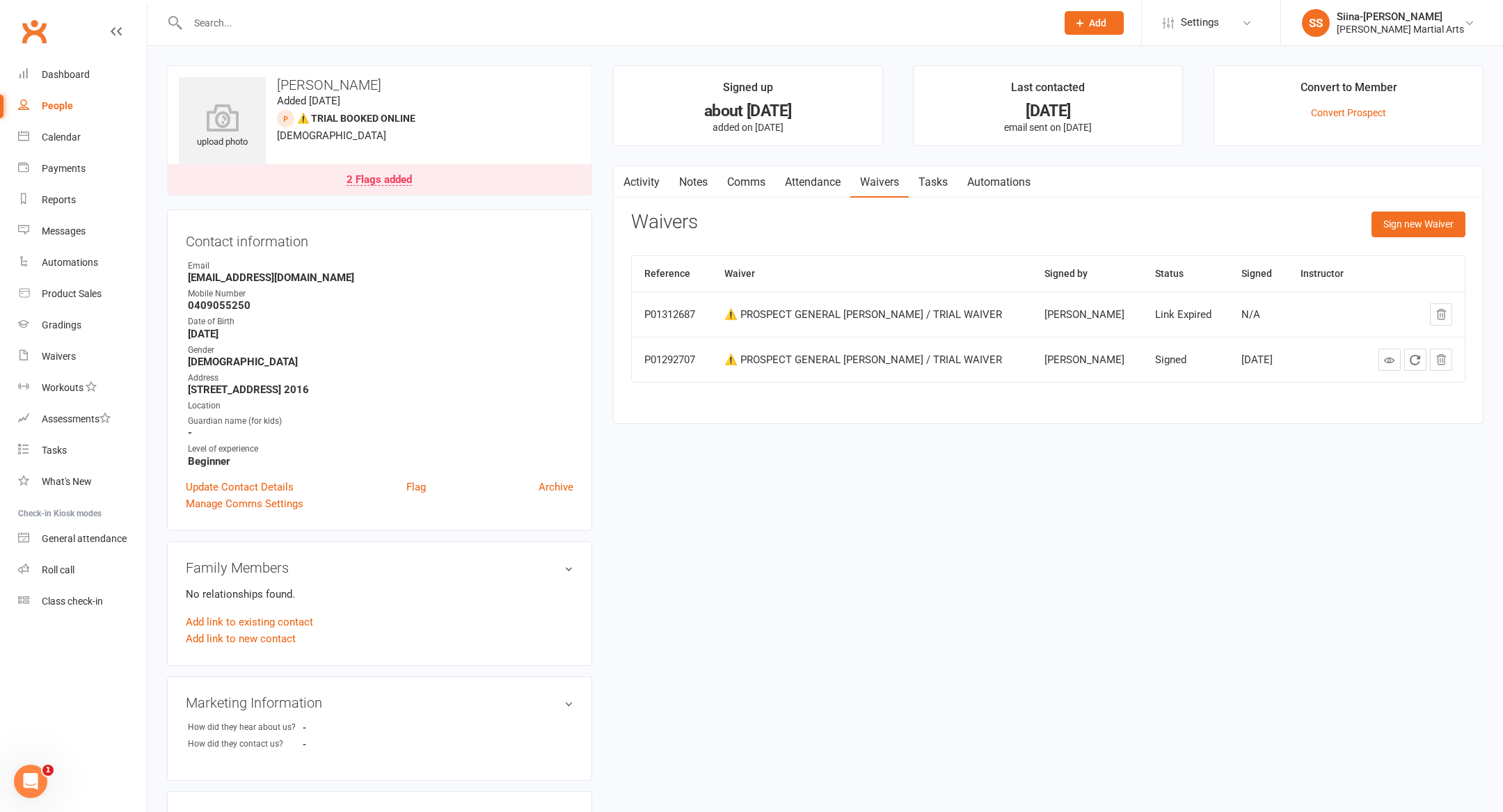
click at [78, 102] on link "People" at bounding box center [82, 106] width 129 height 31
select select "100"
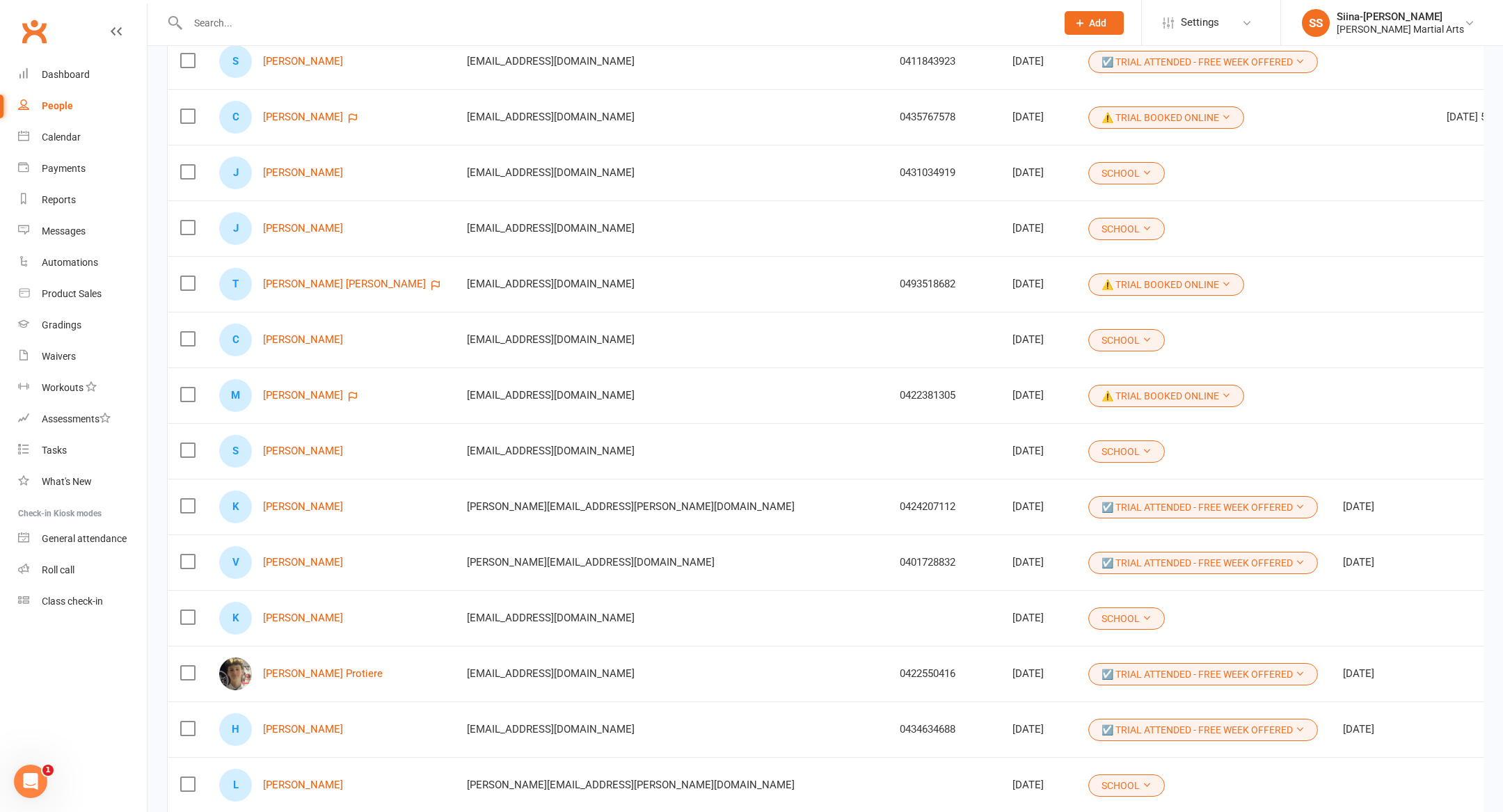
scroll to position [2916, 0]
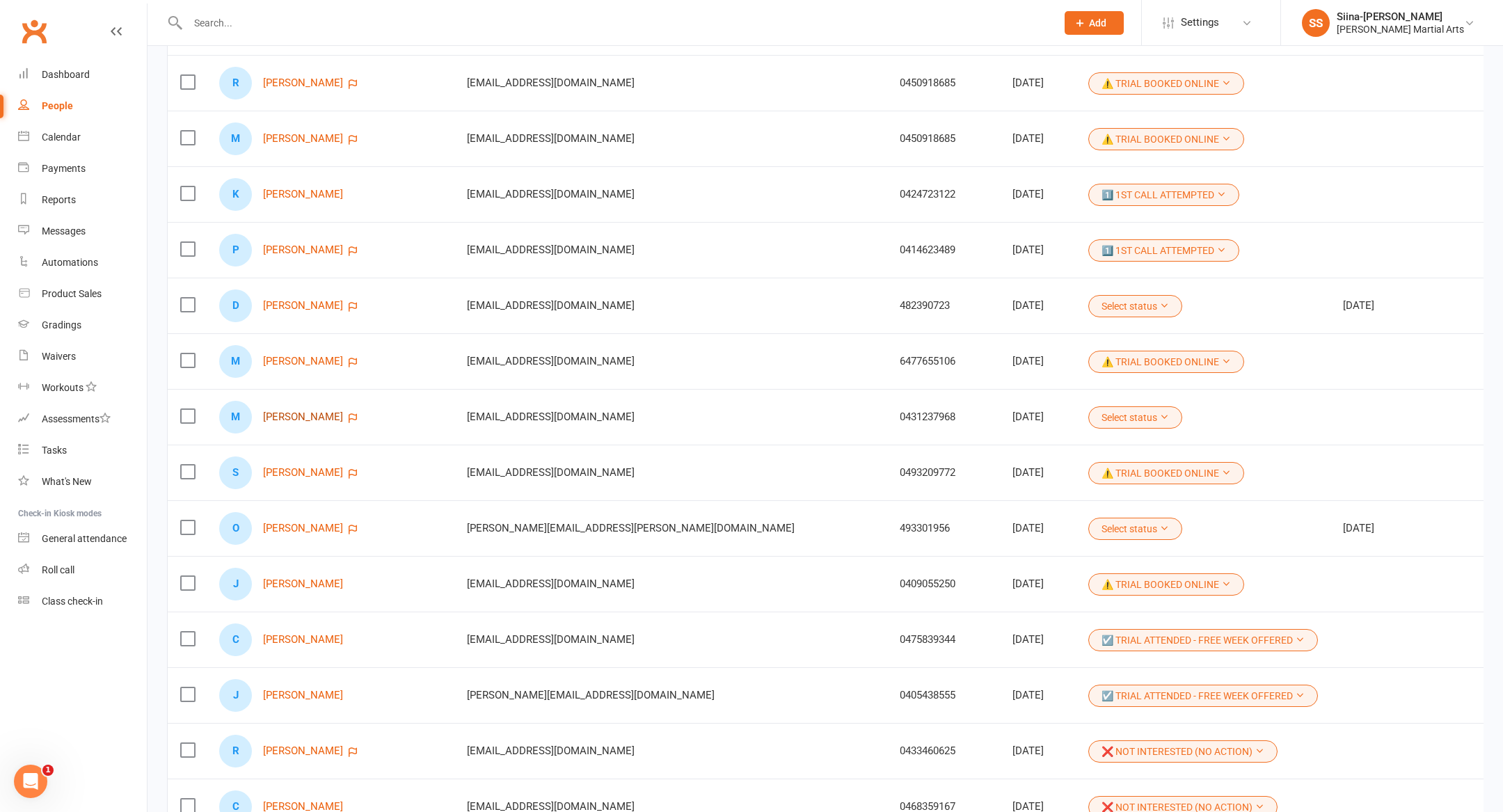
click at [281, 411] on link "[PERSON_NAME]" at bounding box center [303, 417] width 80 height 12
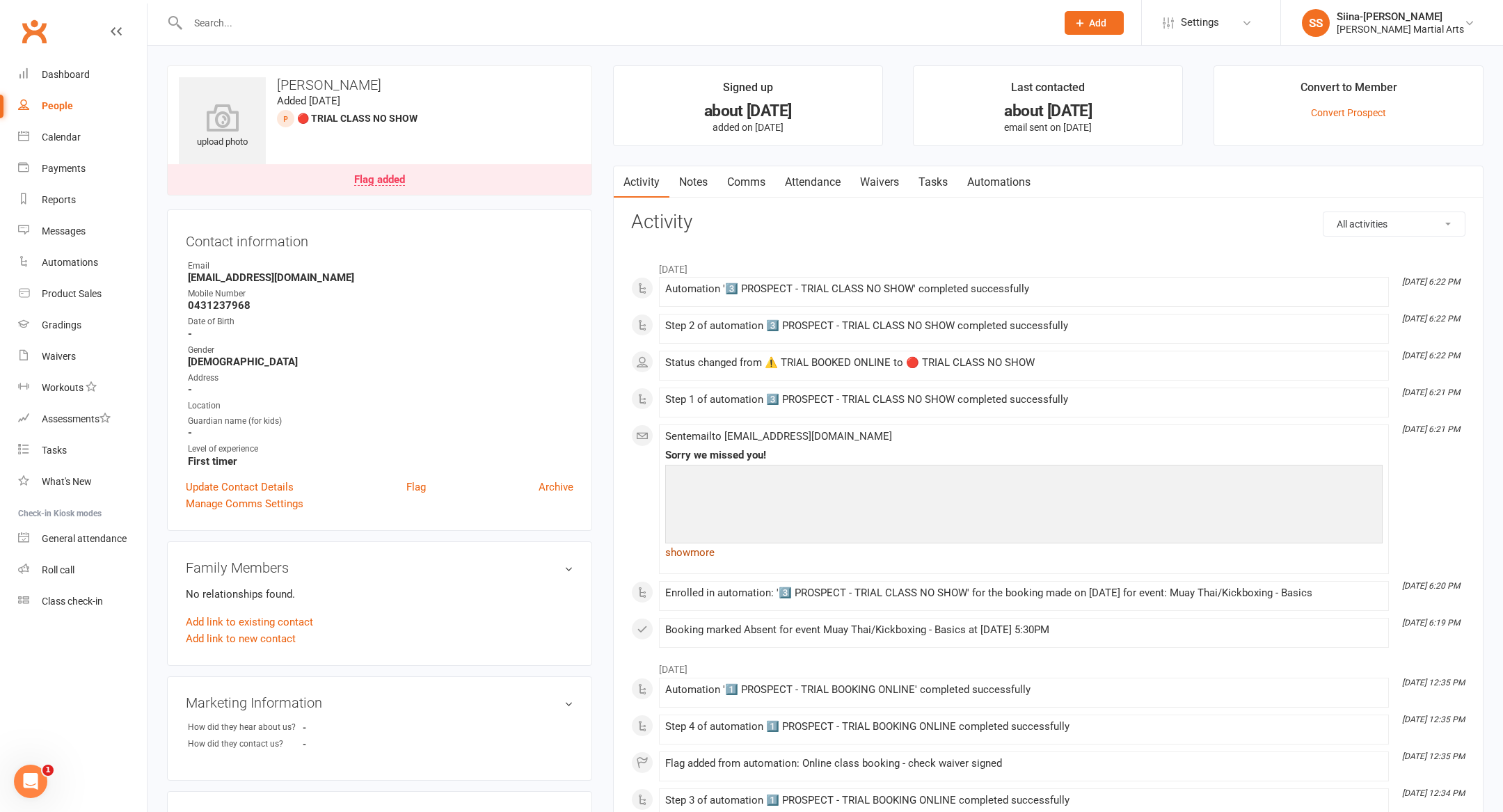
click at [692, 549] on link "show more" at bounding box center [1024, 552] width 717 height 20
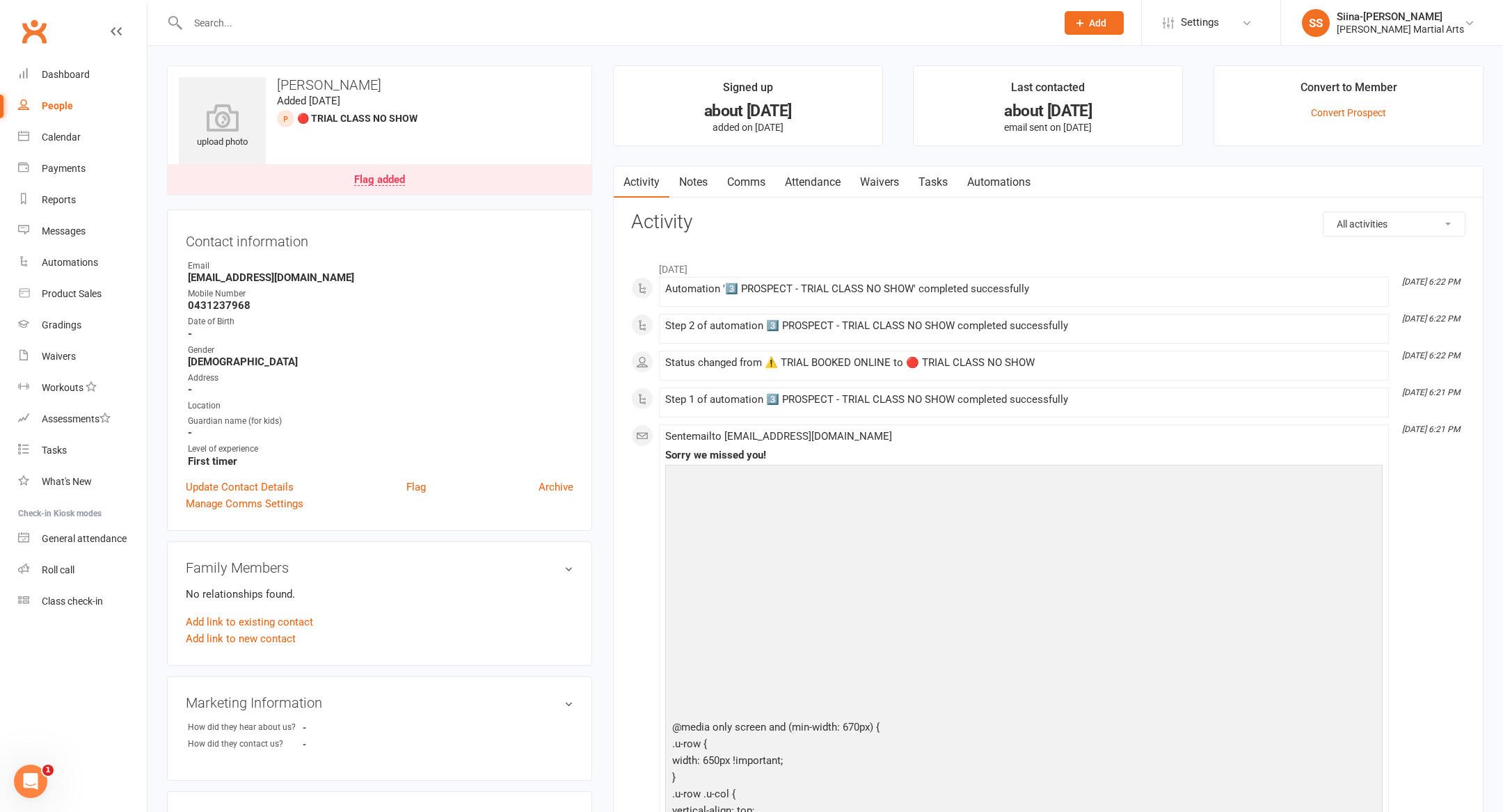
click at [67, 118] on link "People" at bounding box center [82, 106] width 129 height 31
select select "100"
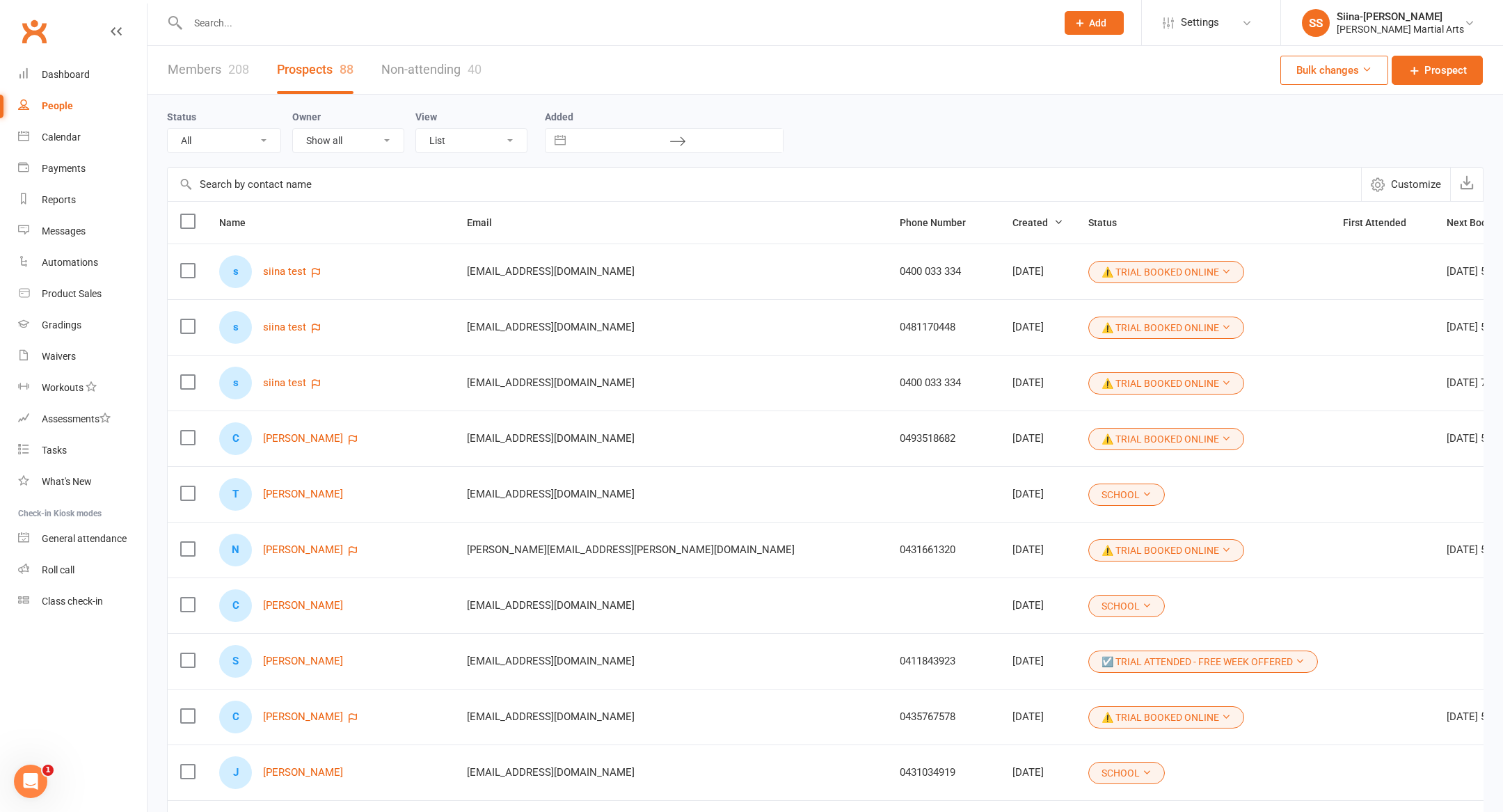
click at [1222, 326] on icon at bounding box center [1226, 327] width 9 height 9
click at [839, 102] on div "Status All (No status set) (Invalid status) ⚠️ TRIAL BOOKED ONLINE ☑️ TRIAL ATT…" at bounding box center [825, 131] width 1316 height 72
click at [102, 256] on link "Automations" at bounding box center [82, 263] width 129 height 31
select select "50"
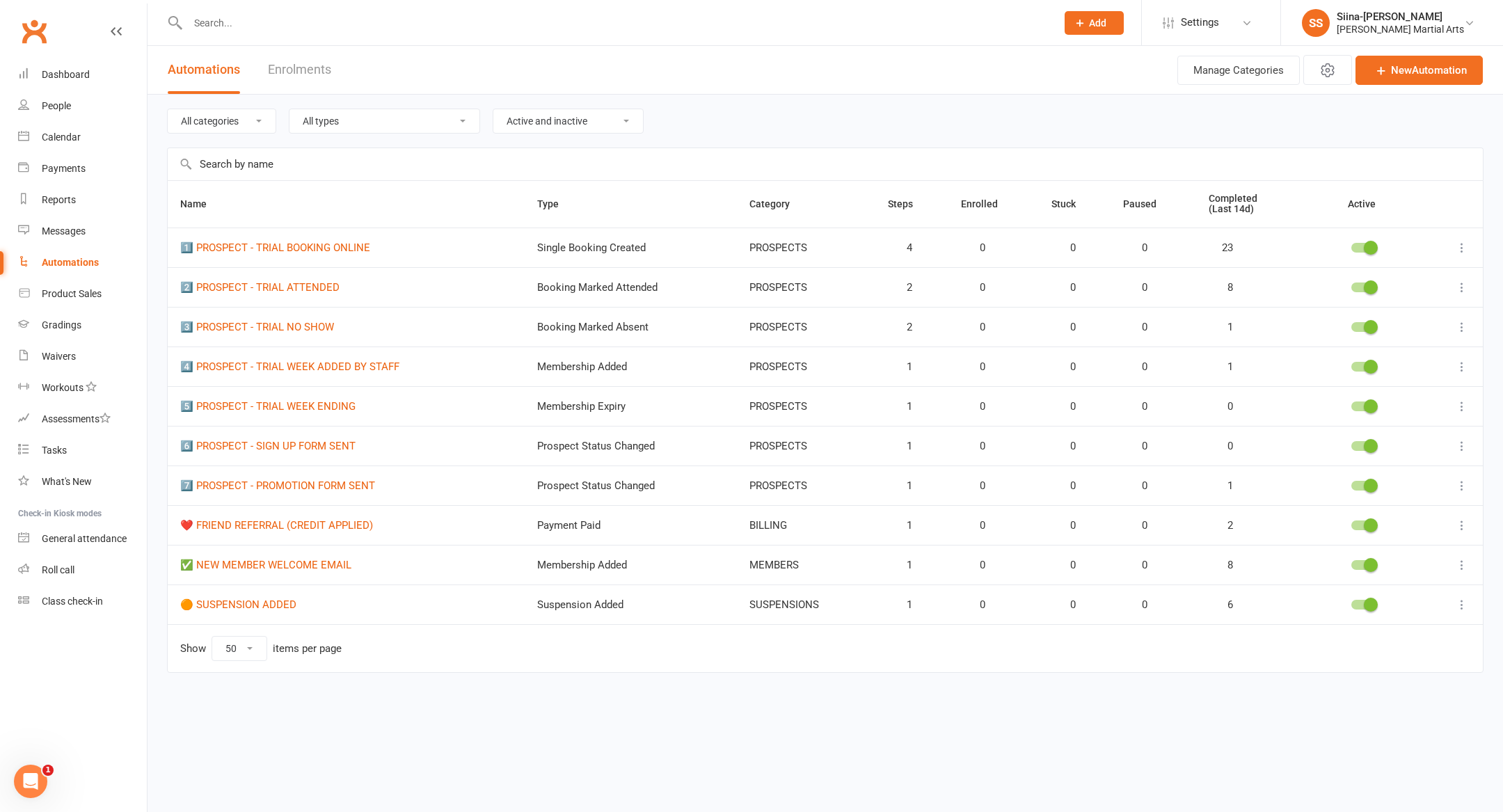
click at [1458, 288] on icon at bounding box center [1462, 288] width 14 height 14
click at [1256, 105] on div "All categories ATTENDANCE BILLING CANCELLATION MEMBERS PRIVATES PROSPECTS SUSPE…" at bounding box center [825, 121] width 1316 height 53
click at [91, 90] on link "People" at bounding box center [82, 106] width 129 height 31
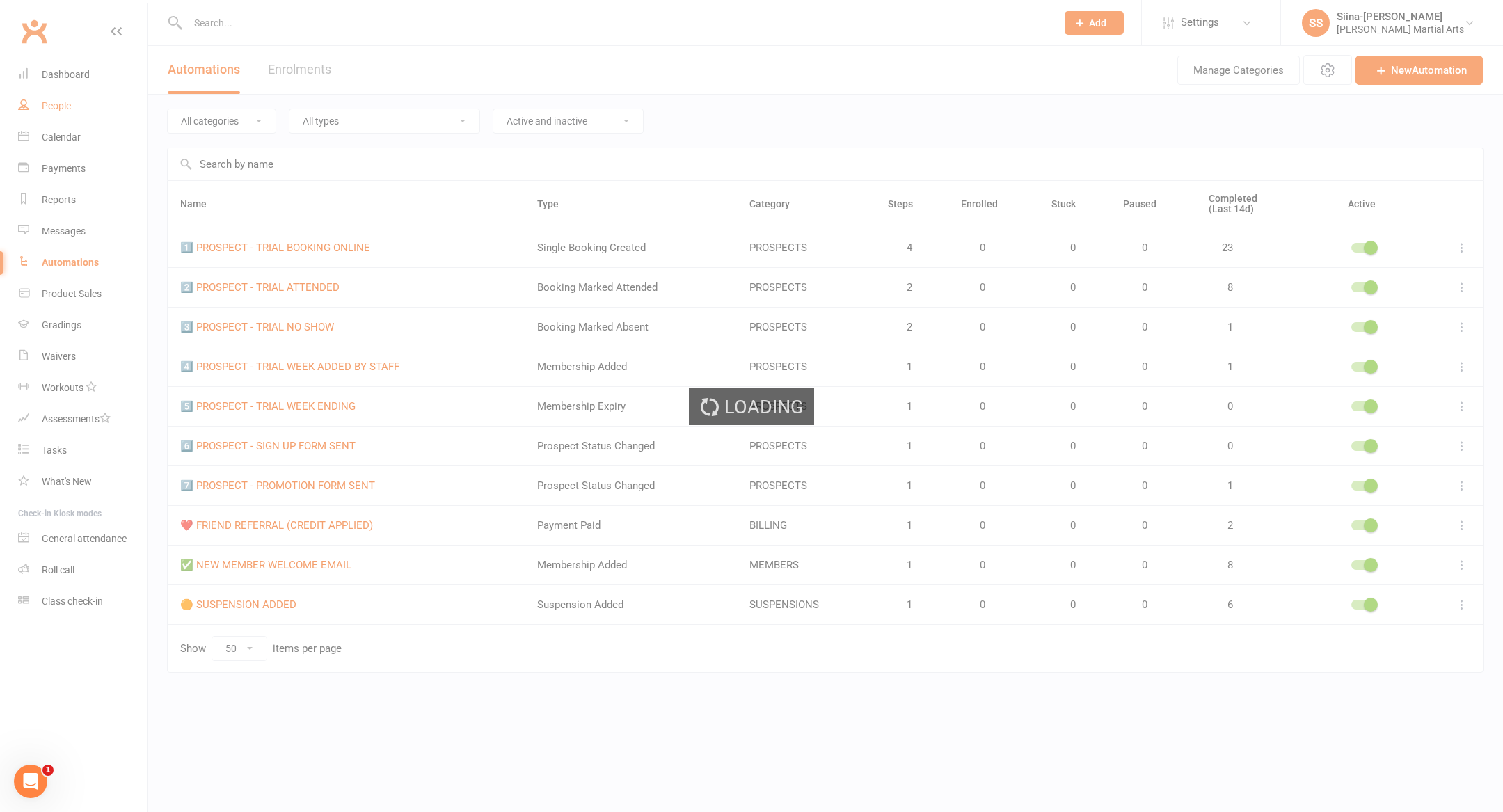
select select "100"
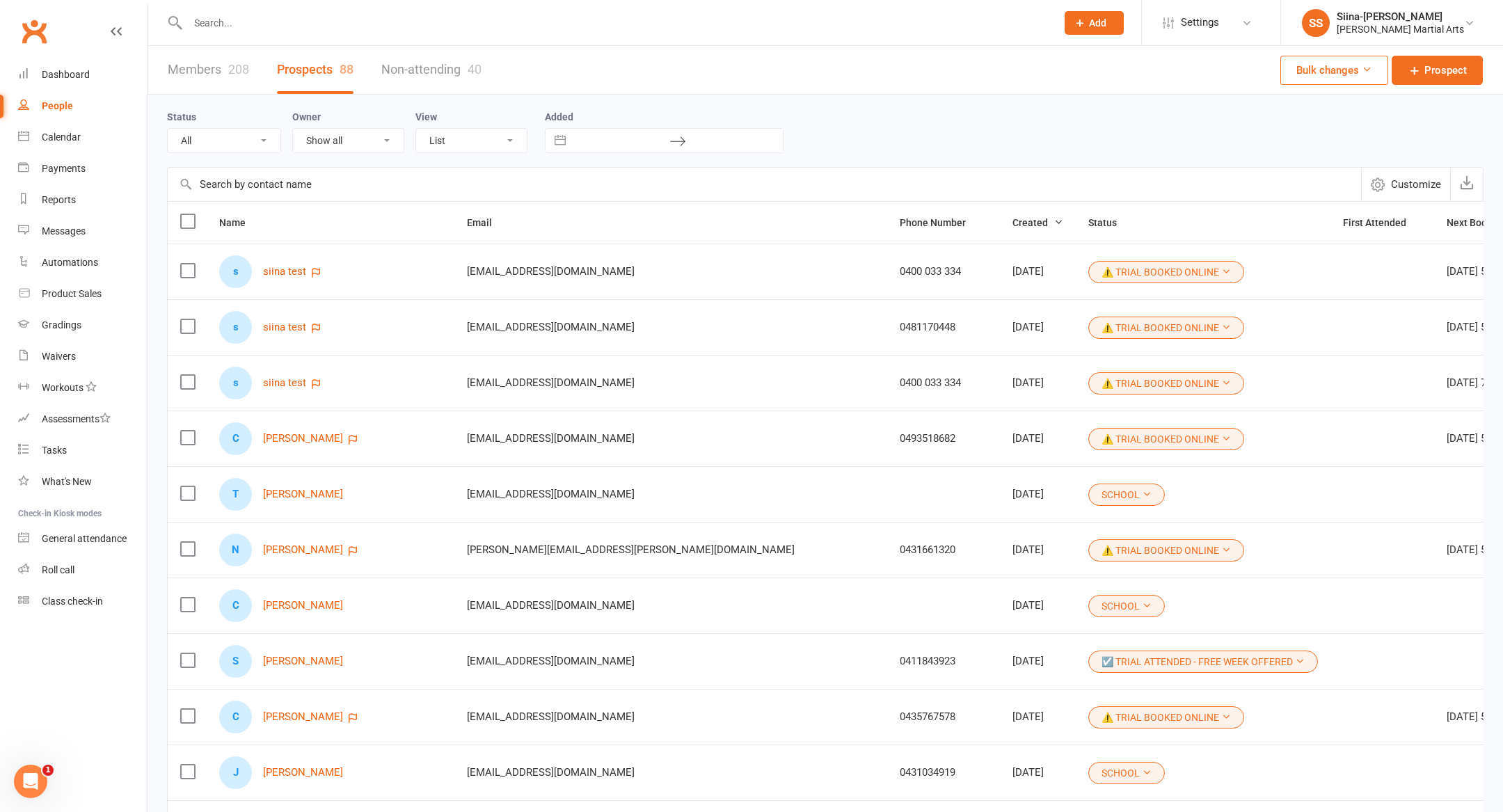
click at [1088, 484] on button "SCHOOL" at bounding box center [1127, 495] width 77 height 22
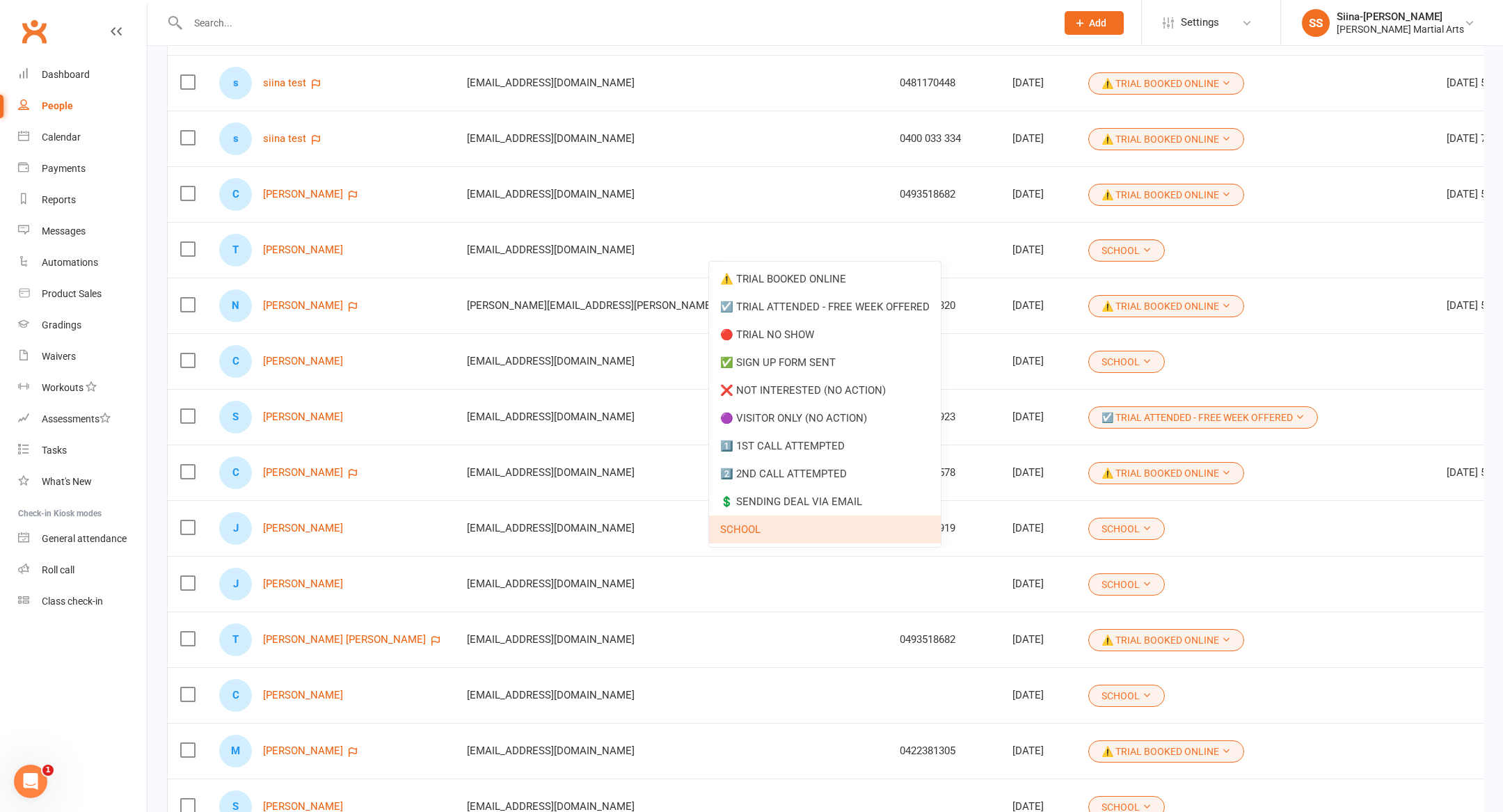
click at [1113, 527] on td "SCHOOL" at bounding box center [1203, 527] width 255 height 56
